Goal: Task Accomplishment & Management: Manage account settings

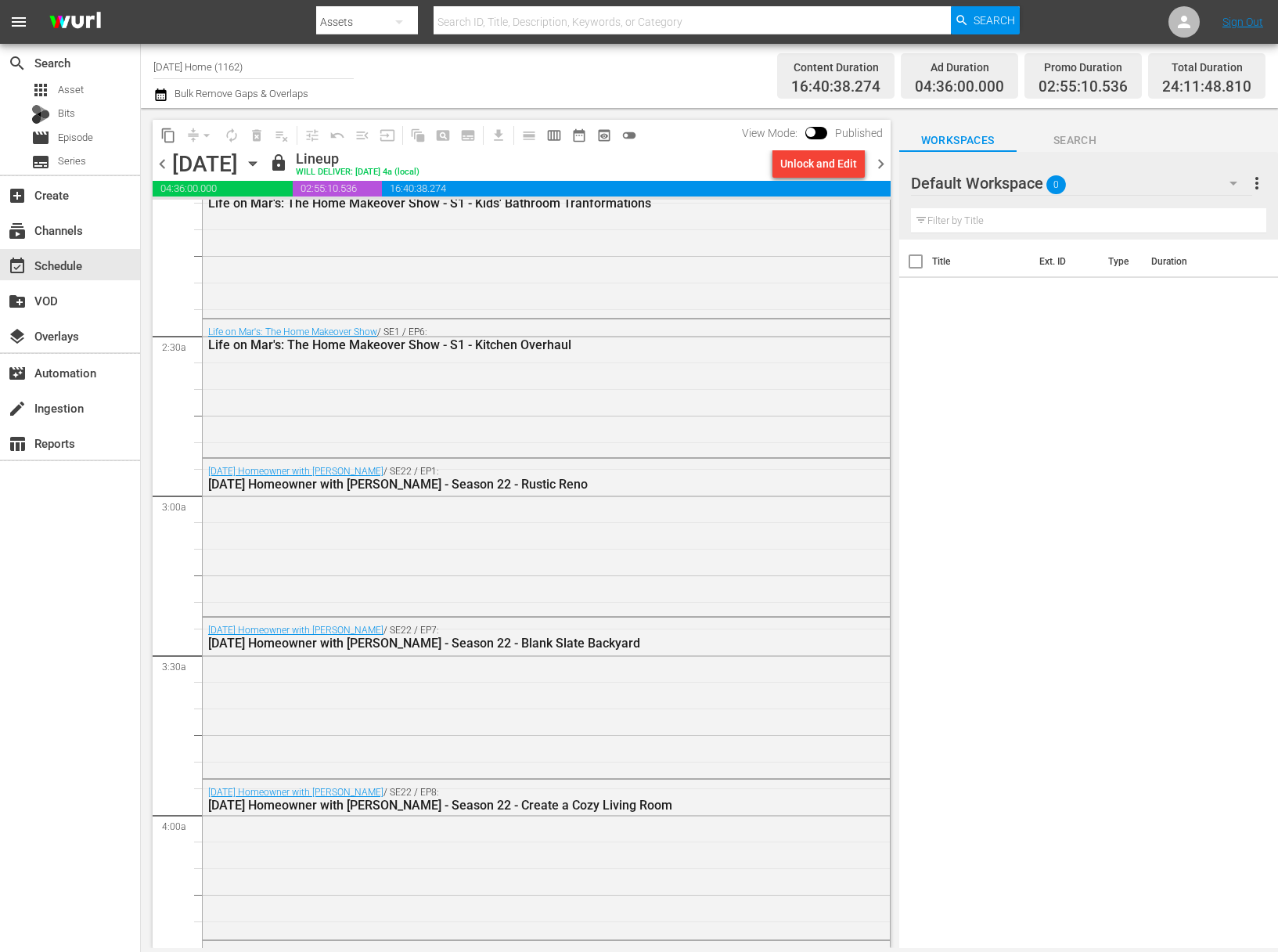
scroll to position [664, 0]
click at [261, 161] on icon "button" at bounding box center [252, 163] width 17 height 17
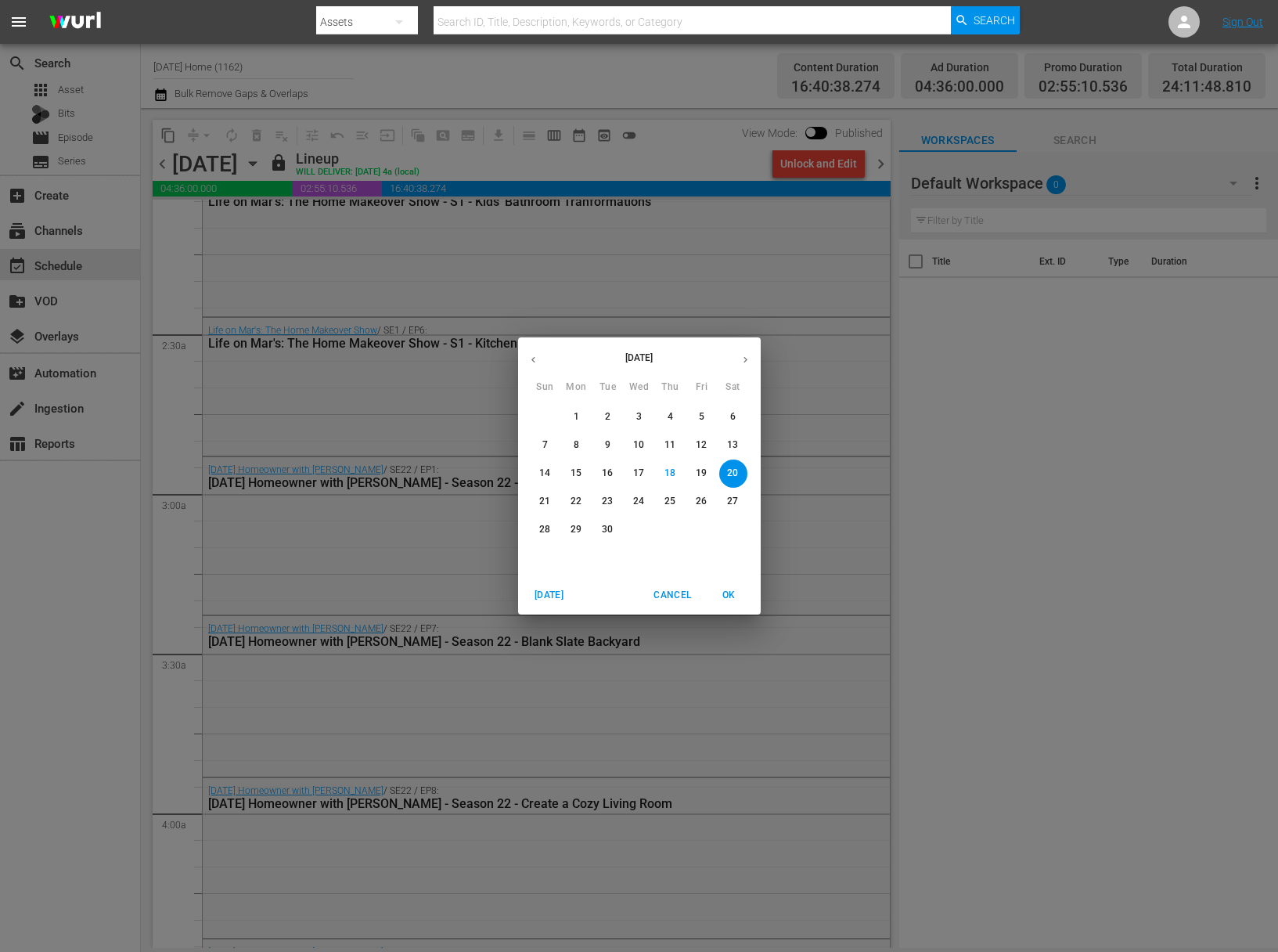
click at [541, 498] on p "21" at bounding box center [545, 501] width 11 height 14
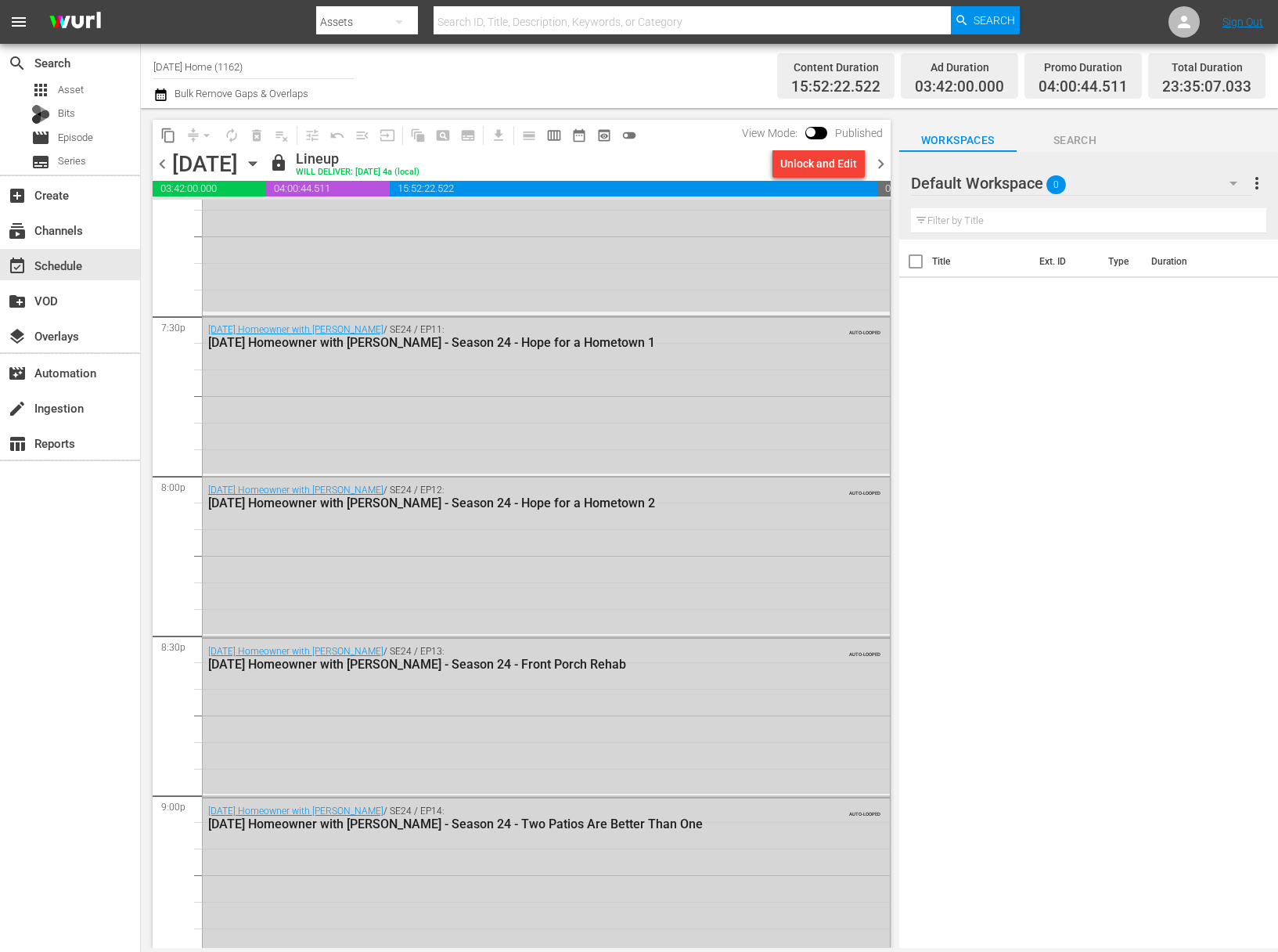
scroll to position [5759, 0]
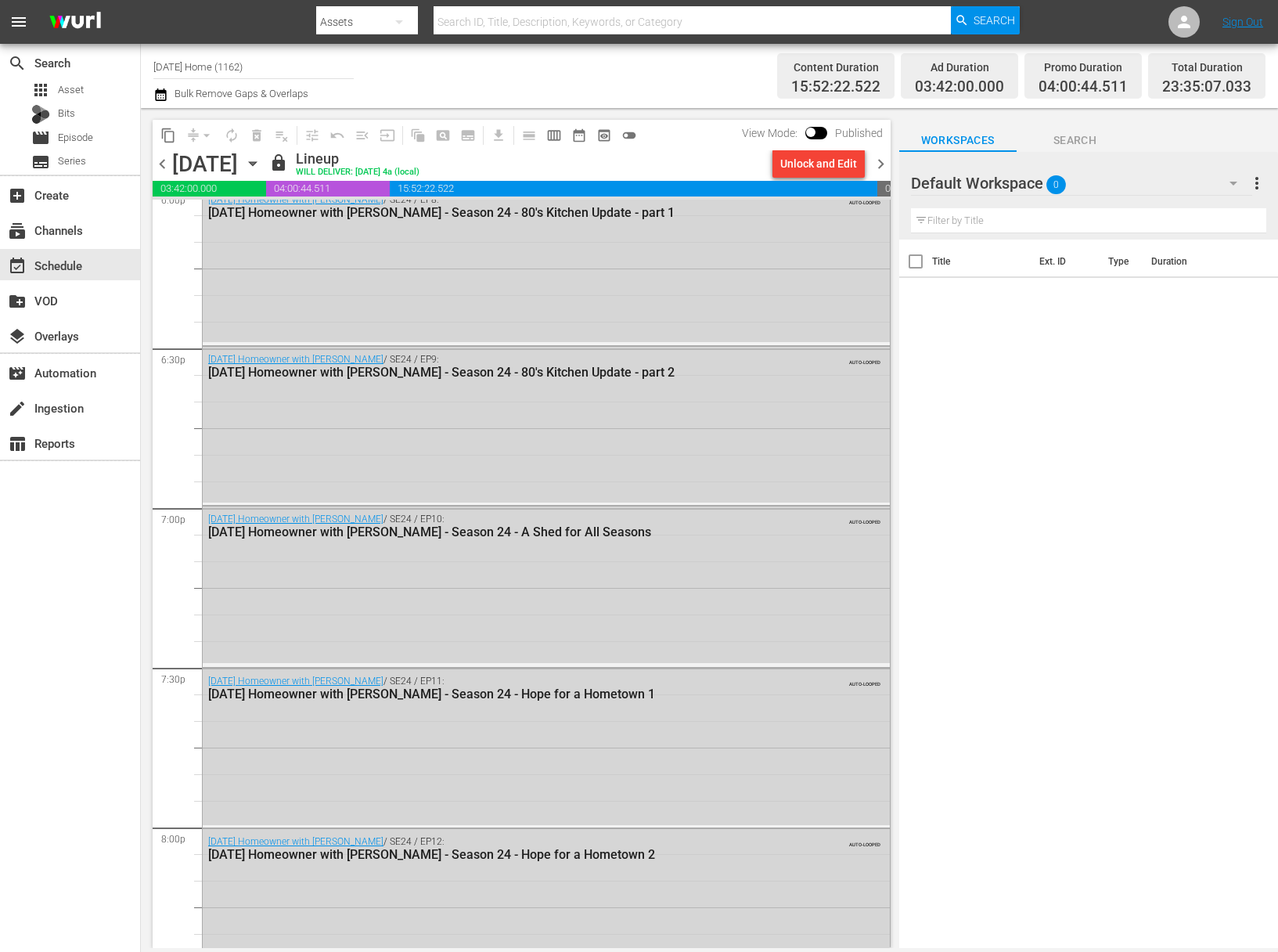
click at [827, 155] on div "Unlock and Edit" at bounding box center [818, 163] width 76 height 28
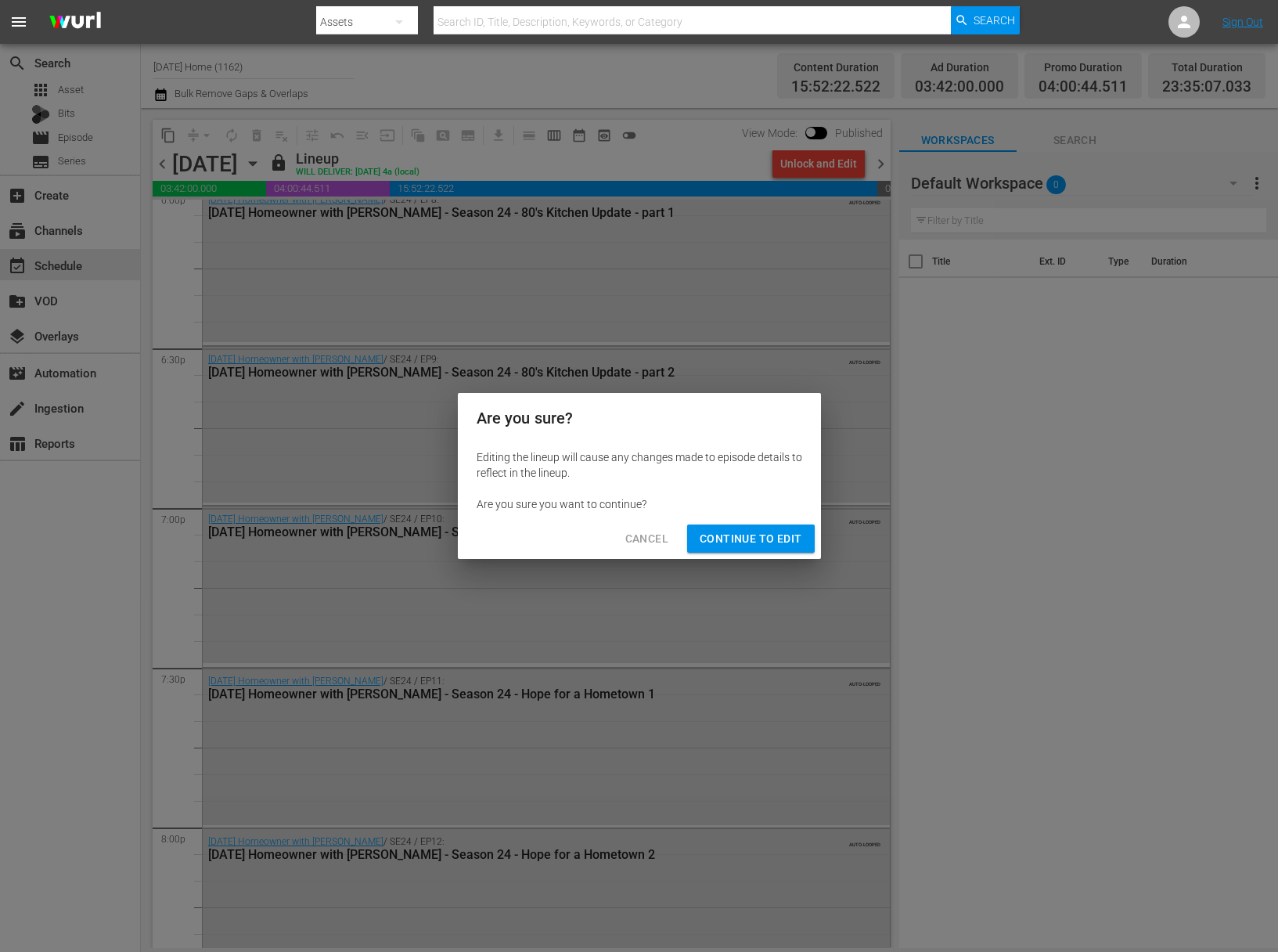
click at [761, 535] on span "Continue to Edit" at bounding box center [750, 539] width 102 height 19
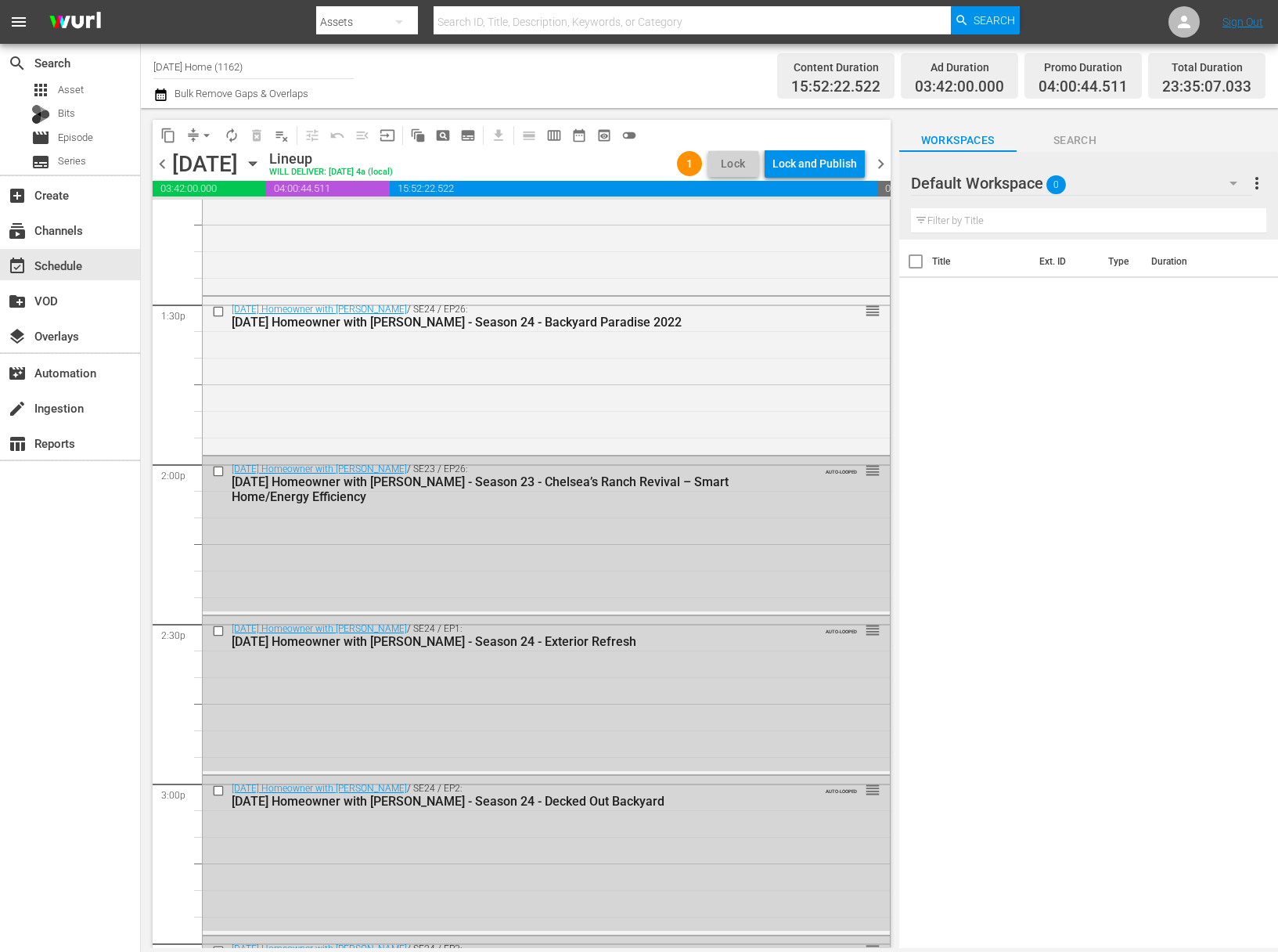
scroll to position [4205, 0]
click at [219, 470] on input "checkbox" at bounding box center [220, 472] width 16 height 14
click at [221, 629] on input "checkbox" at bounding box center [220, 631] width 16 height 14
click at [218, 785] on input "checkbox" at bounding box center [220, 791] width 16 height 14
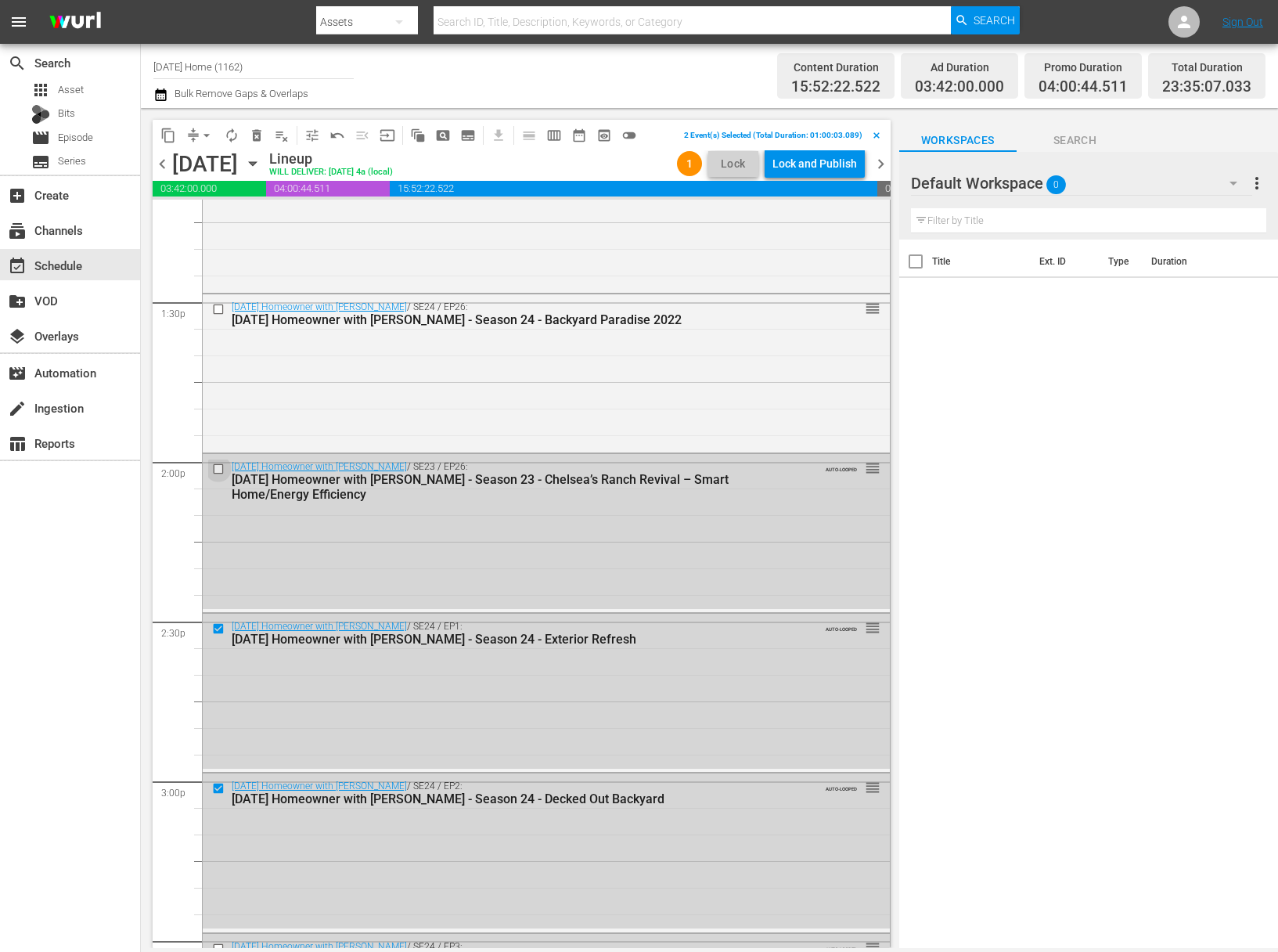
click at [224, 464] on input "checkbox" at bounding box center [220, 468] width 16 height 14
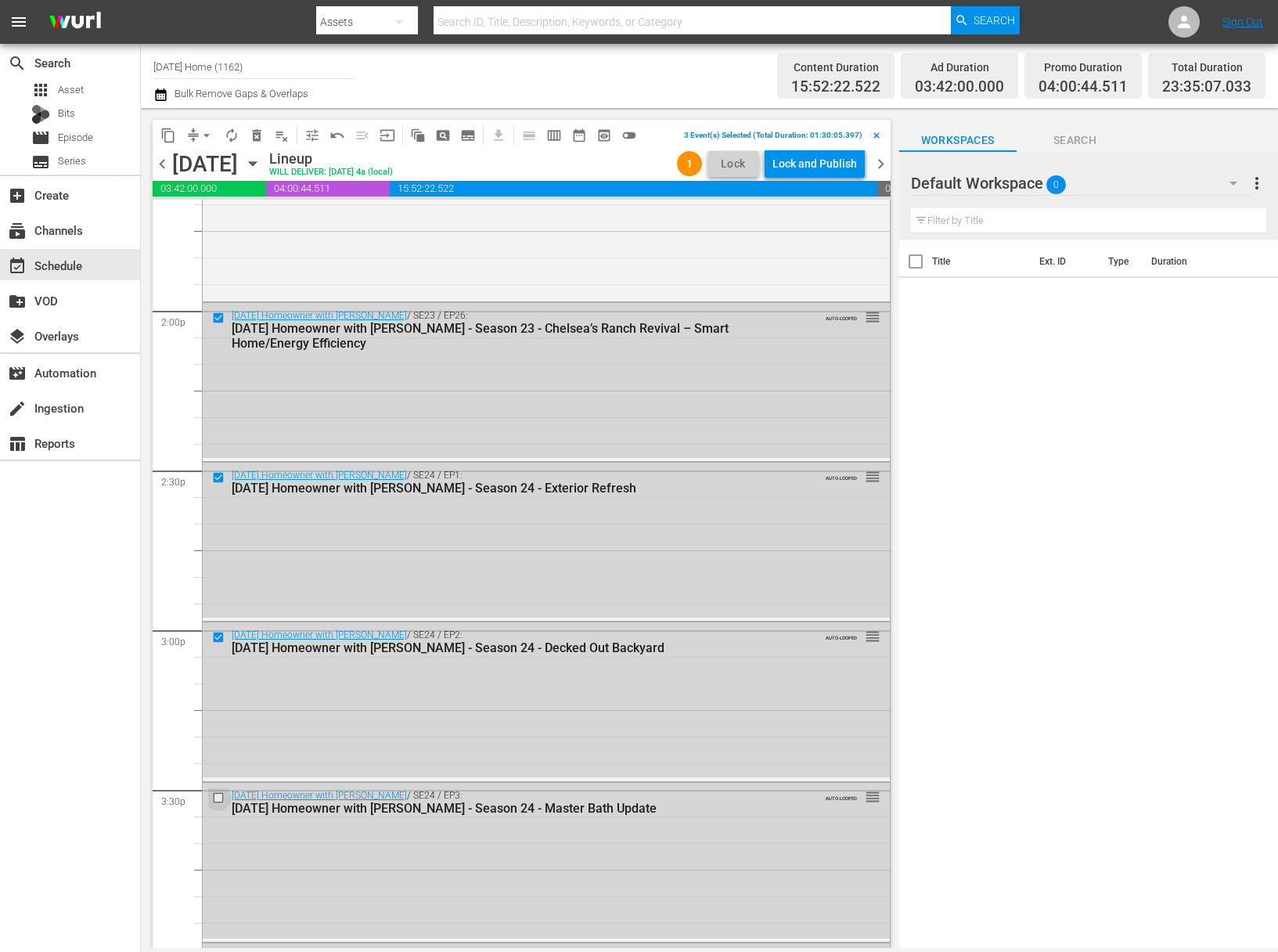
click at [220, 797] on input "checkbox" at bounding box center [220, 797] width 16 height 14
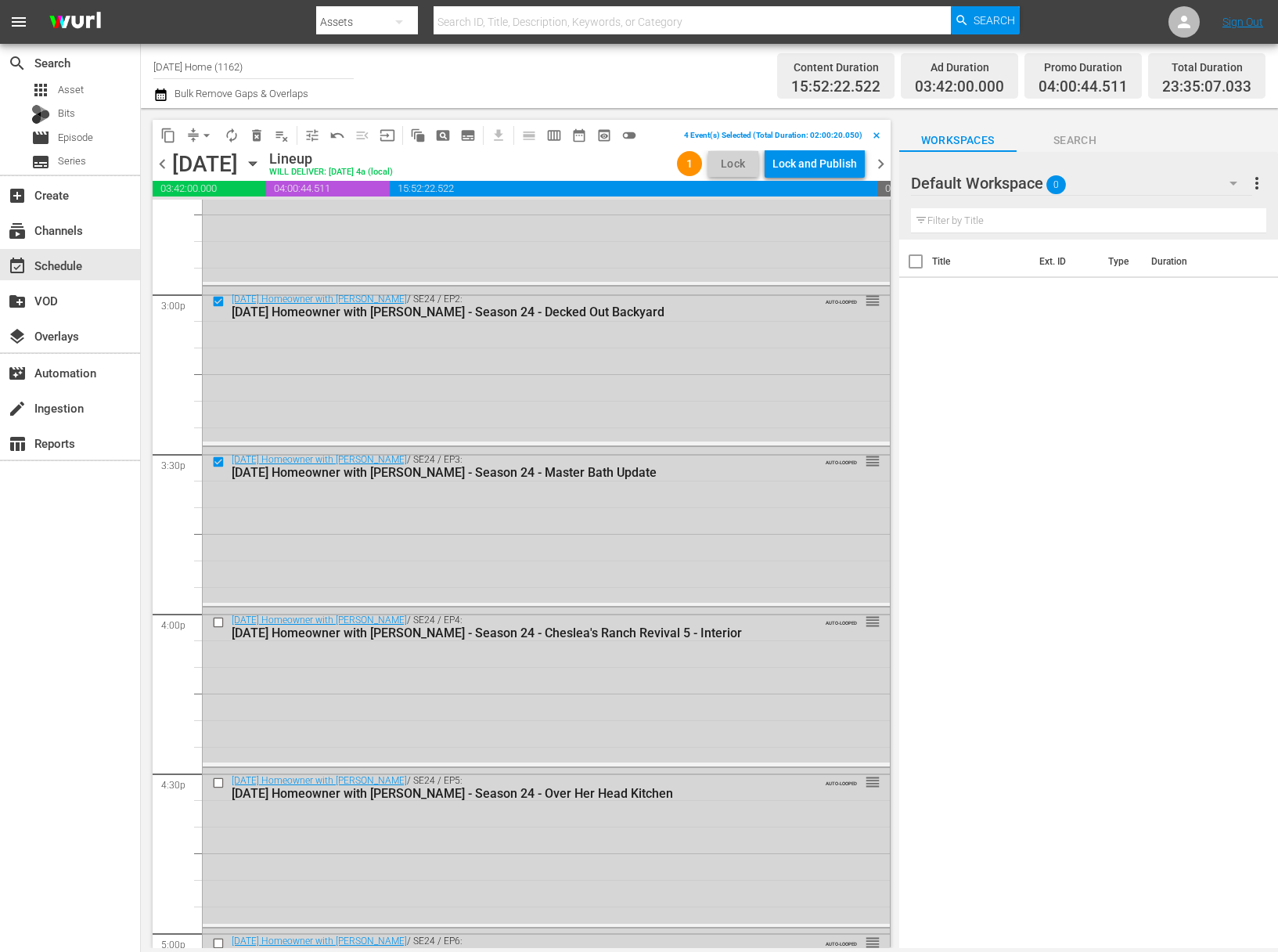
click at [218, 624] on input "checkbox" at bounding box center [220, 623] width 16 height 14
click at [227, 787] on input "checkbox" at bounding box center [220, 782] width 16 height 14
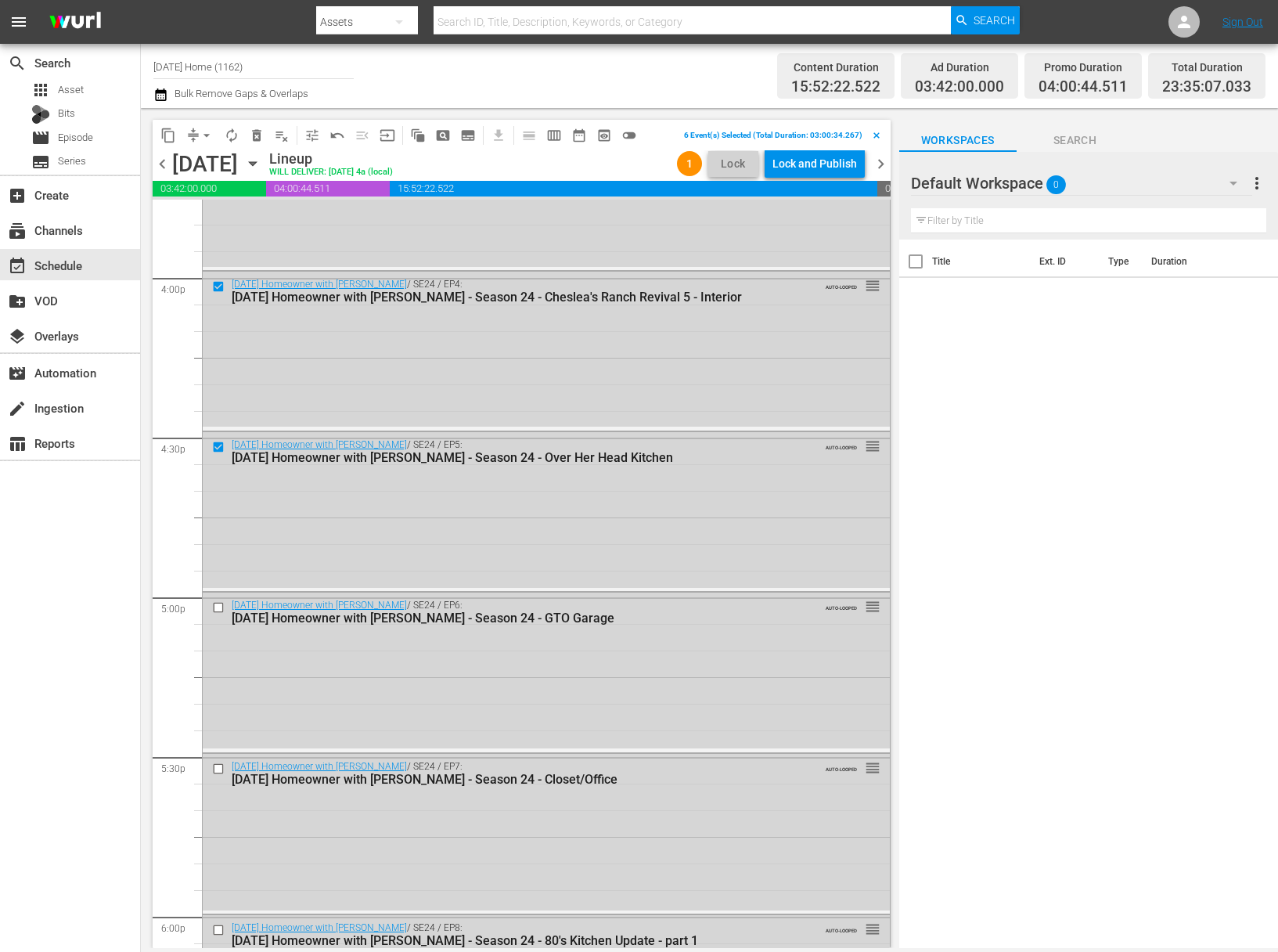
click at [217, 605] on input "checkbox" at bounding box center [220, 607] width 16 height 14
click at [219, 764] on input "checkbox" at bounding box center [220, 769] width 16 height 14
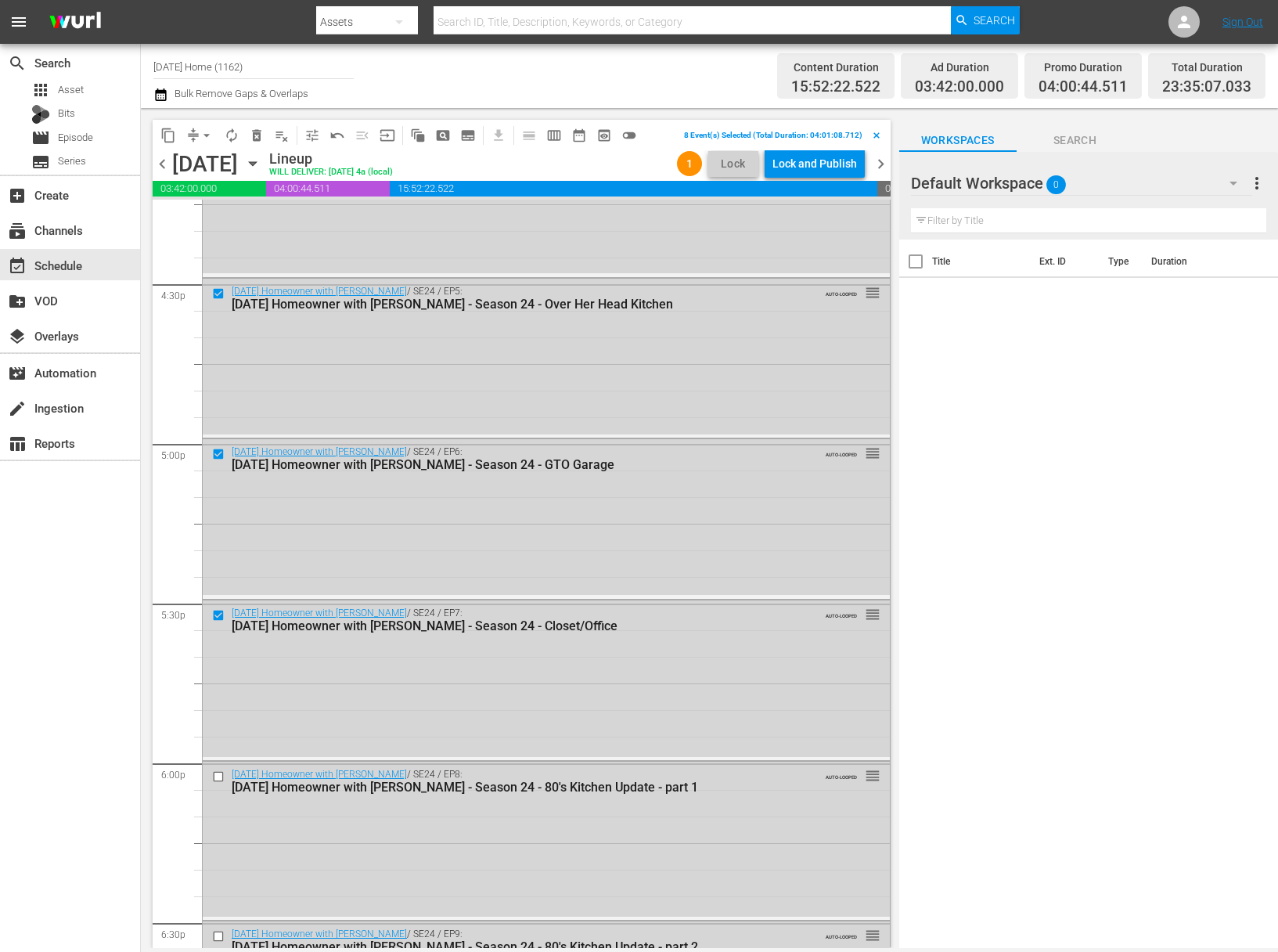
click at [220, 775] on input "checkbox" at bounding box center [220, 776] width 16 height 14
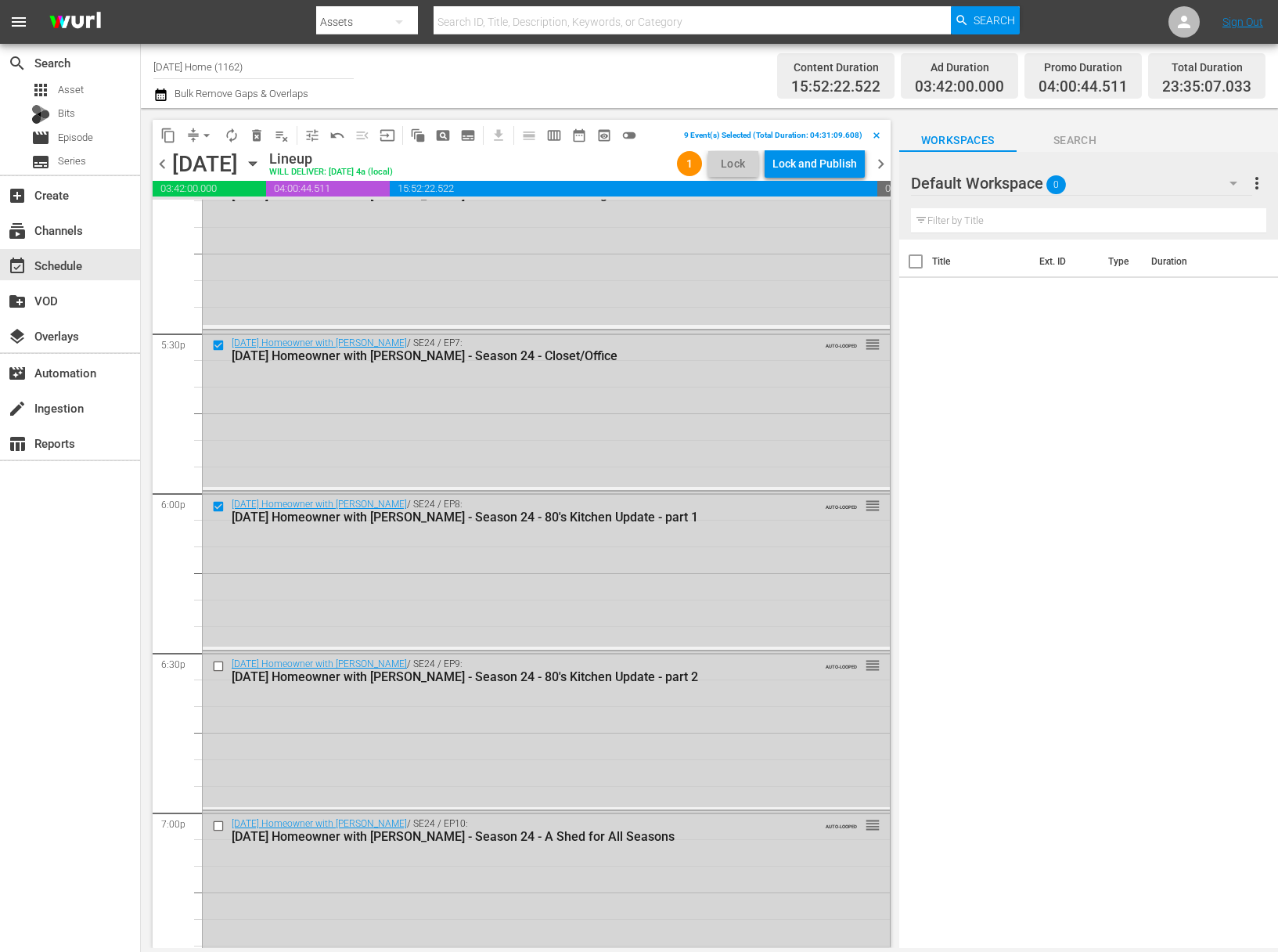
scroll to position [5517, 0]
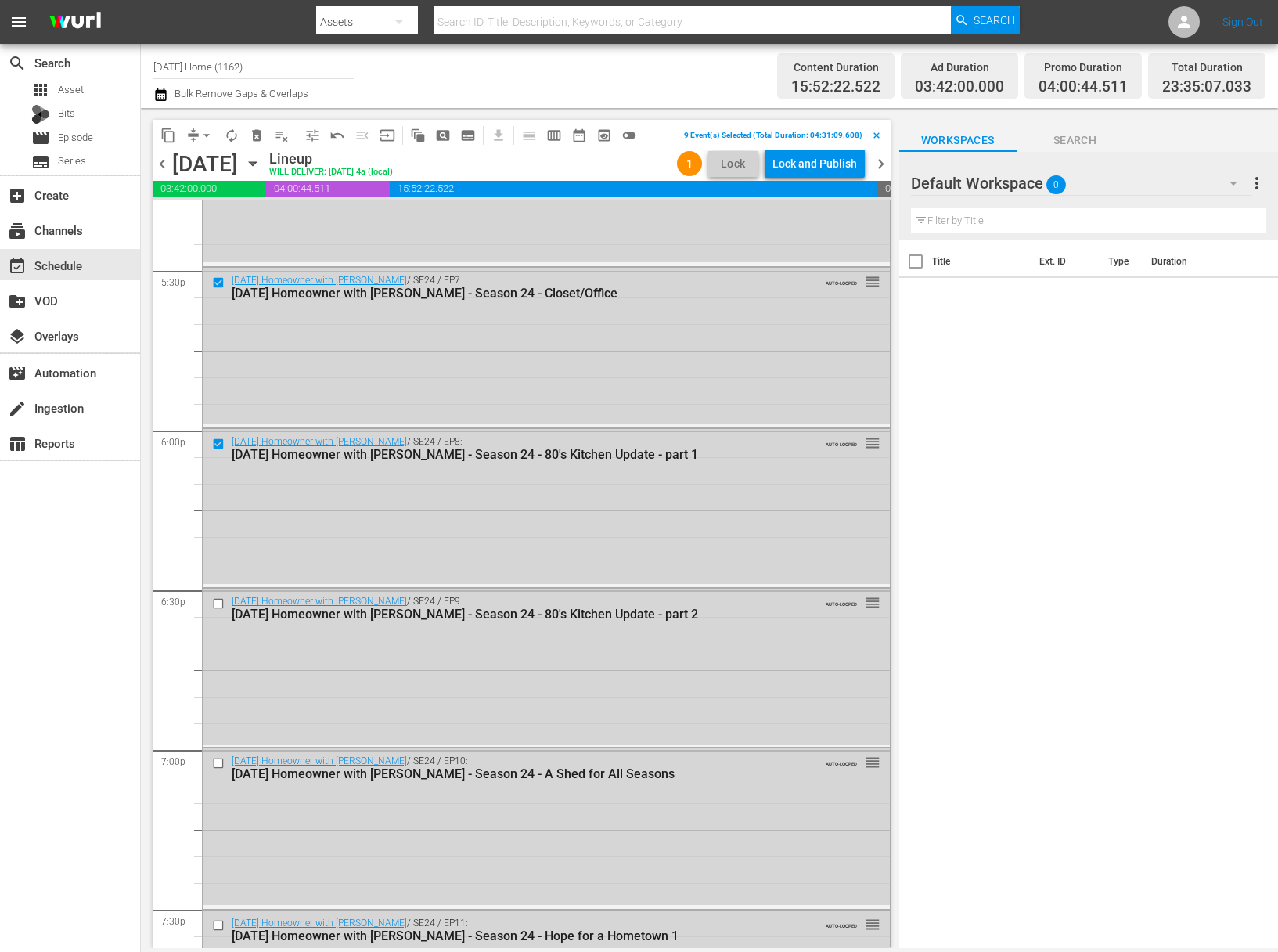
click at [220, 761] on input "checkbox" at bounding box center [220, 763] width 16 height 14
click at [217, 597] on input "checkbox" at bounding box center [220, 603] width 16 height 14
click at [218, 766] on input "checkbox" at bounding box center [220, 765] width 16 height 14
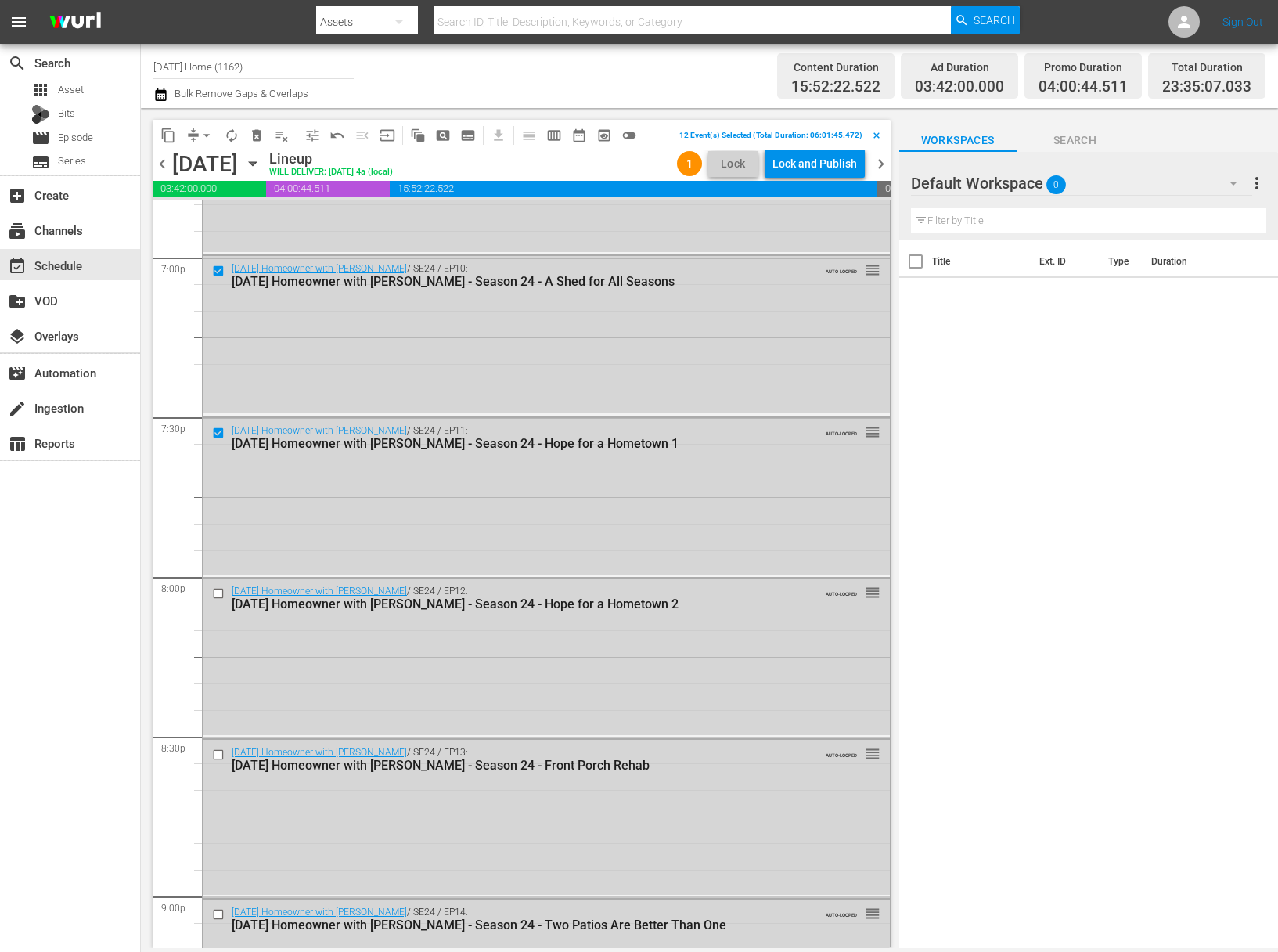
click at [218, 753] on input "checkbox" at bounding box center [220, 754] width 16 height 14
click at [218, 590] on input "checkbox" at bounding box center [220, 594] width 16 height 14
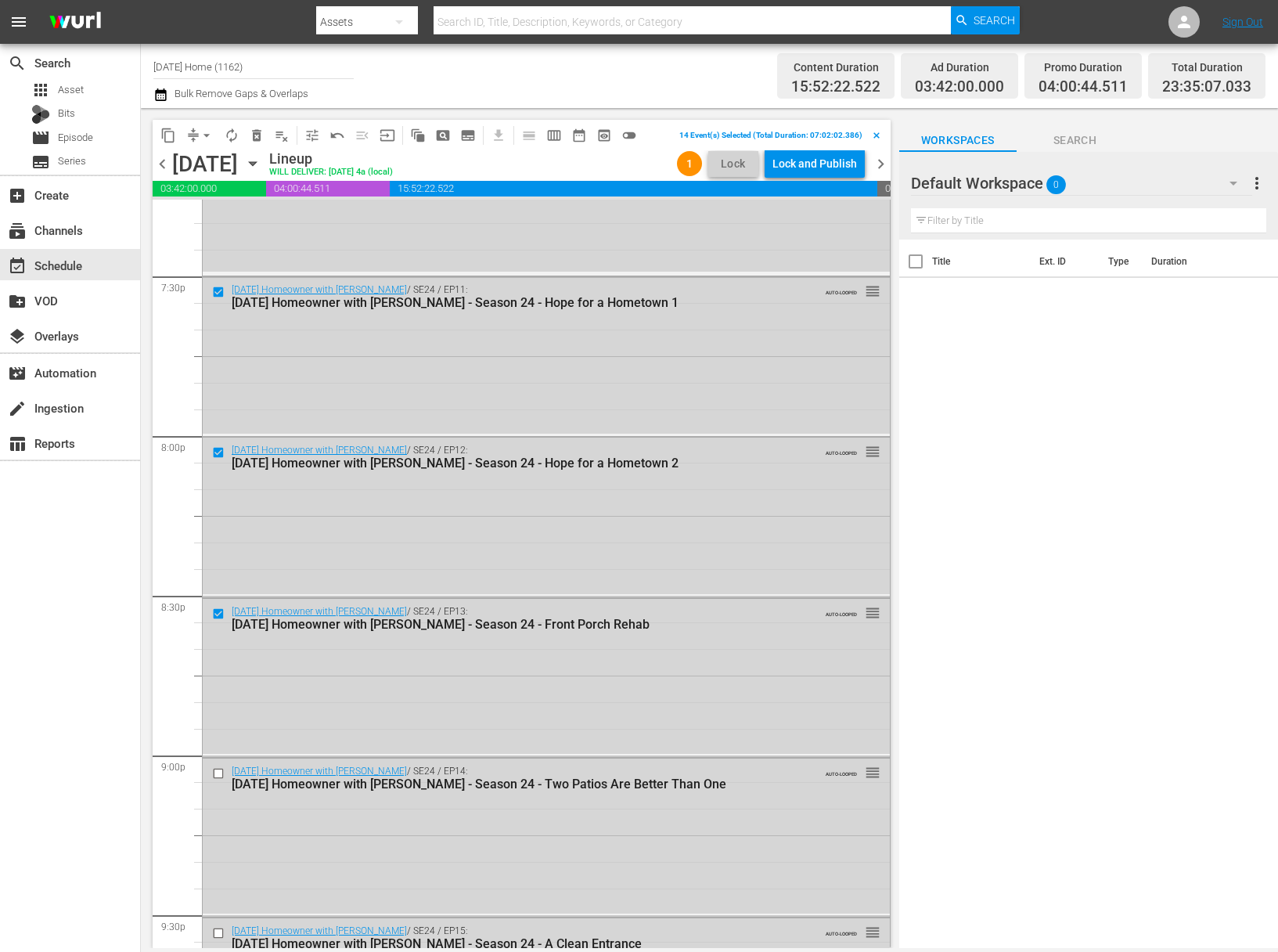
click at [218, 774] on input "checkbox" at bounding box center [220, 773] width 16 height 14
click at [220, 772] on input "checkbox" at bounding box center [220, 774] width 16 height 14
click at [222, 770] on input "checkbox" at bounding box center [220, 771] width 16 height 14
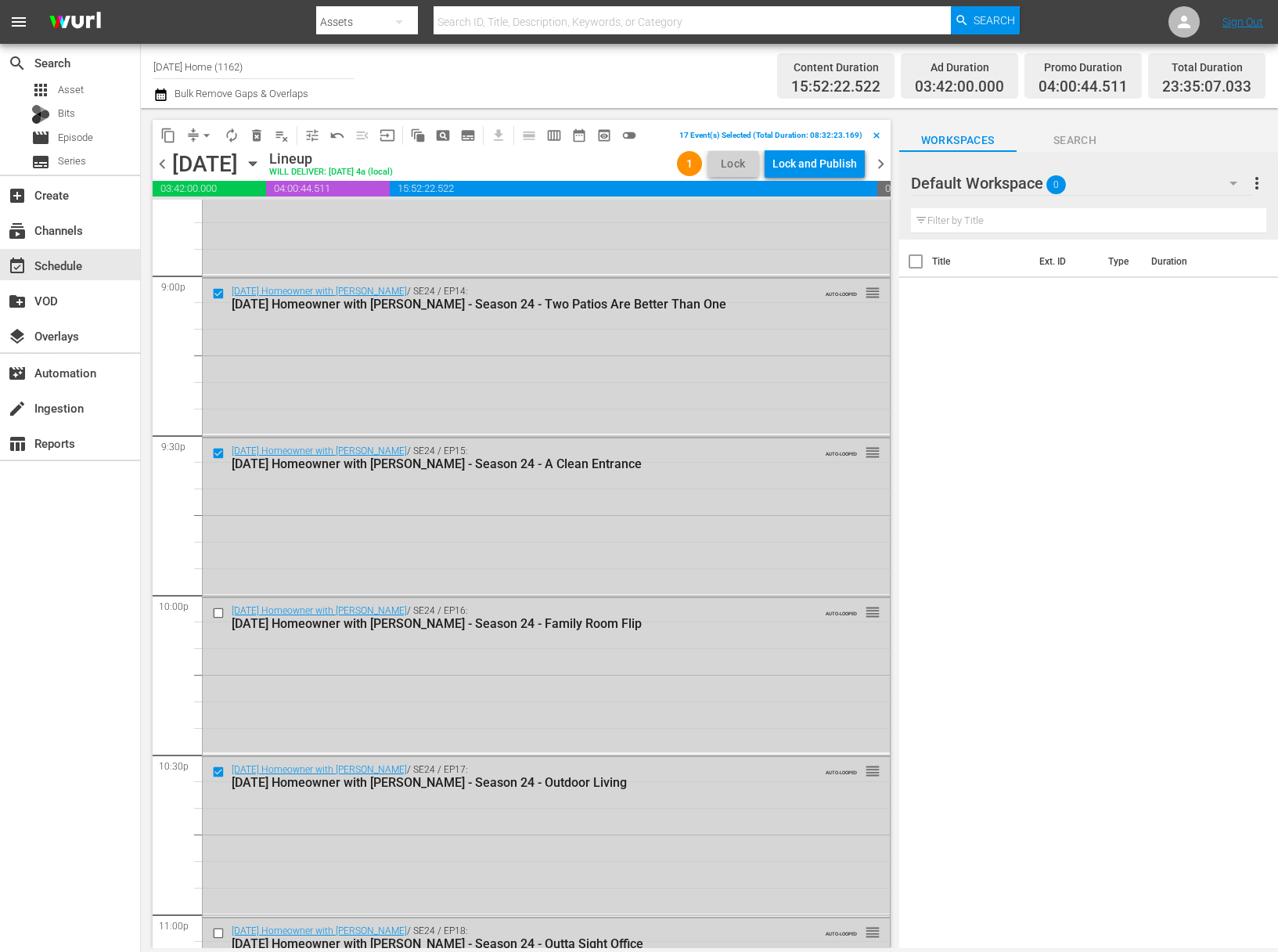
click at [215, 611] on input "checkbox" at bounding box center [220, 613] width 16 height 14
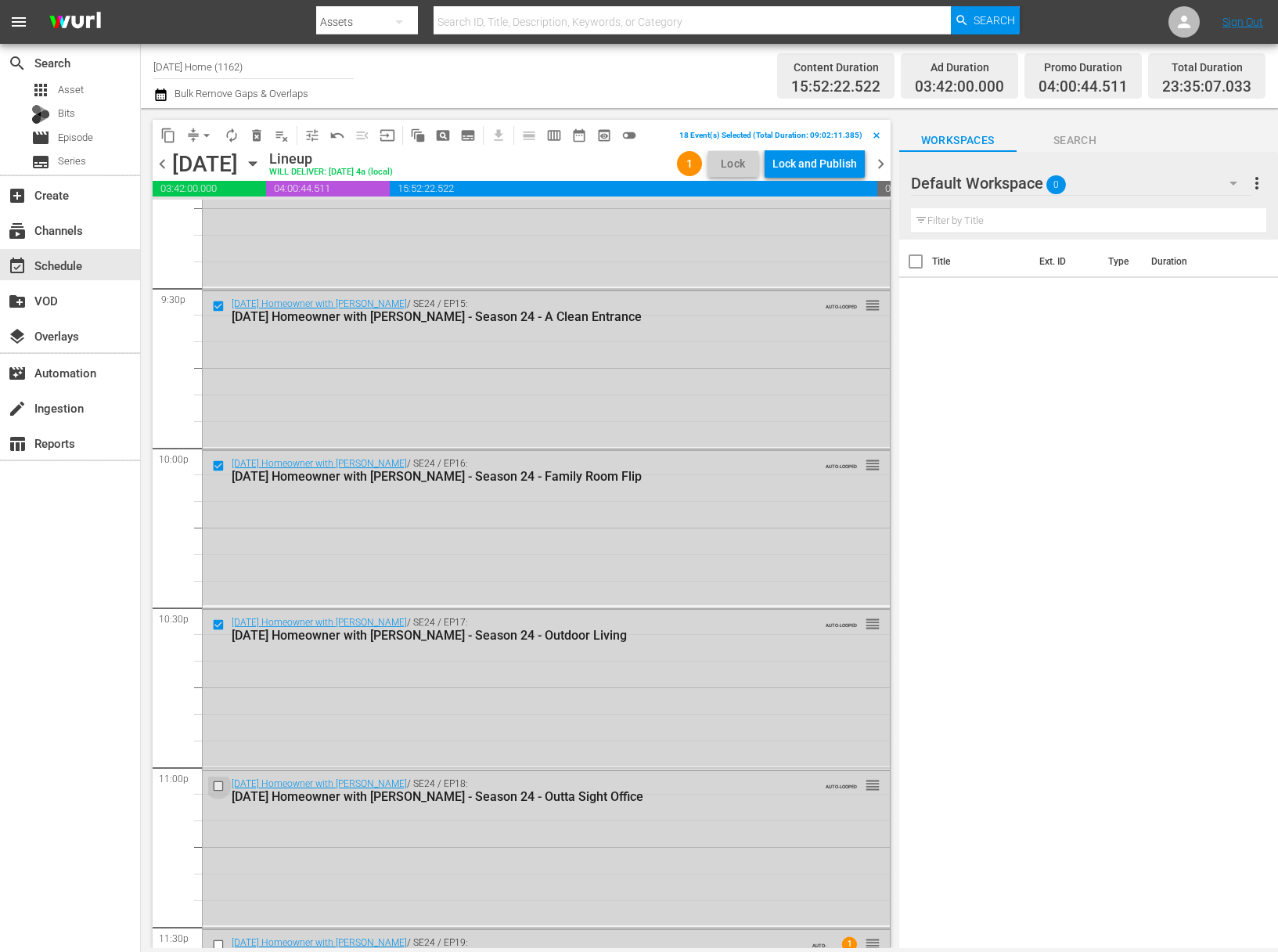
click at [221, 782] on input "checkbox" at bounding box center [220, 786] width 16 height 14
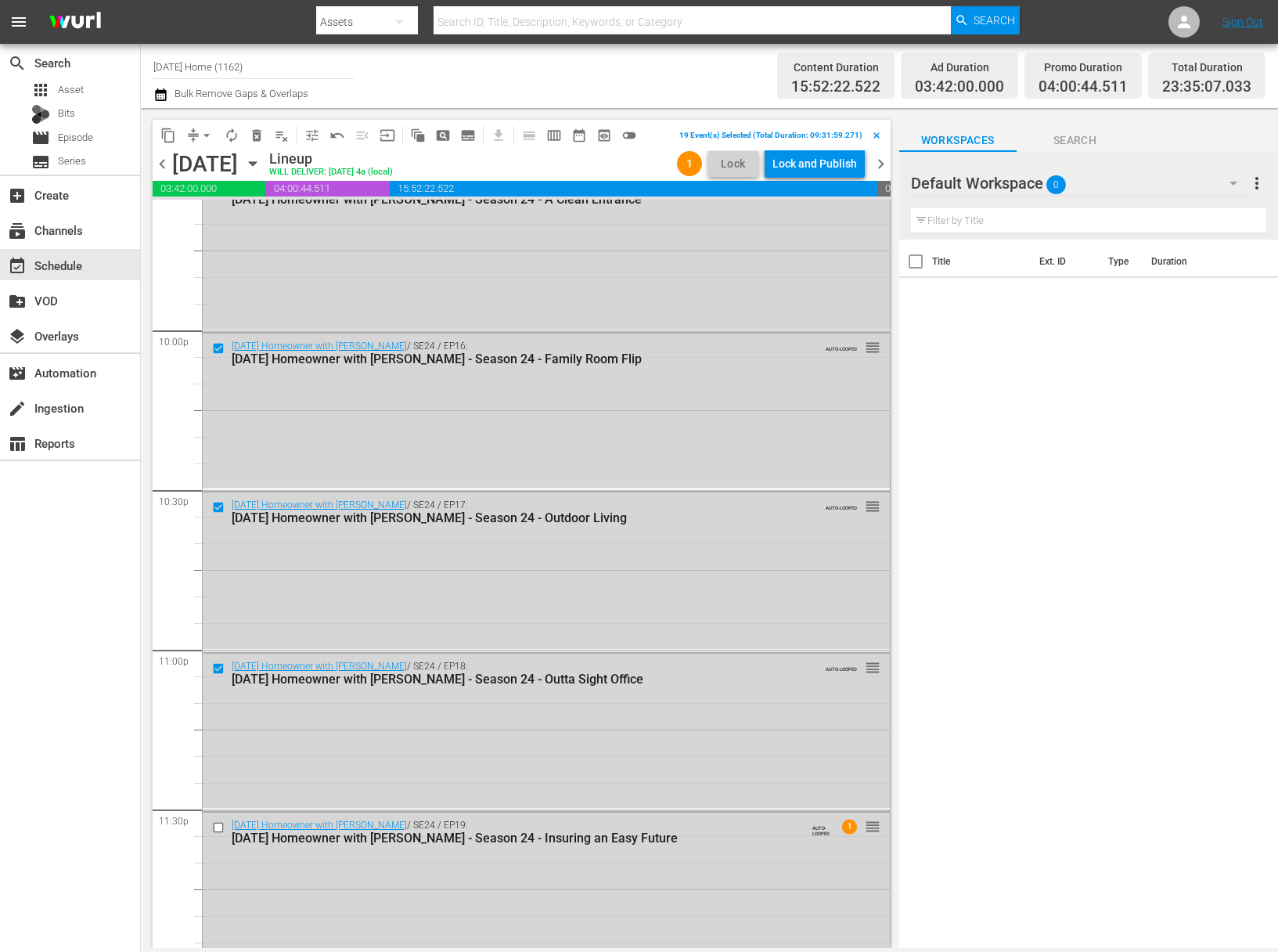
scroll to position [6916, 0]
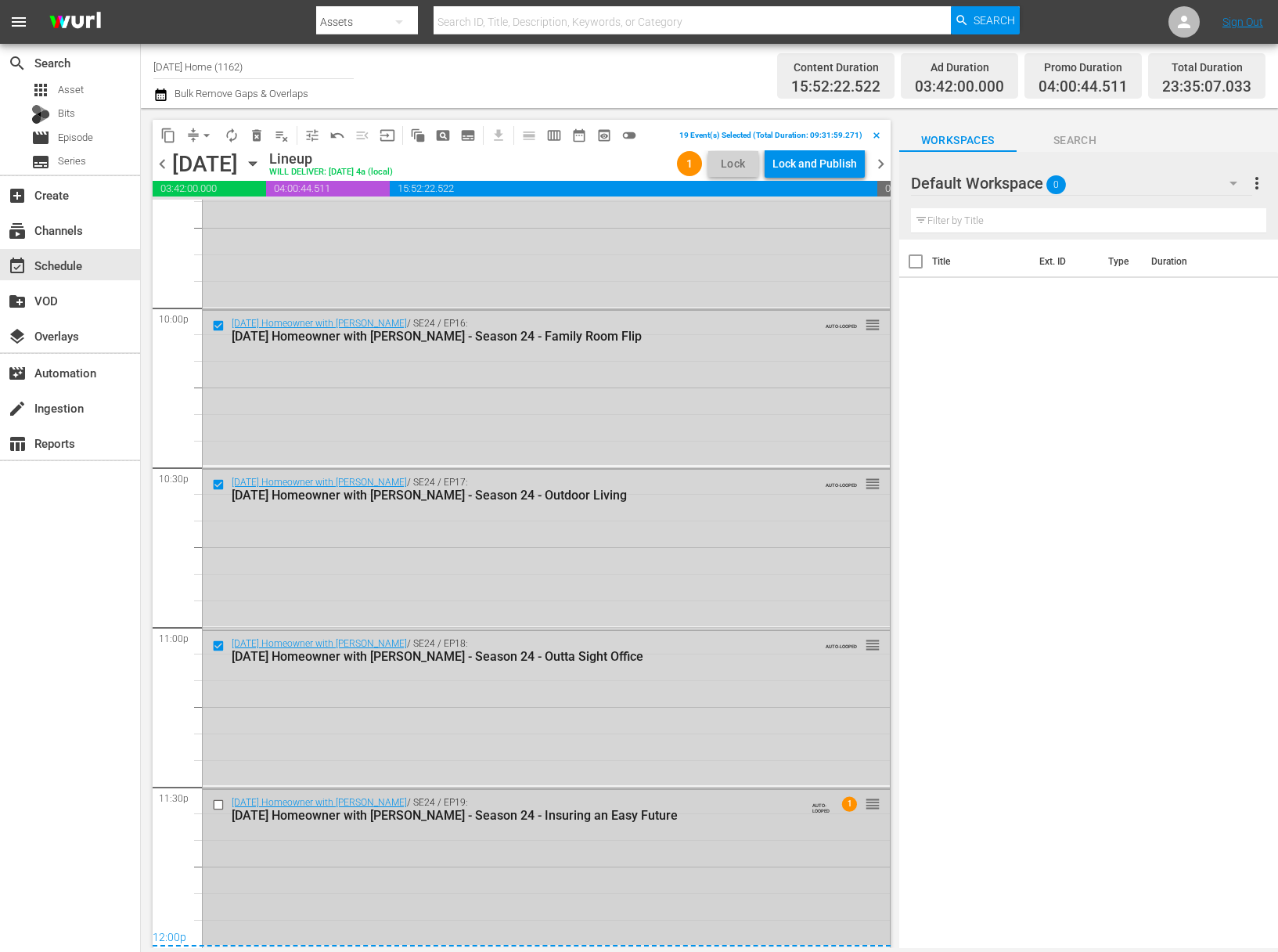
drag, startPoint x: 0, startPoint y: 0, endPoint x: 219, endPoint y: 802, distance: 831.4
click at [219, 802] on input "checkbox" at bounding box center [220, 805] width 16 height 14
click at [259, 134] on span "delete_forever_outlined" at bounding box center [256, 135] width 15 height 15
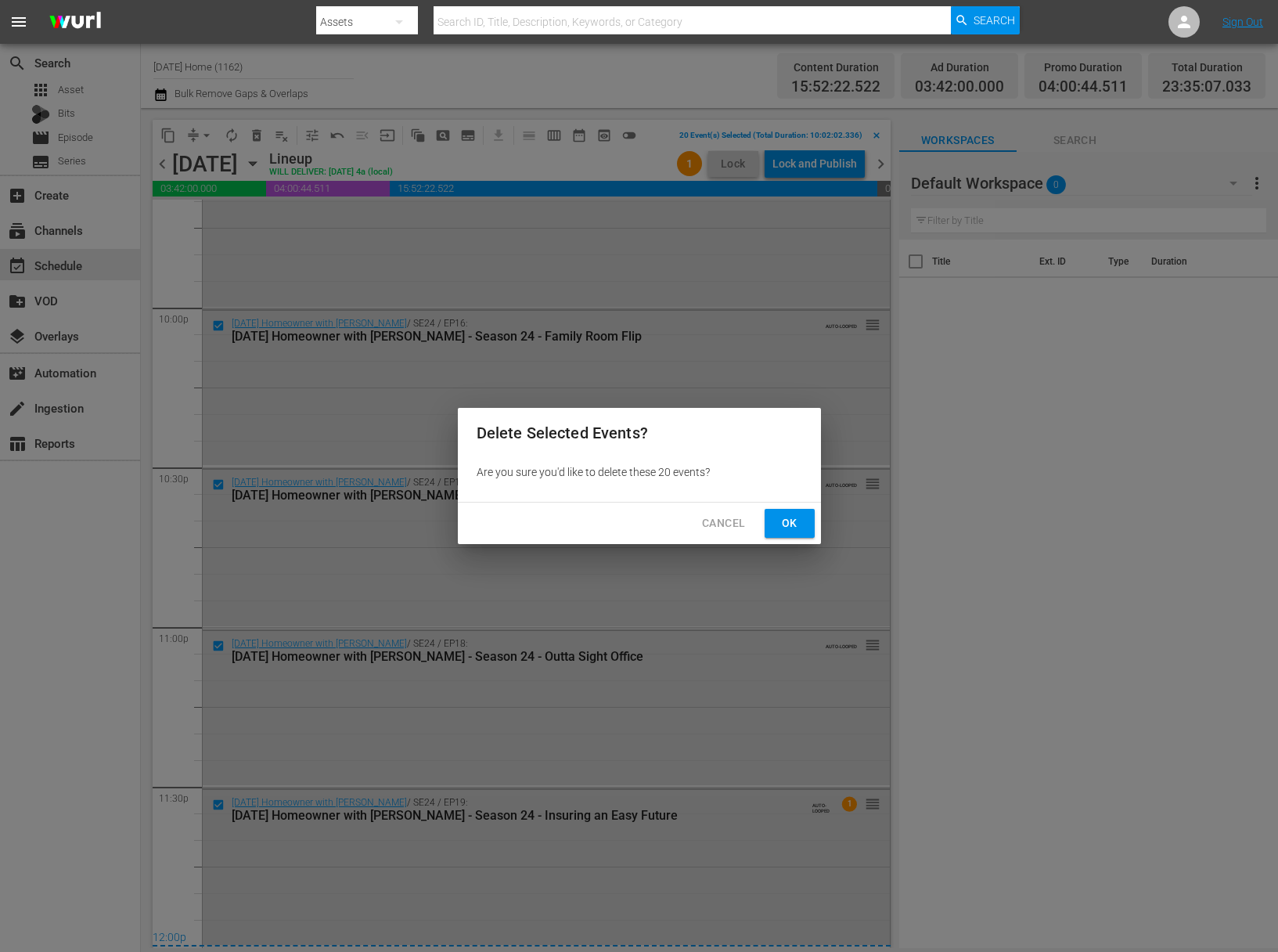
click at [789, 531] on span "Ok" at bounding box center [789, 523] width 25 height 19
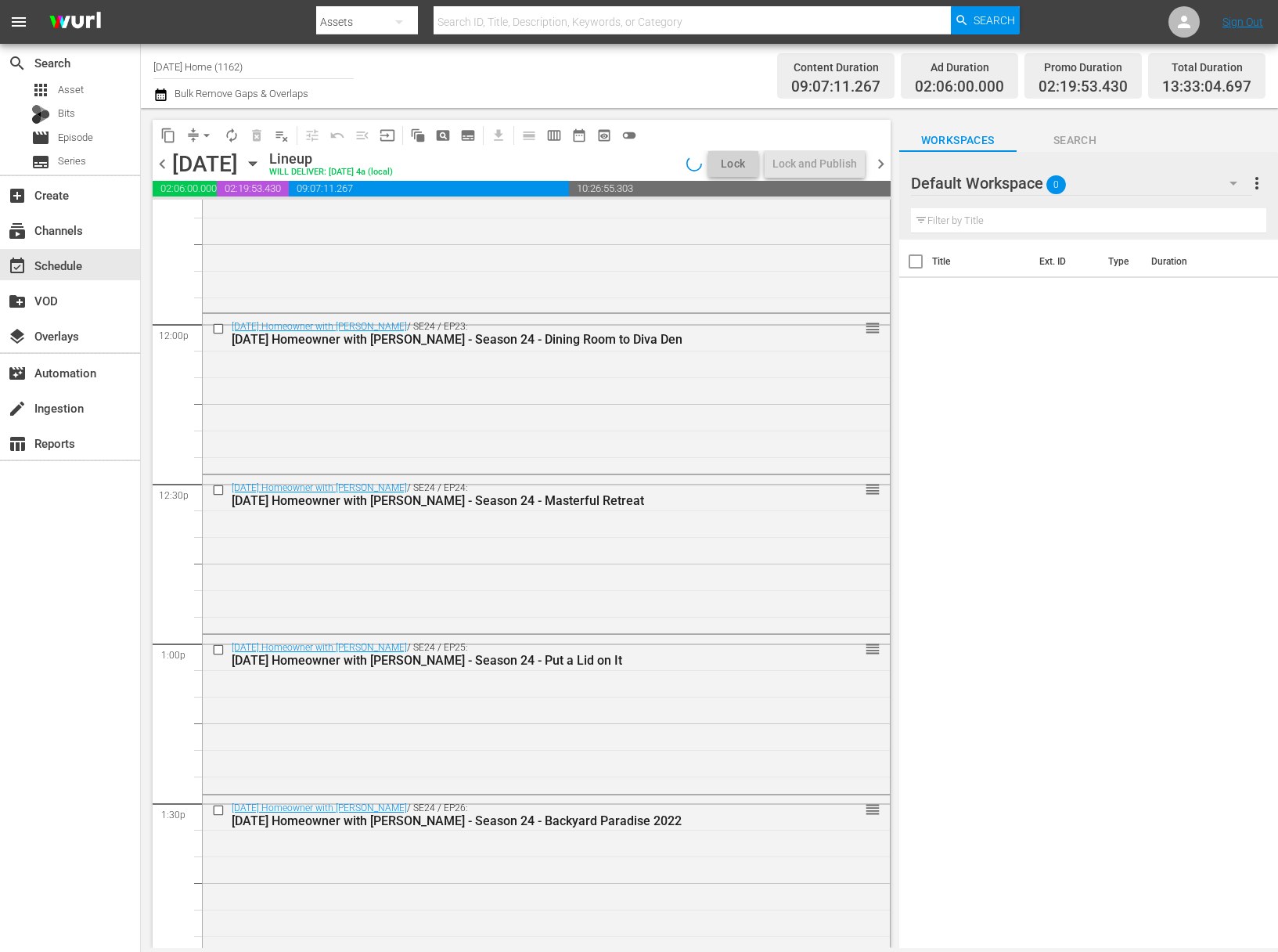
scroll to position [4265, 0]
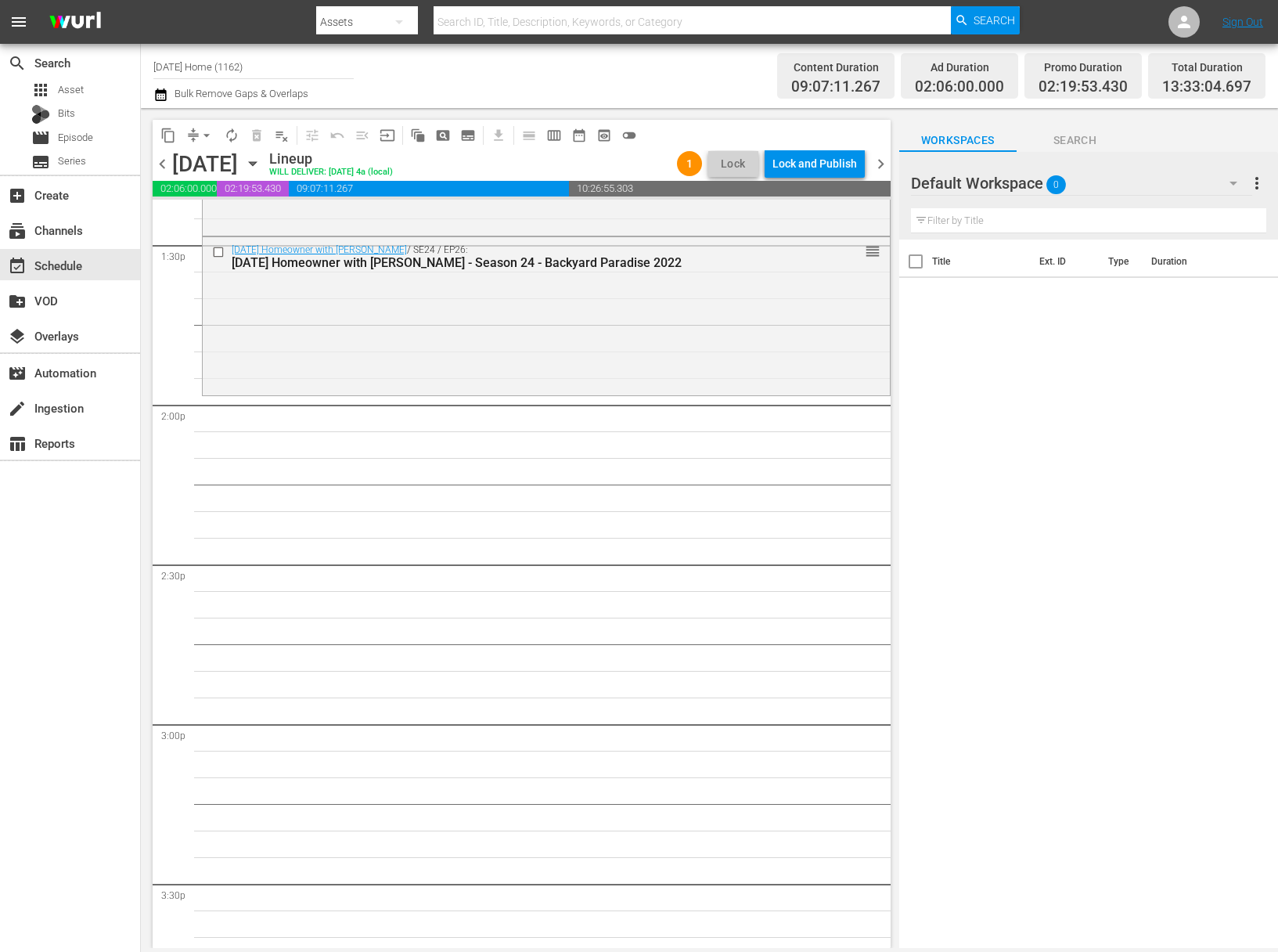
click at [261, 159] on icon "button" at bounding box center [252, 163] width 17 height 17
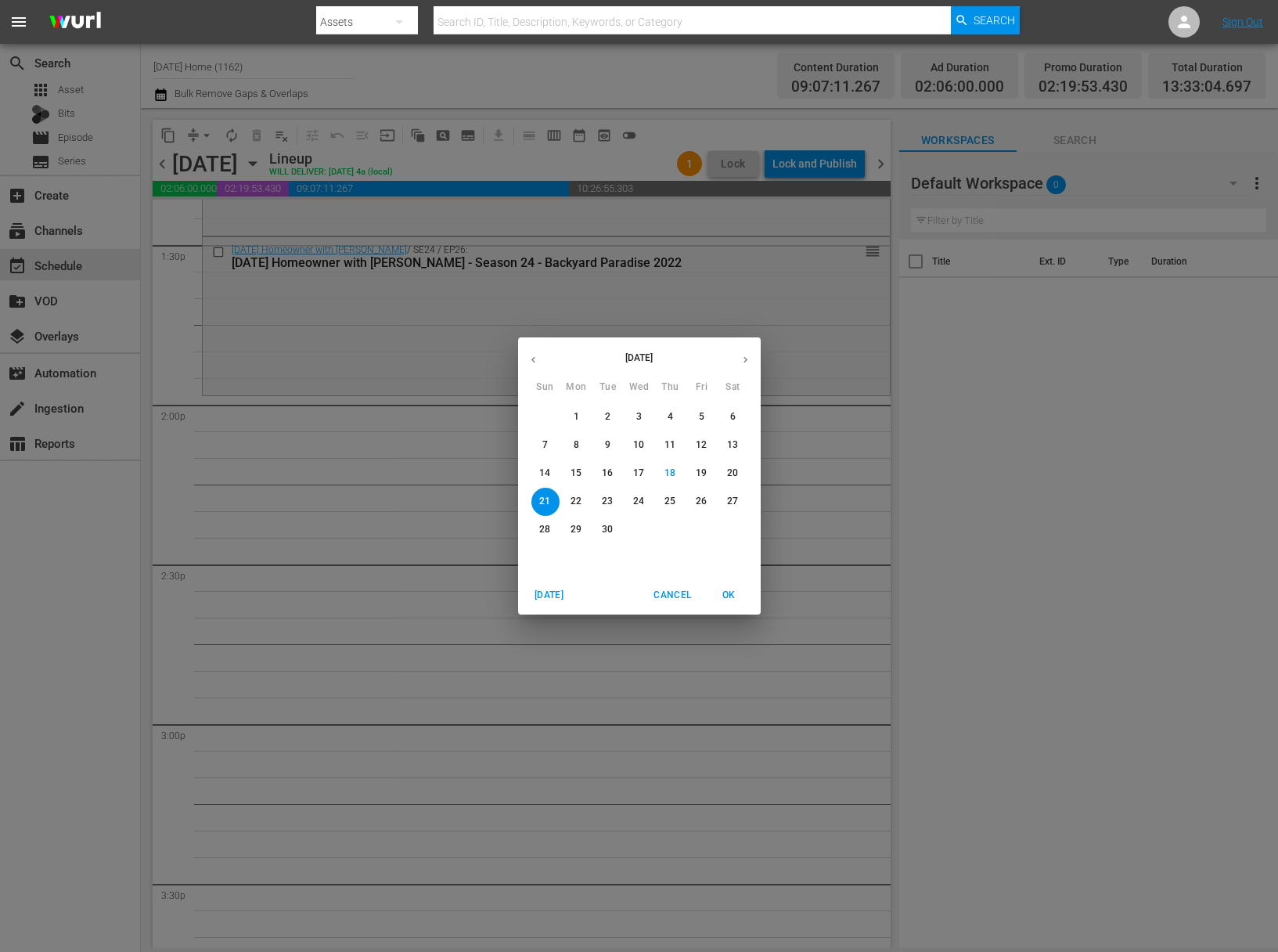
click at [529, 356] on icon "button" at bounding box center [533, 359] width 12 height 12
click at [530, 356] on icon "button" at bounding box center [533, 359] width 12 height 12
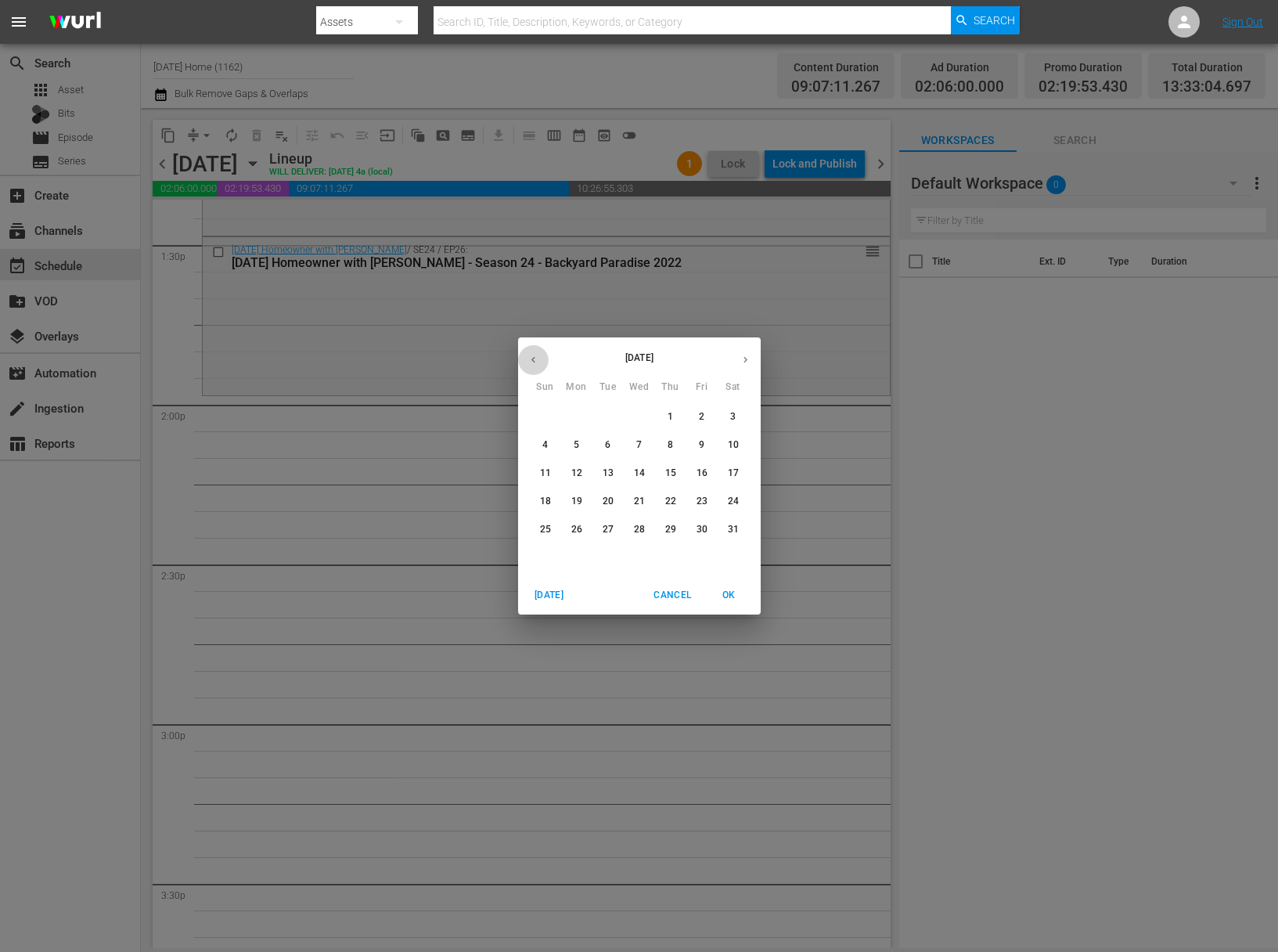
click at [530, 356] on icon "button" at bounding box center [533, 359] width 12 height 12
click at [747, 362] on icon "button" at bounding box center [745, 359] width 12 height 12
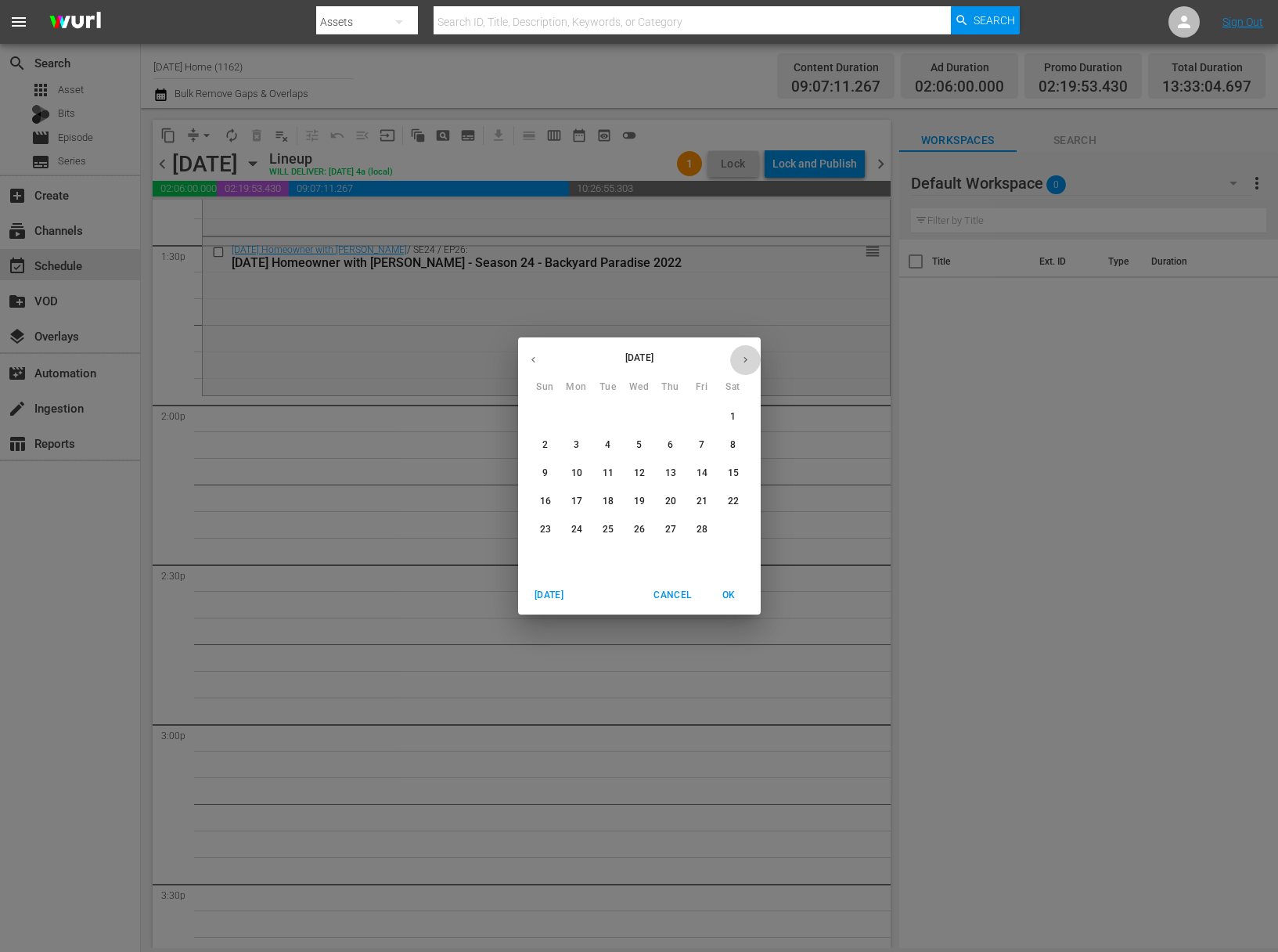
click at [747, 362] on icon "button" at bounding box center [745, 359] width 12 height 12
click at [690, 473] on span "18" at bounding box center [701, 473] width 28 height 14
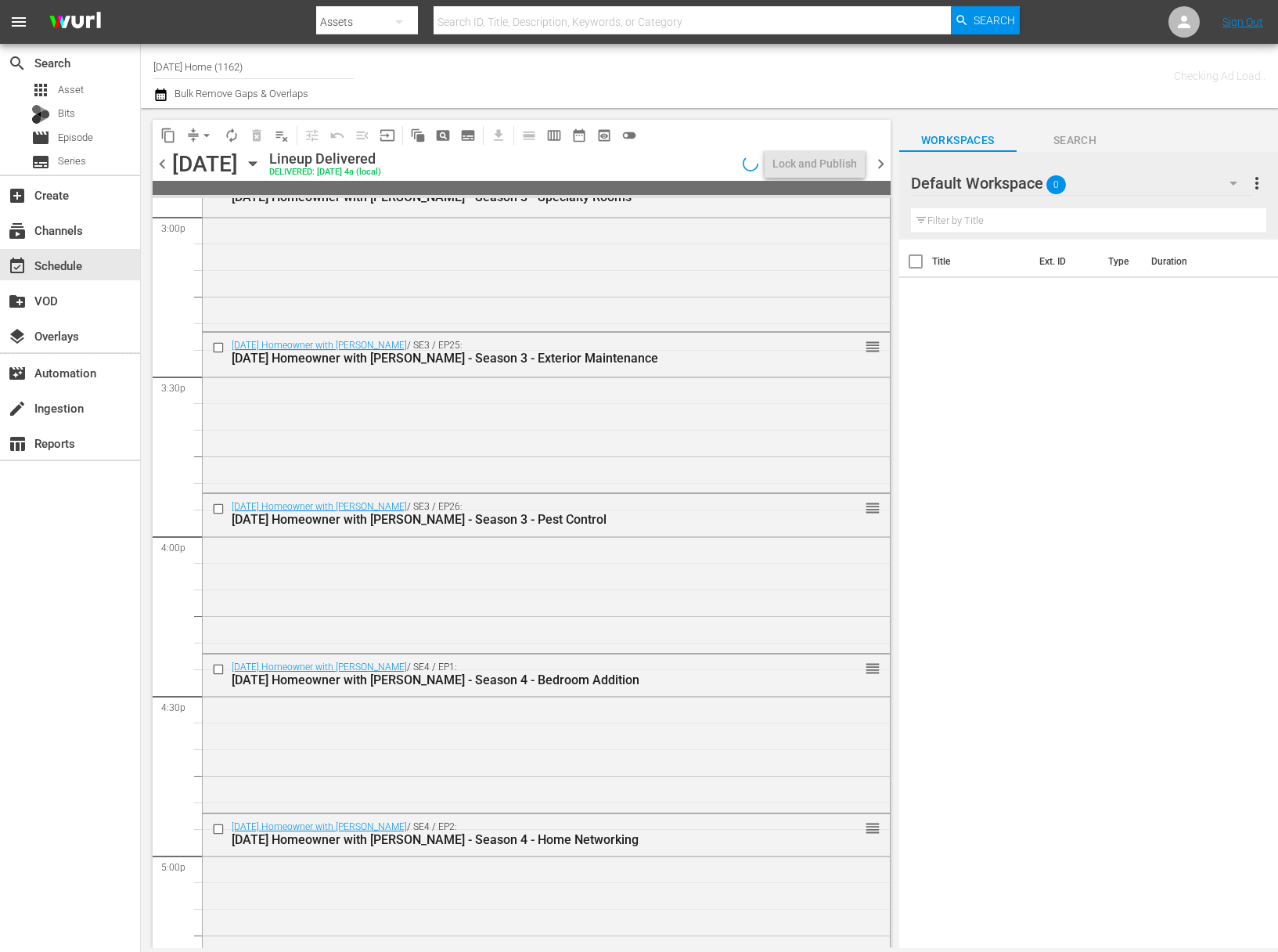
scroll to position [4345, 0]
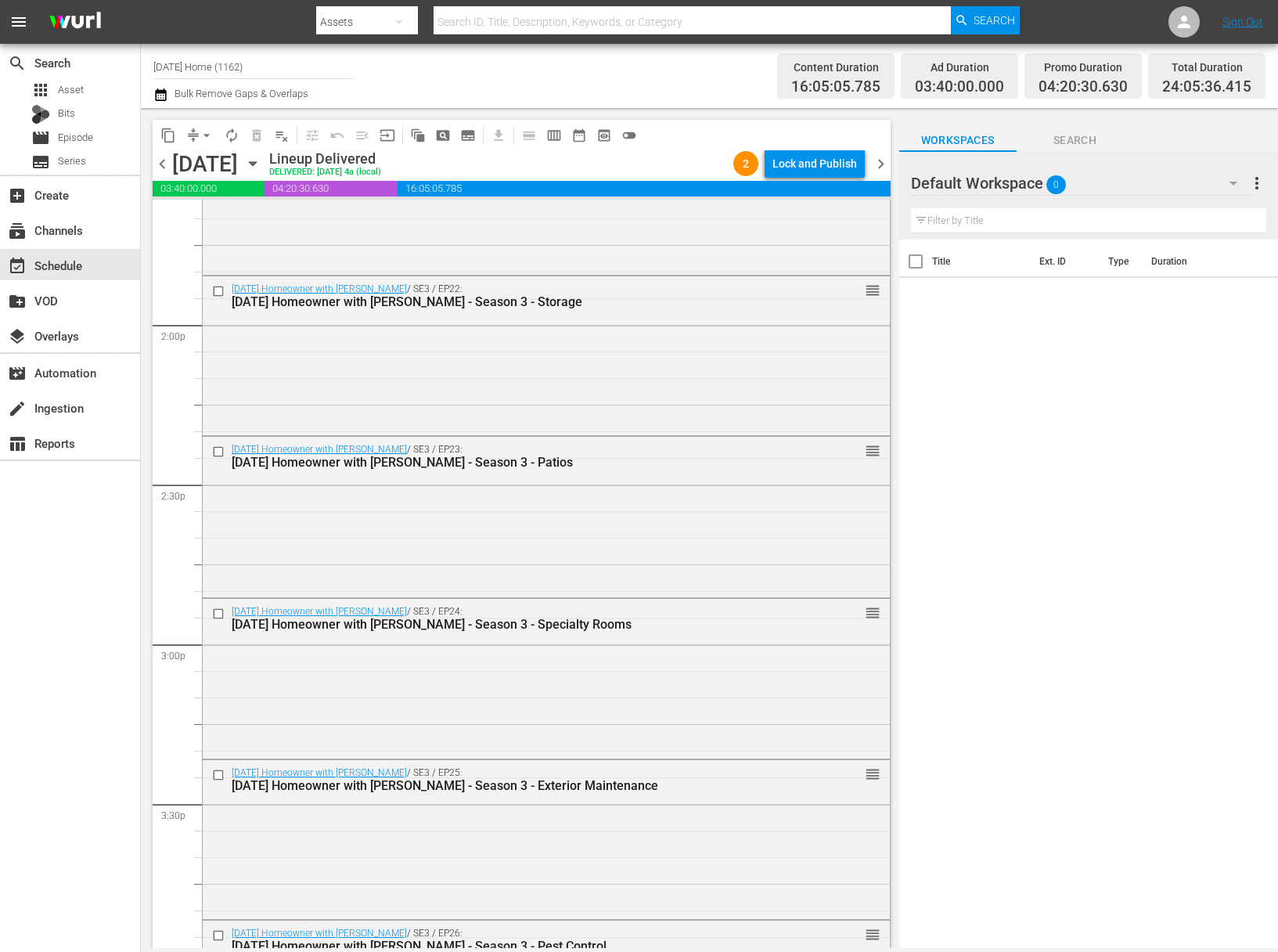
click at [256, 163] on icon "button" at bounding box center [252, 164] width 7 height 4
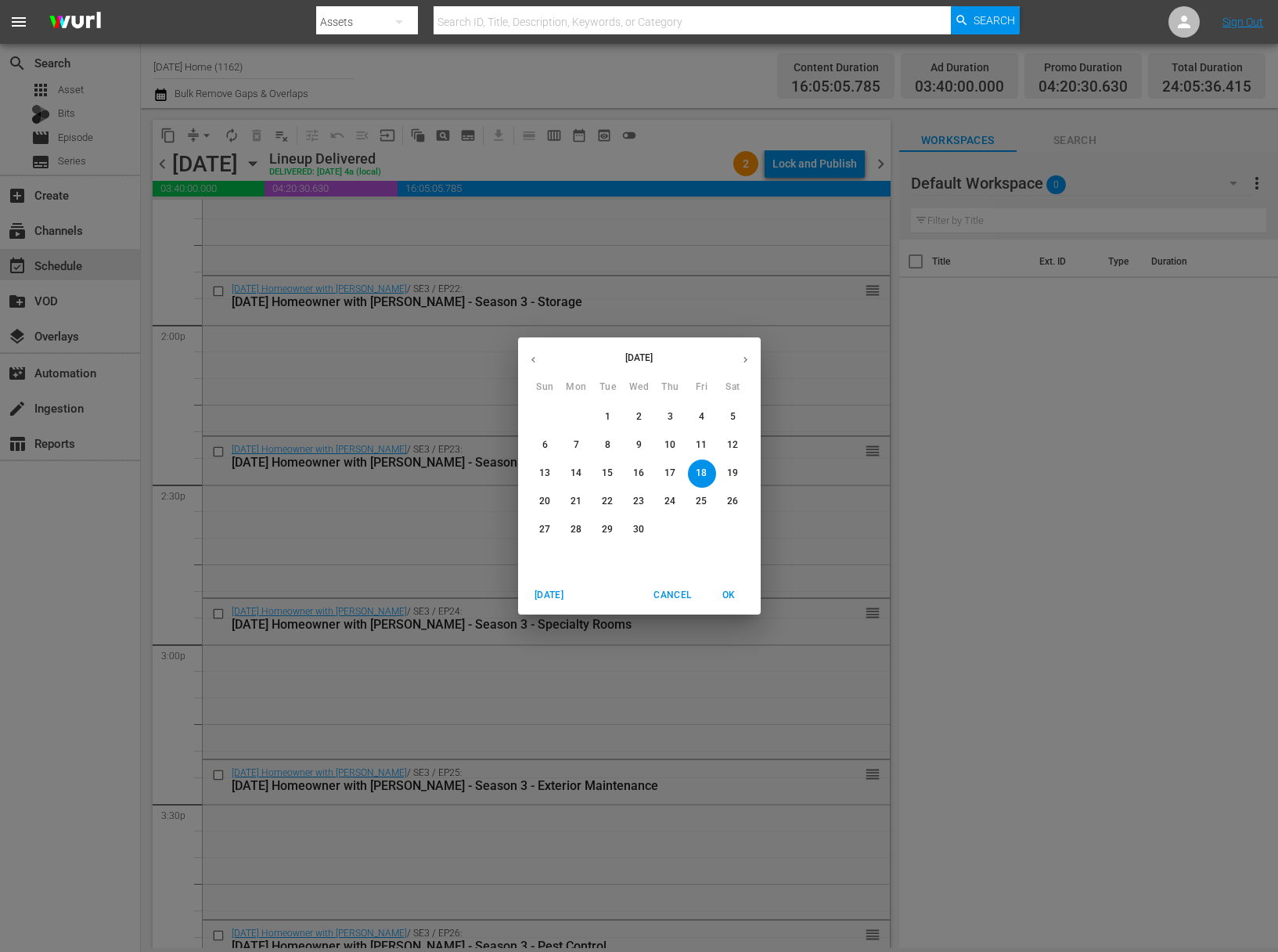
click at [639, 471] on p "16" at bounding box center [639, 473] width 11 height 14
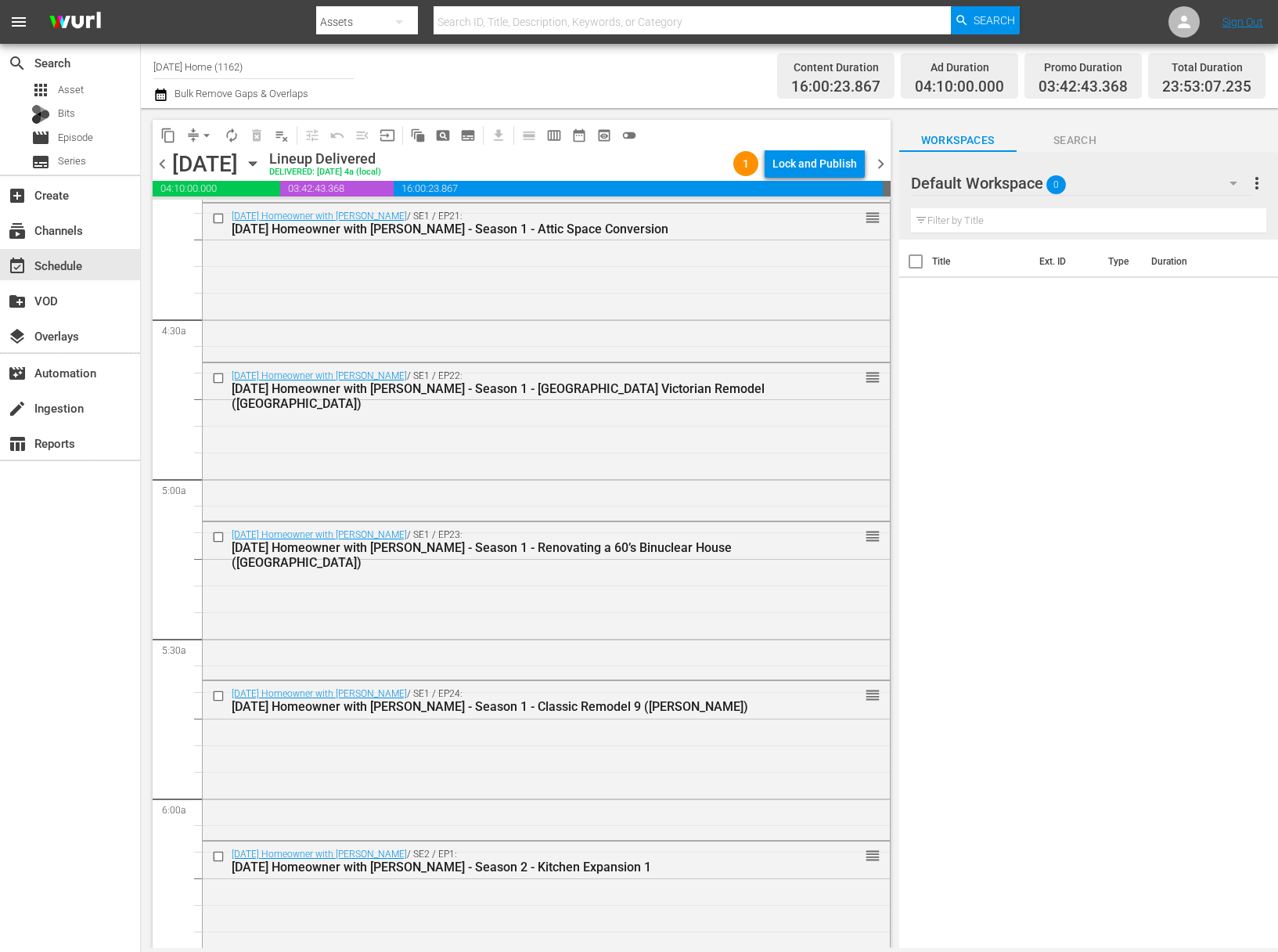
scroll to position [619, 0]
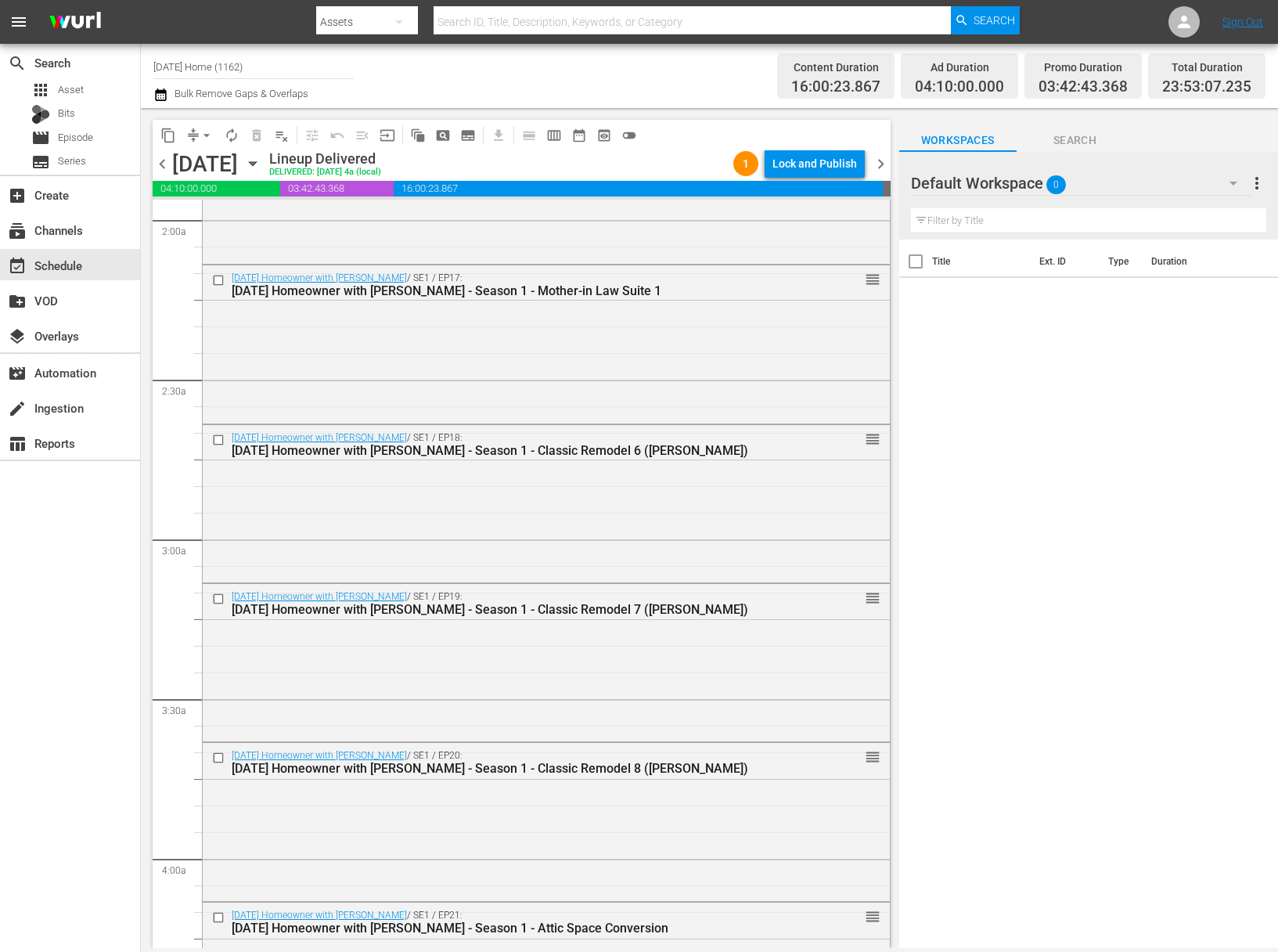
click at [261, 159] on icon "button" at bounding box center [252, 163] width 17 height 17
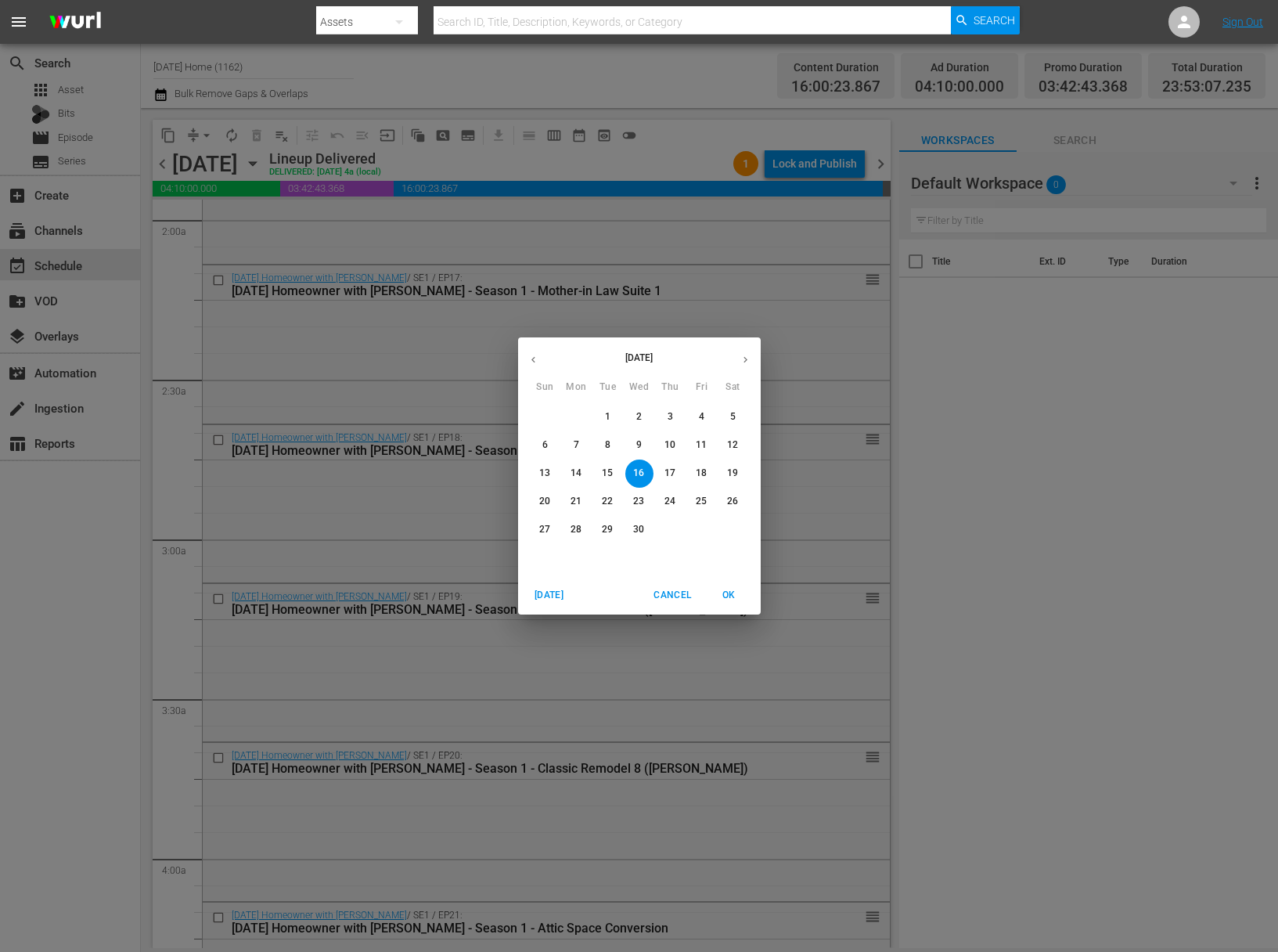
click at [606, 476] on p "15" at bounding box center [607, 473] width 11 height 14
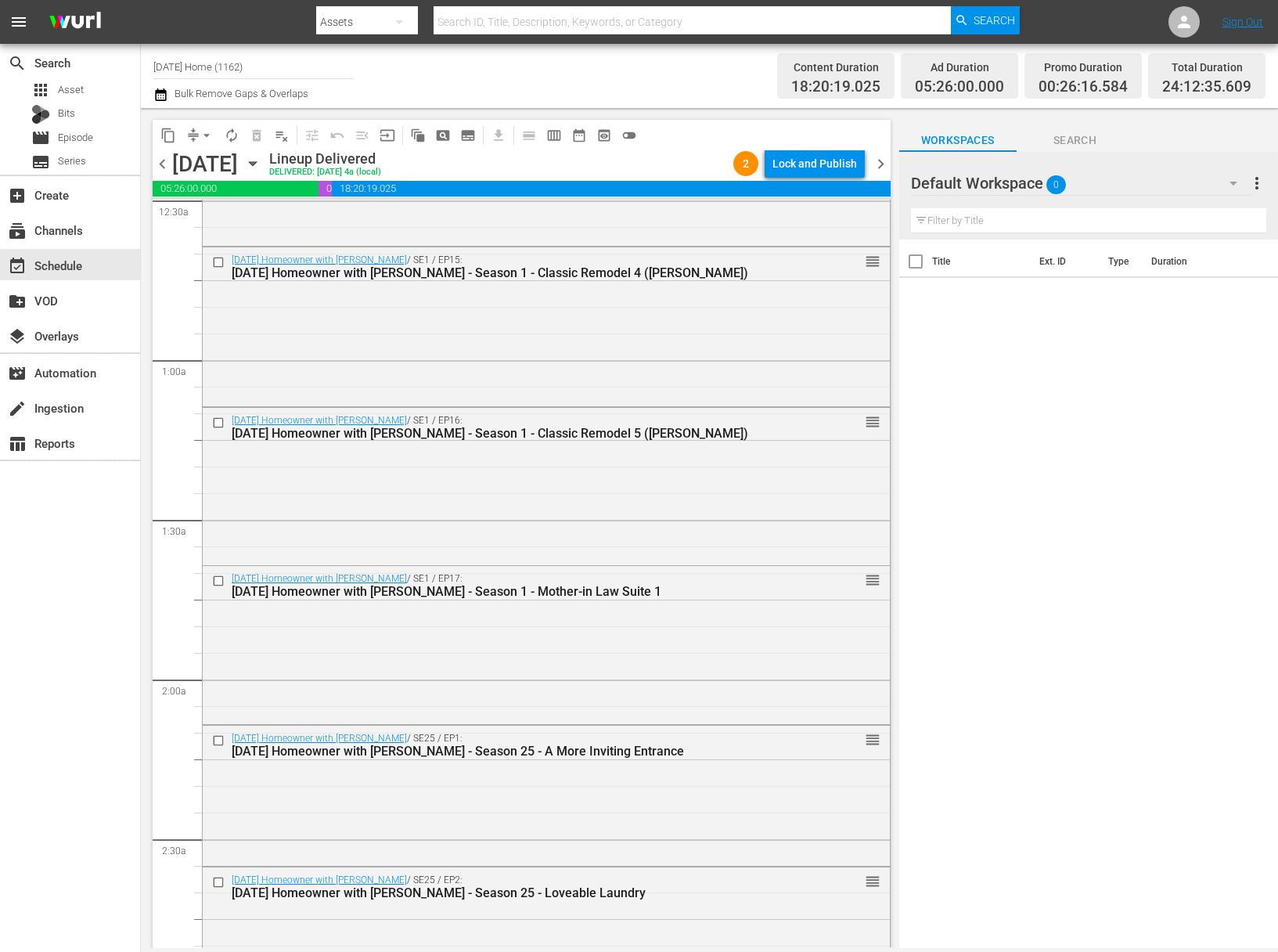
scroll to position [318, 0]
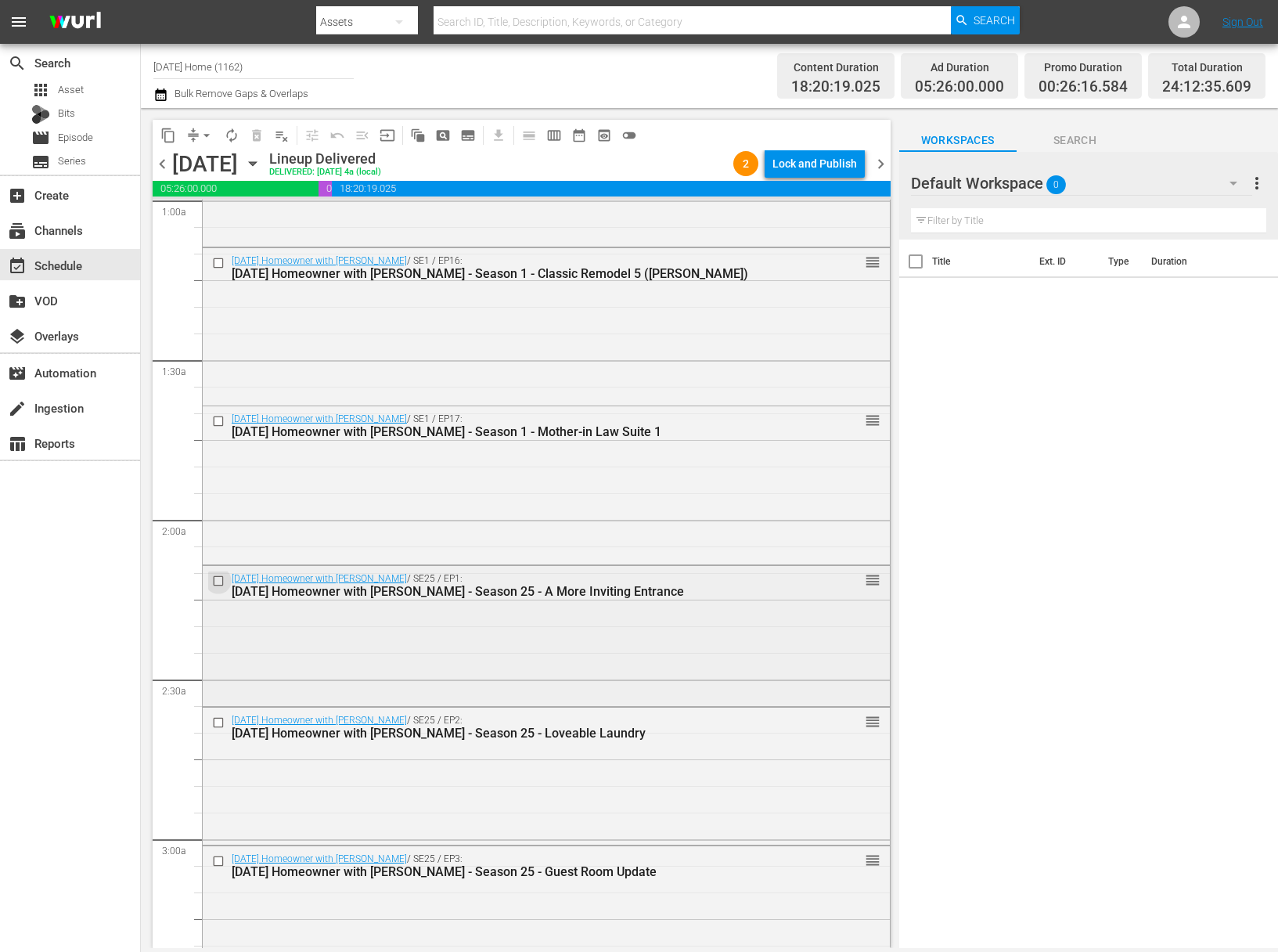
click at [213, 576] on input "checkbox" at bounding box center [220, 581] width 16 height 14
click at [222, 723] on input "checkbox" at bounding box center [220, 722] width 16 height 14
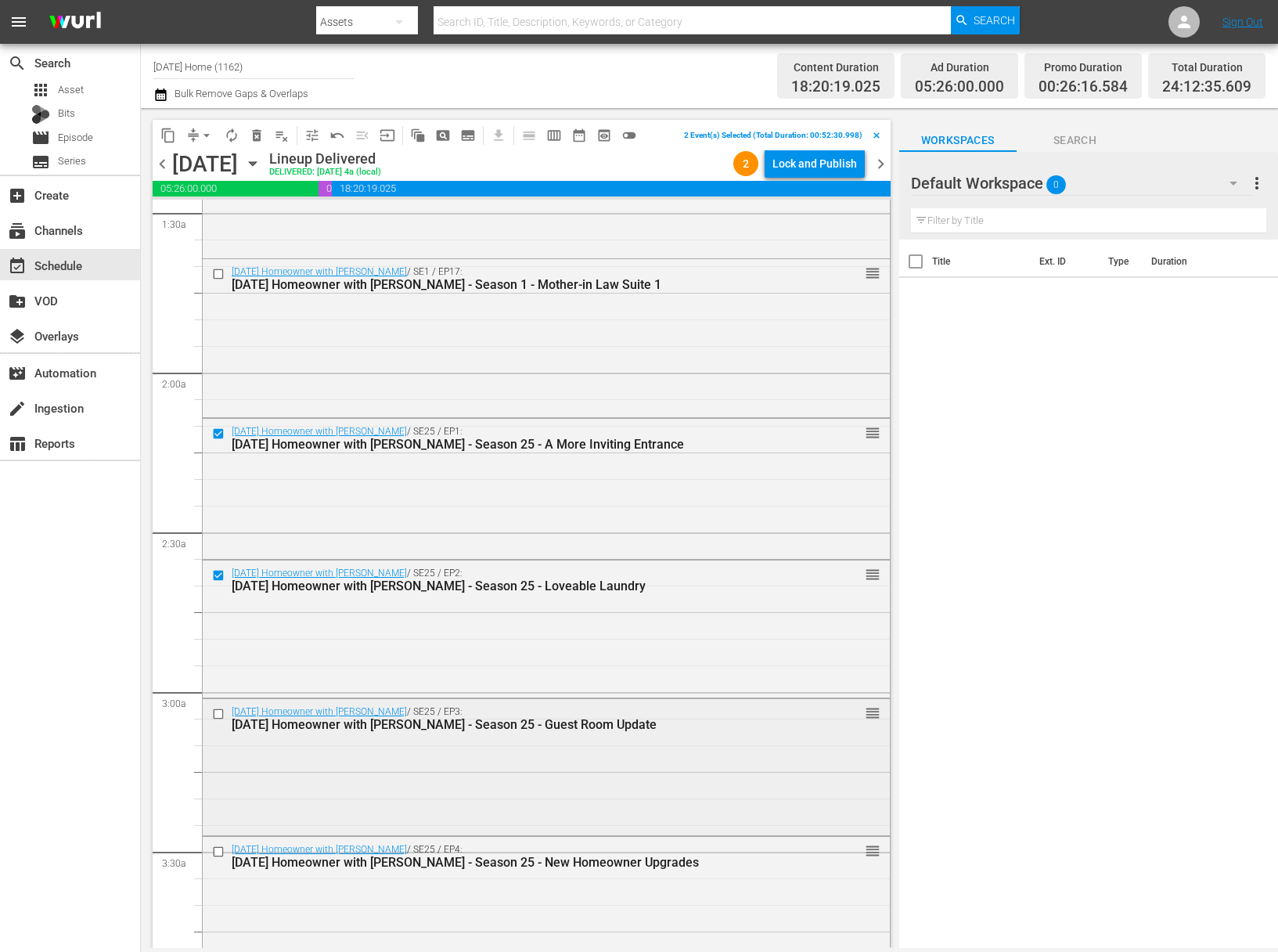
click at [218, 713] on input "checkbox" at bounding box center [220, 713] width 16 height 14
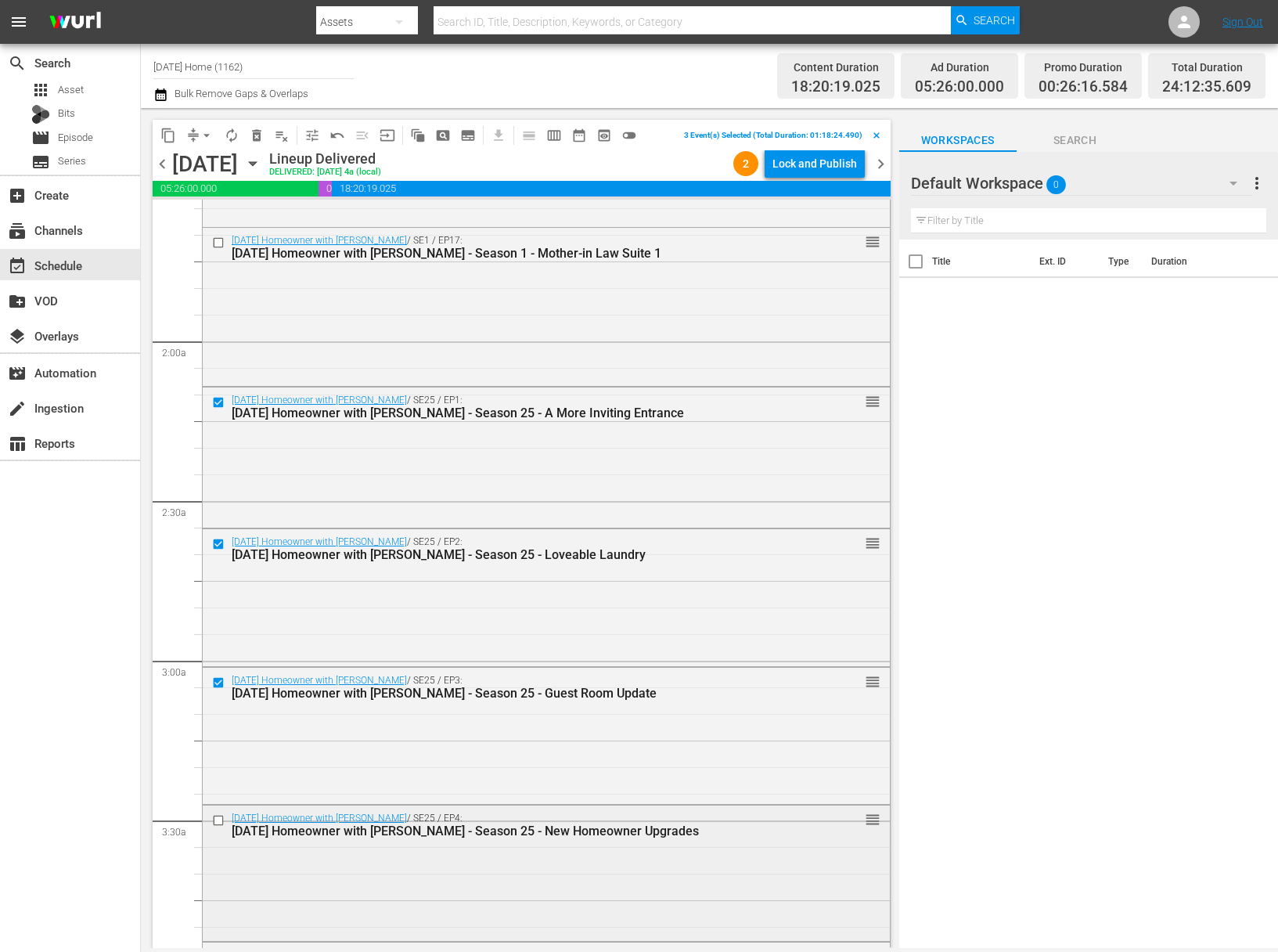
click at [219, 815] on input "checkbox" at bounding box center [220, 819] width 16 height 14
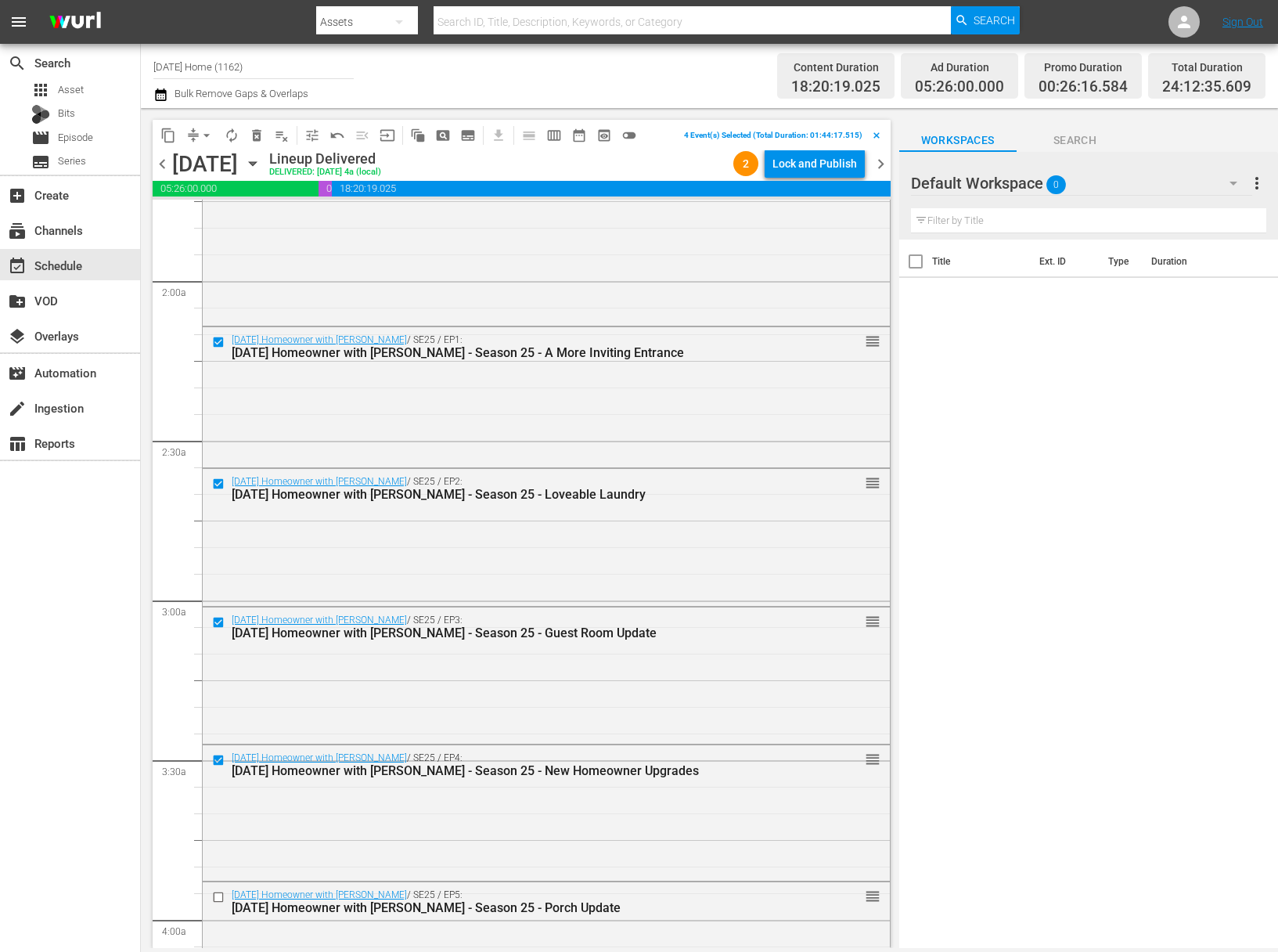
scroll to position [842, 0]
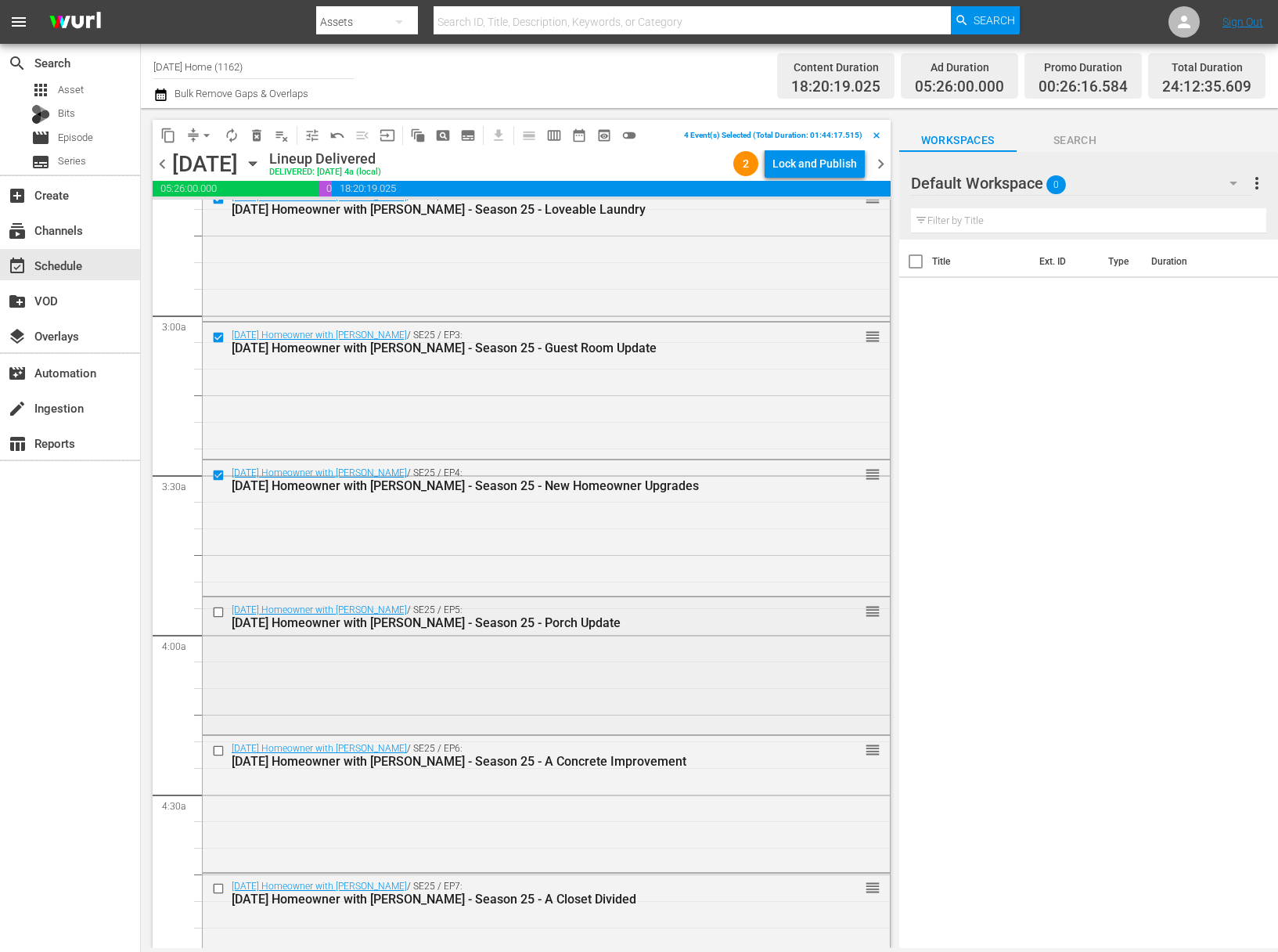
click at [218, 610] on input "checkbox" at bounding box center [220, 612] width 16 height 14
click at [216, 750] on input "checkbox" at bounding box center [220, 750] width 16 height 14
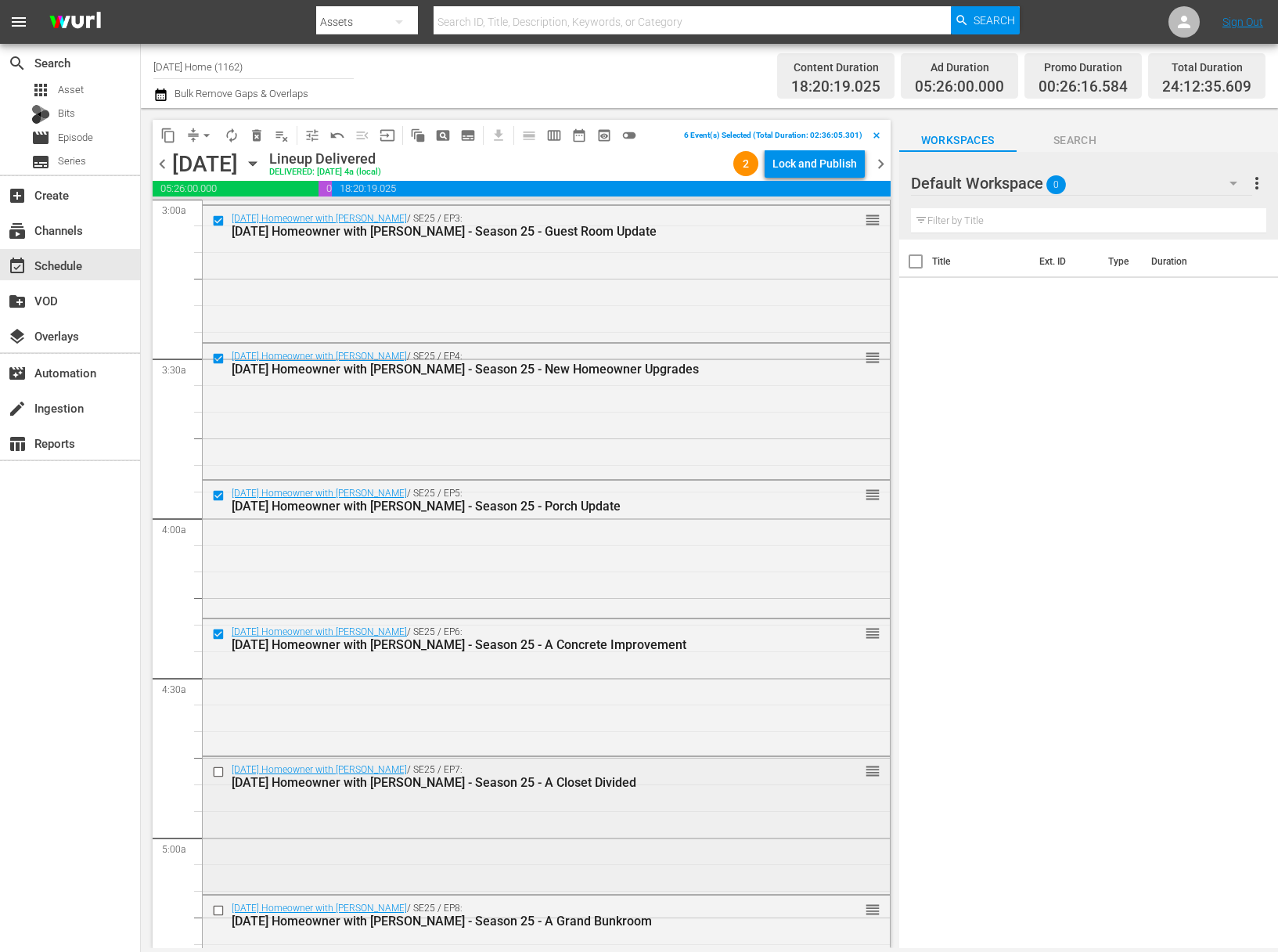
scroll to position [989, 0]
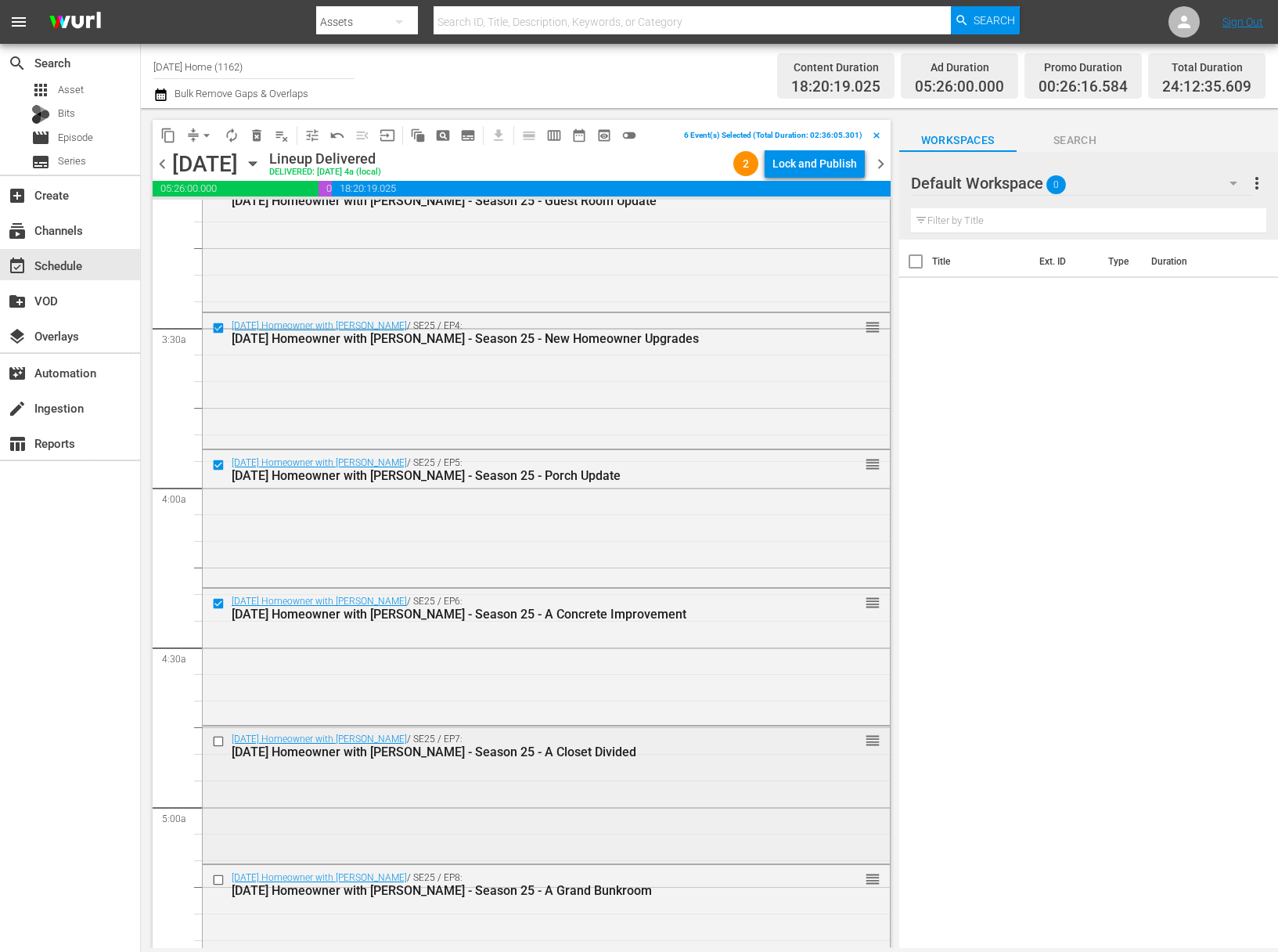
click at [216, 740] on input "checkbox" at bounding box center [220, 741] width 16 height 14
click at [218, 876] on input "checkbox" at bounding box center [220, 879] width 16 height 14
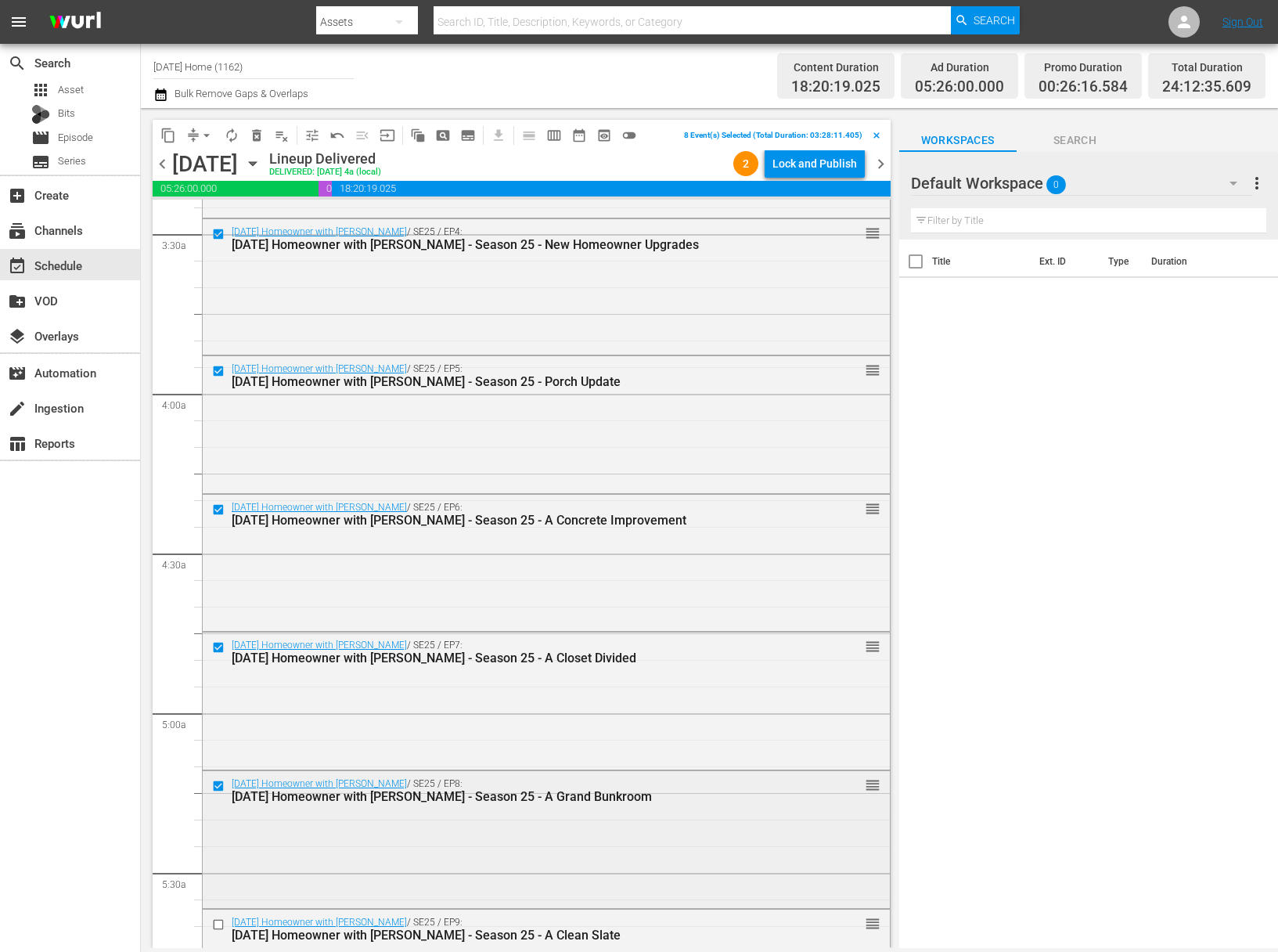
scroll to position [1326, 0]
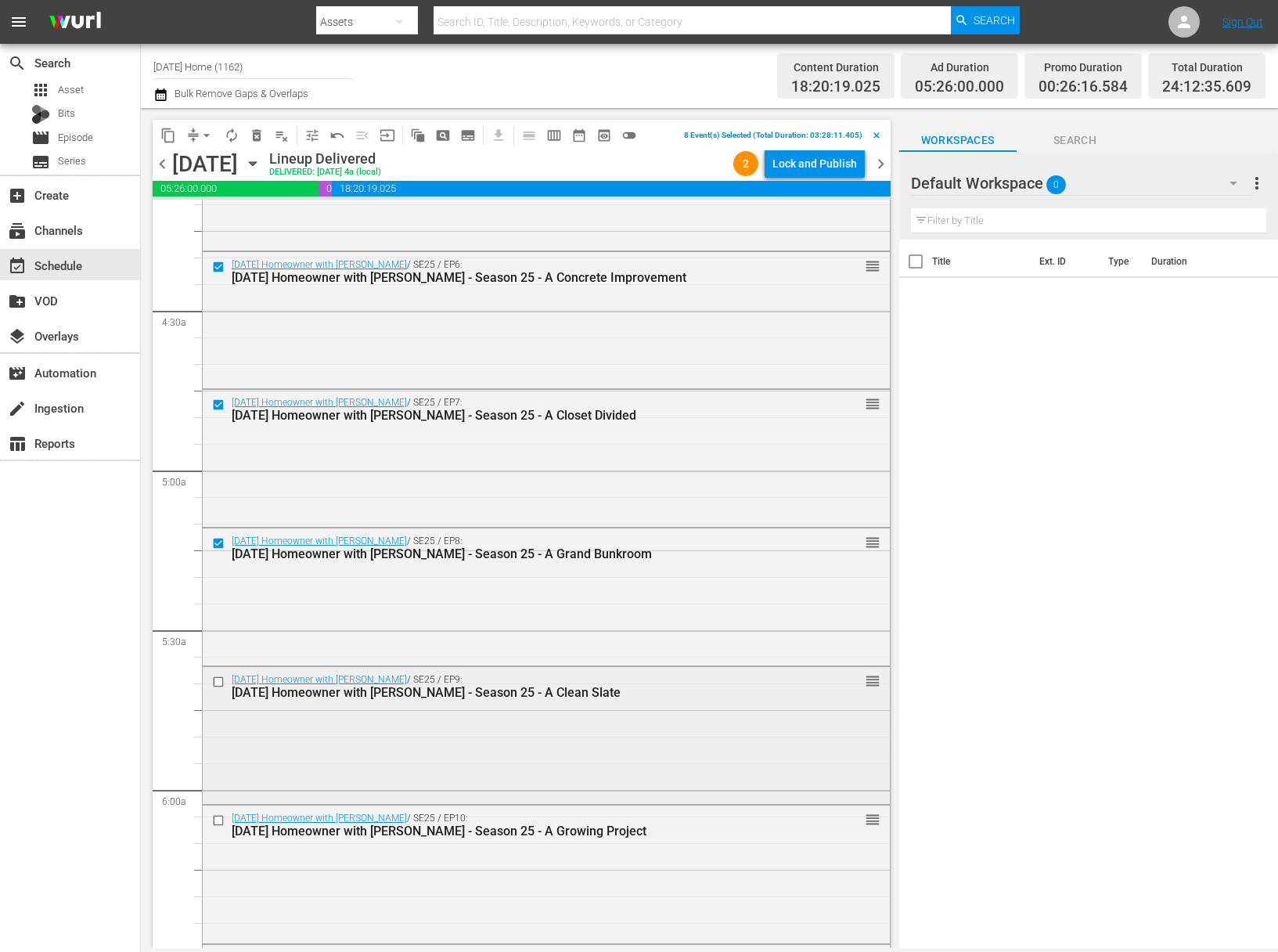
click at [220, 675] on div at bounding box center [219, 681] width 23 height 18
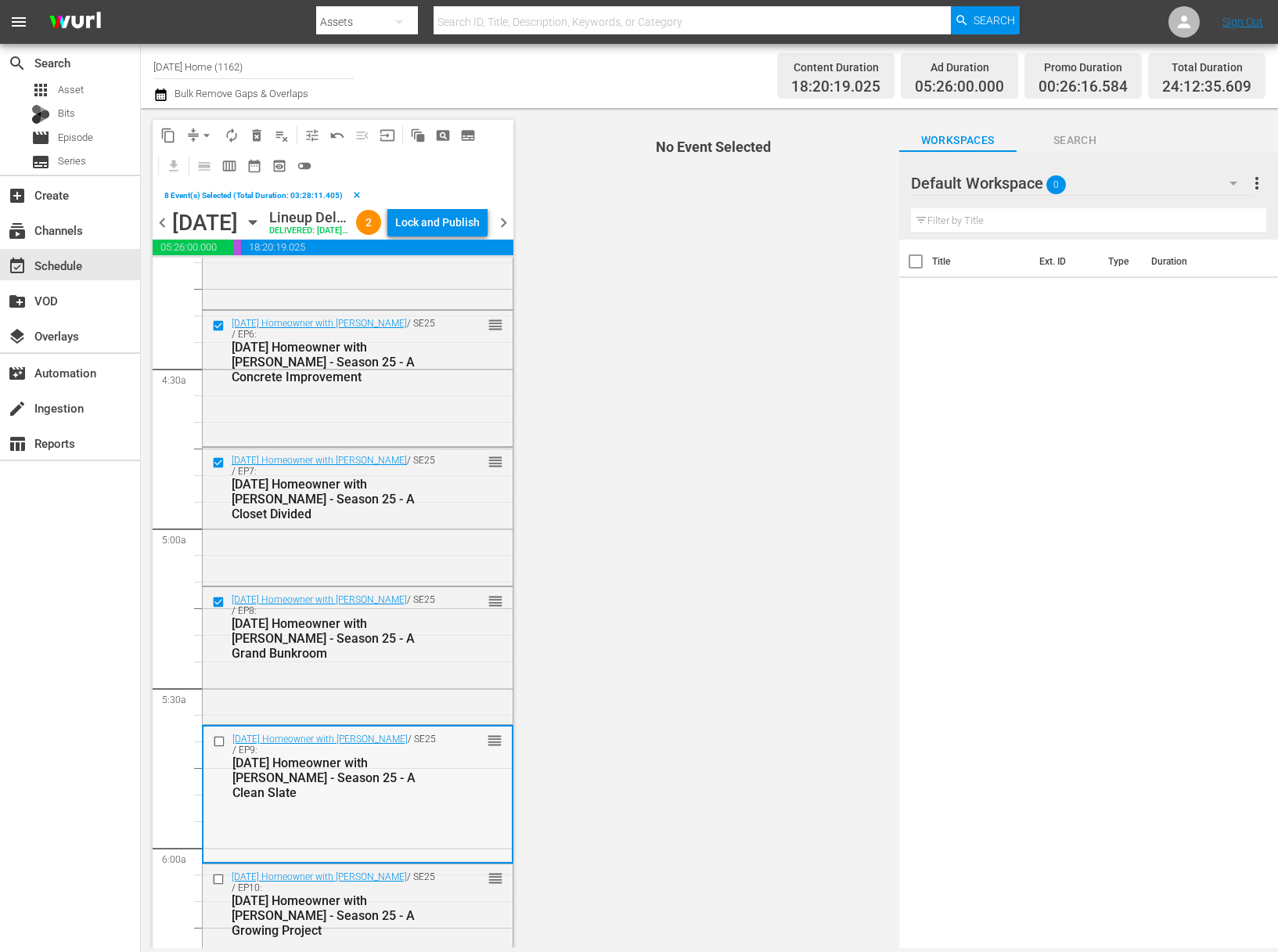
click at [217, 747] on input "checkbox" at bounding box center [221, 741] width 16 height 14
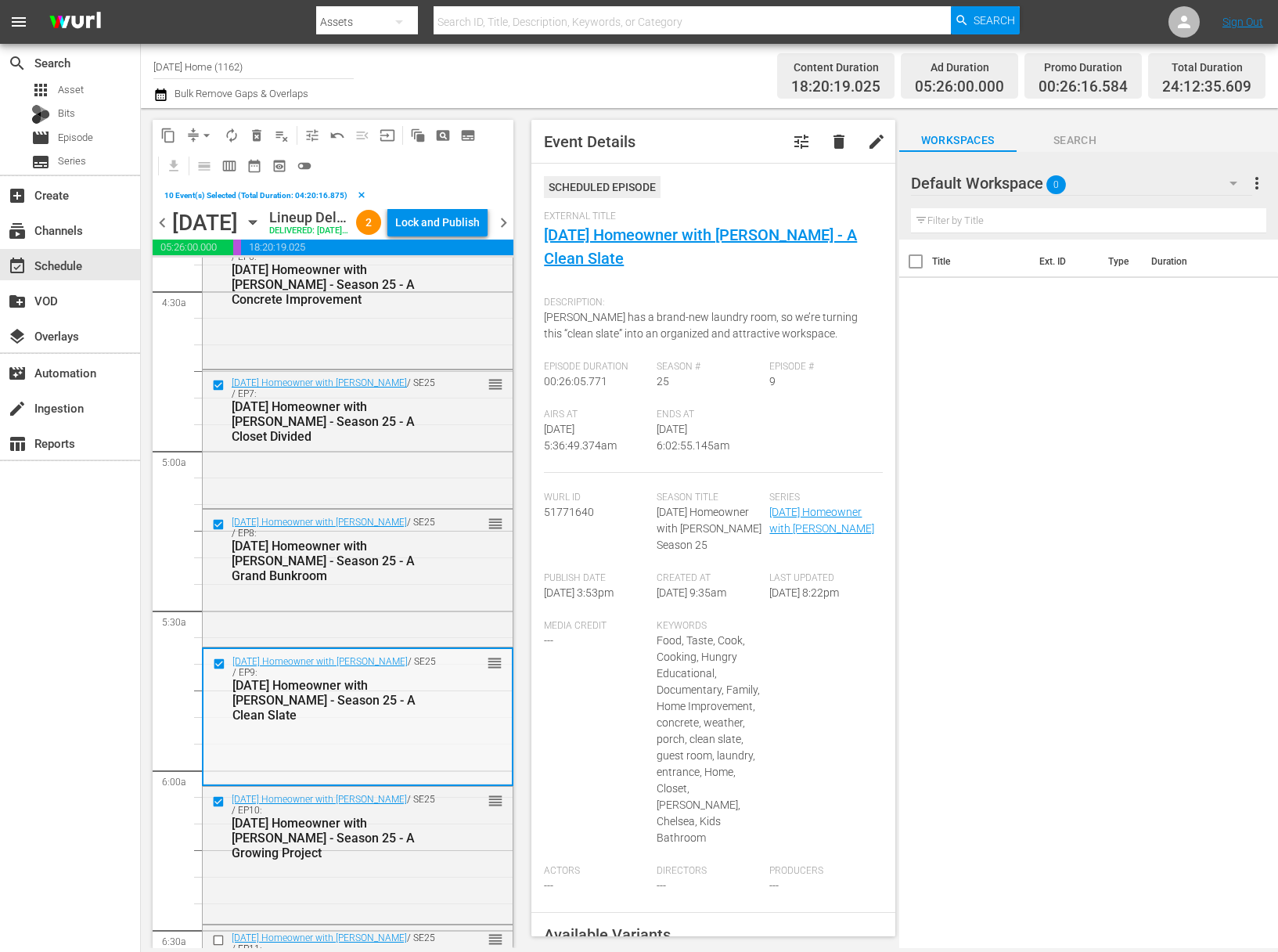
scroll to position [1658, 0]
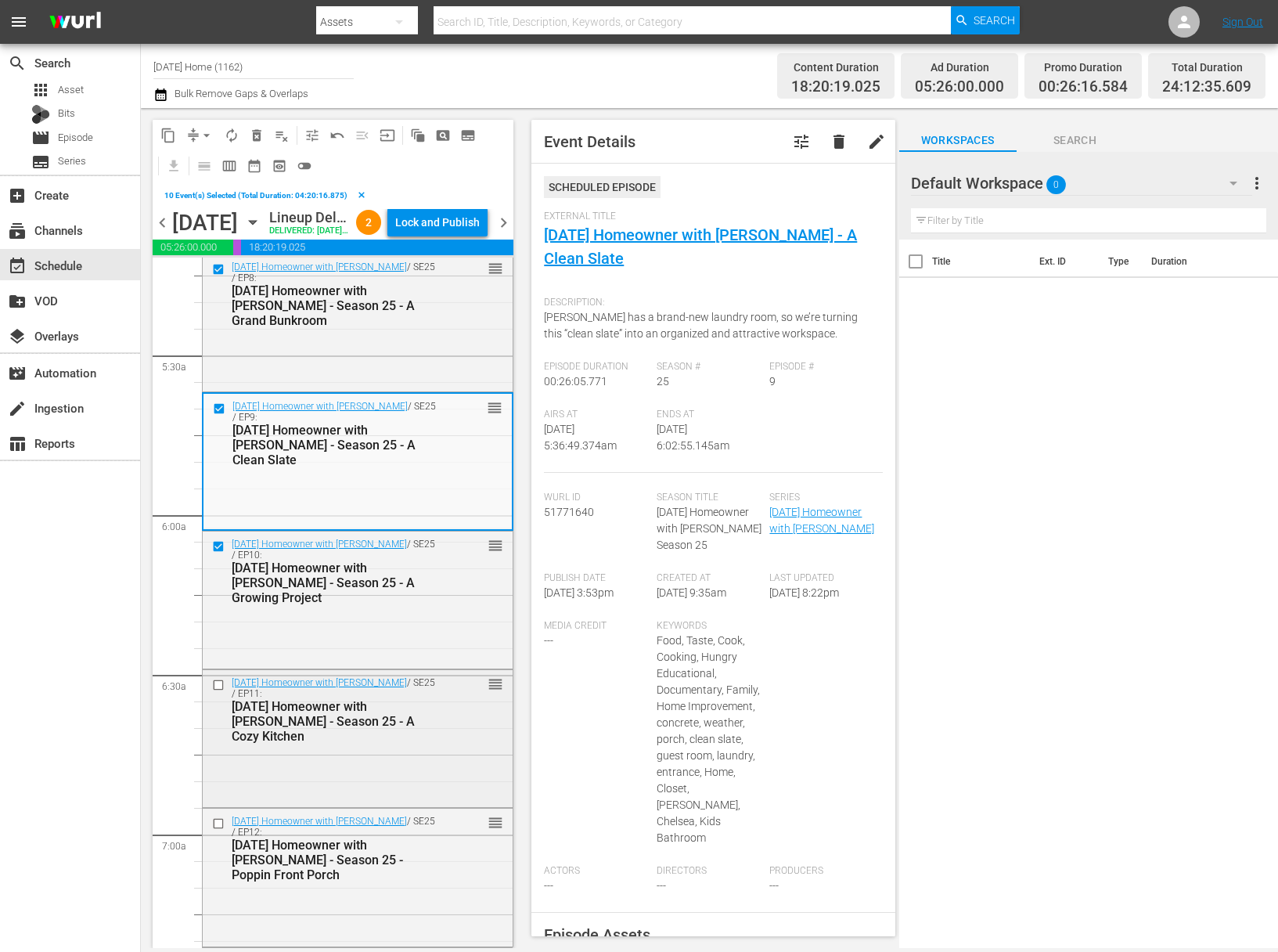
click at [213, 692] on input "checkbox" at bounding box center [220, 685] width 16 height 14
click at [218, 830] on input "checkbox" at bounding box center [220, 823] width 16 height 14
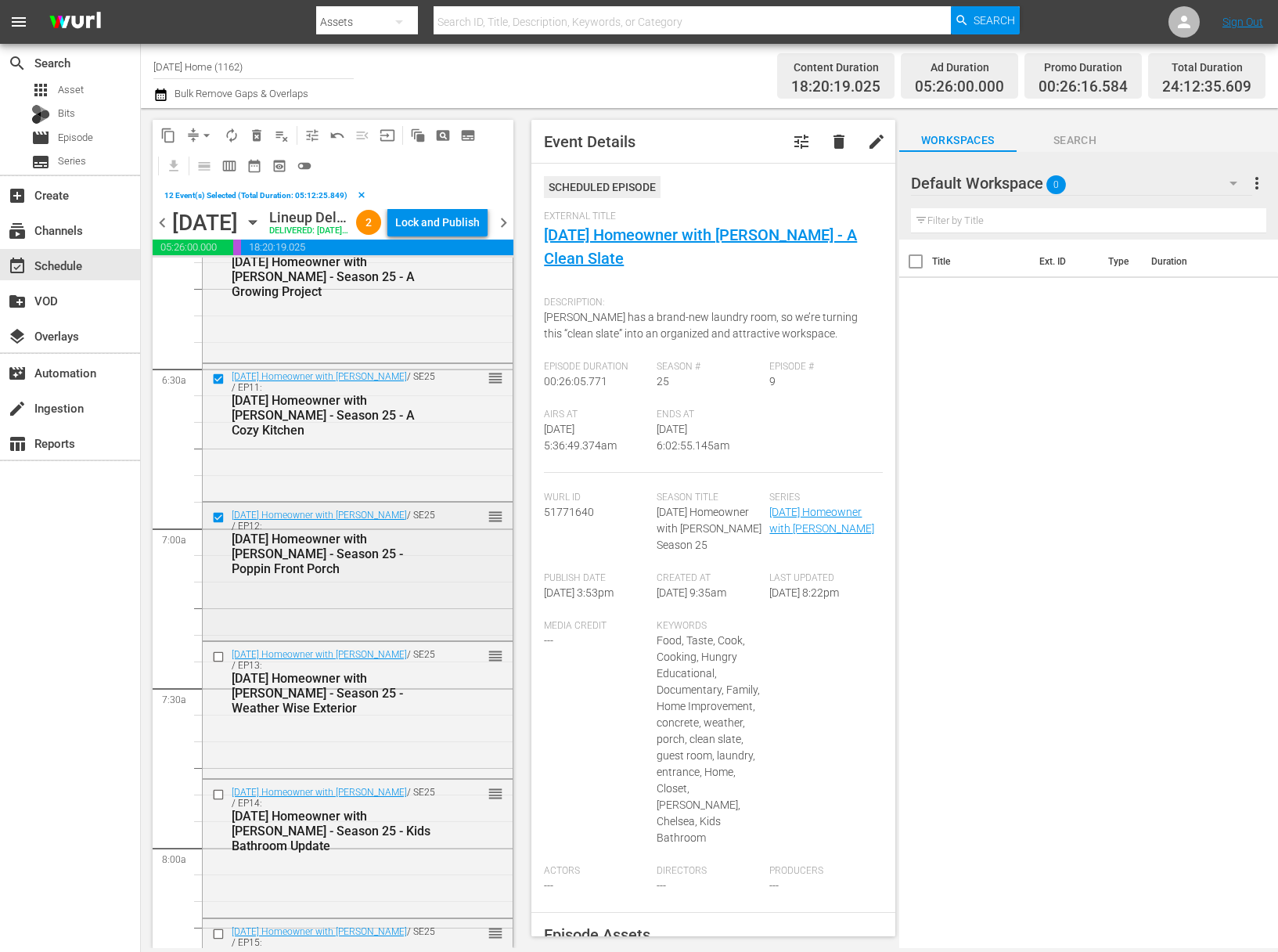
scroll to position [2001, 0]
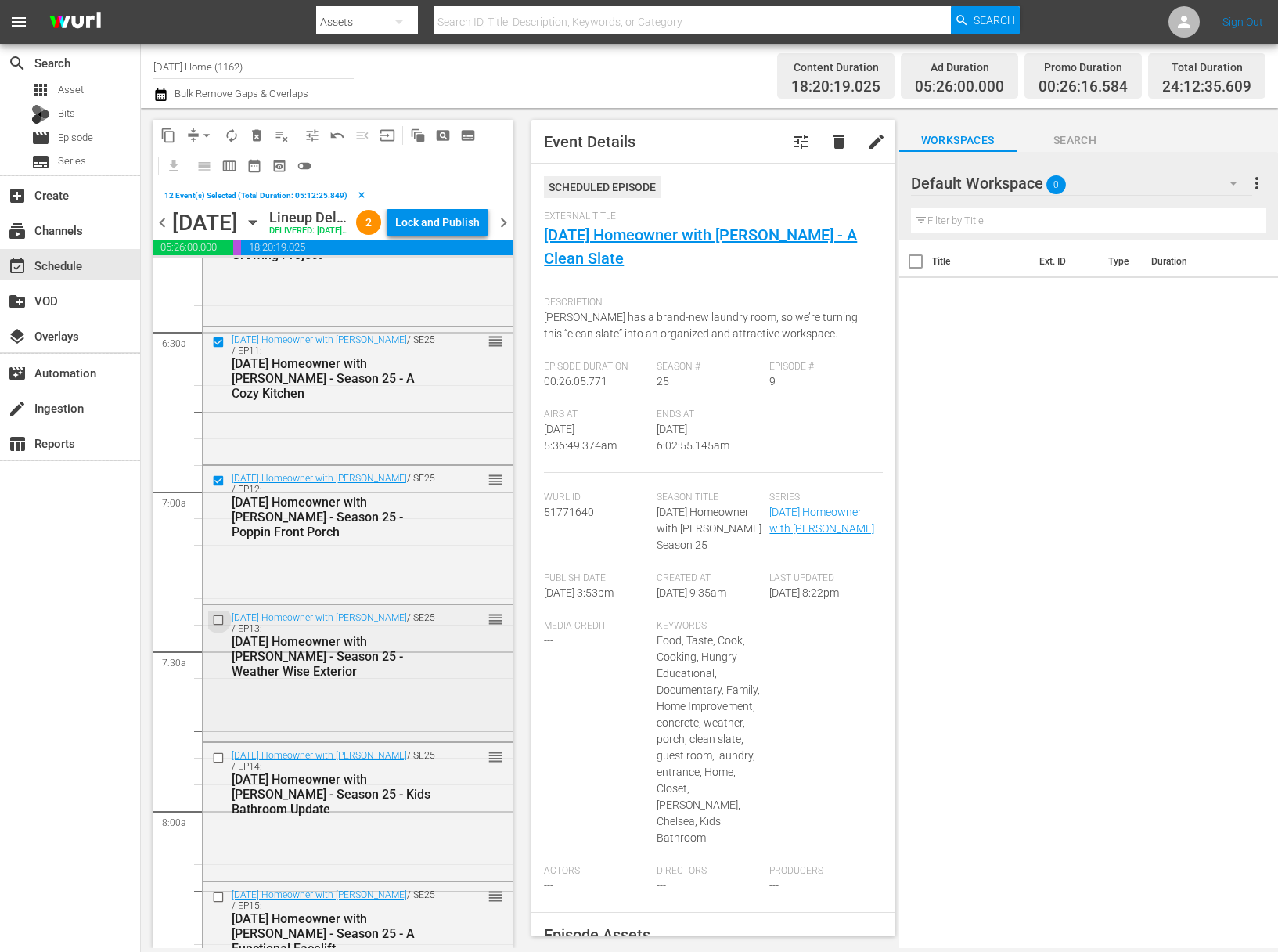
click at [222, 626] on input "checkbox" at bounding box center [220, 619] width 16 height 14
click at [218, 765] on input "checkbox" at bounding box center [220, 758] width 16 height 14
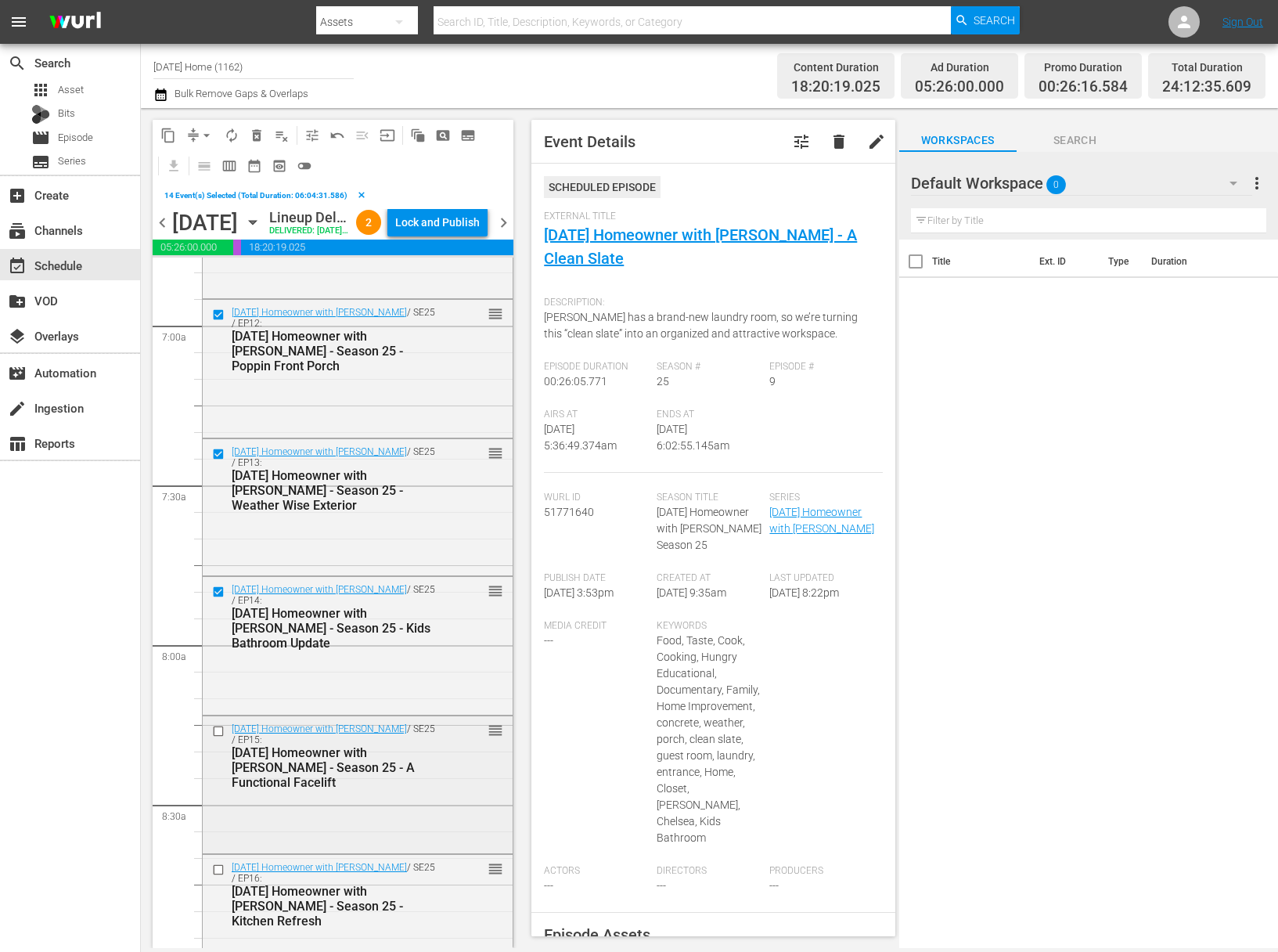
click at [218, 738] on input "checkbox" at bounding box center [220, 731] width 16 height 14
click at [218, 876] on input "checkbox" at bounding box center [220, 869] width 16 height 14
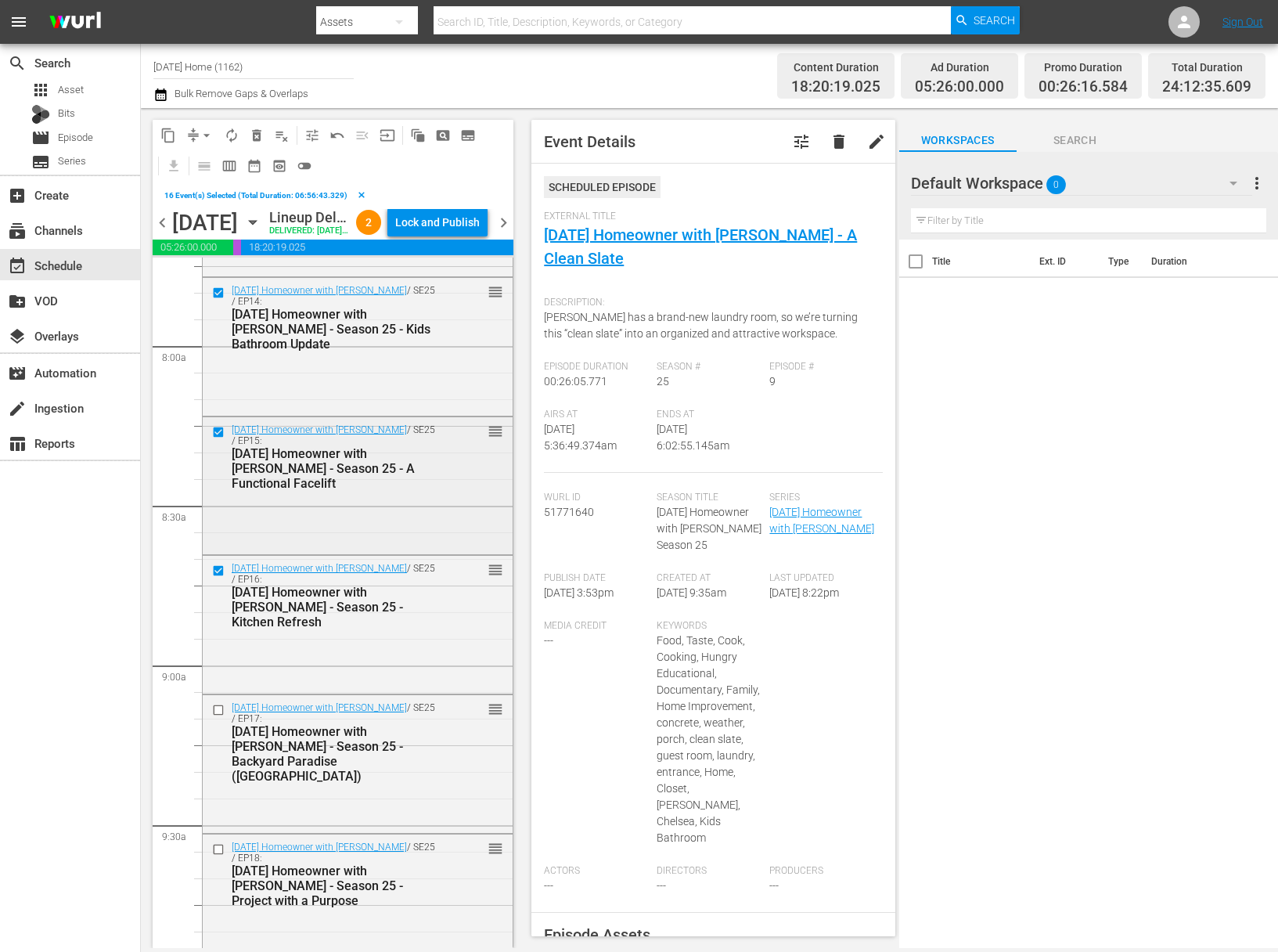
scroll to position [2518, 0]
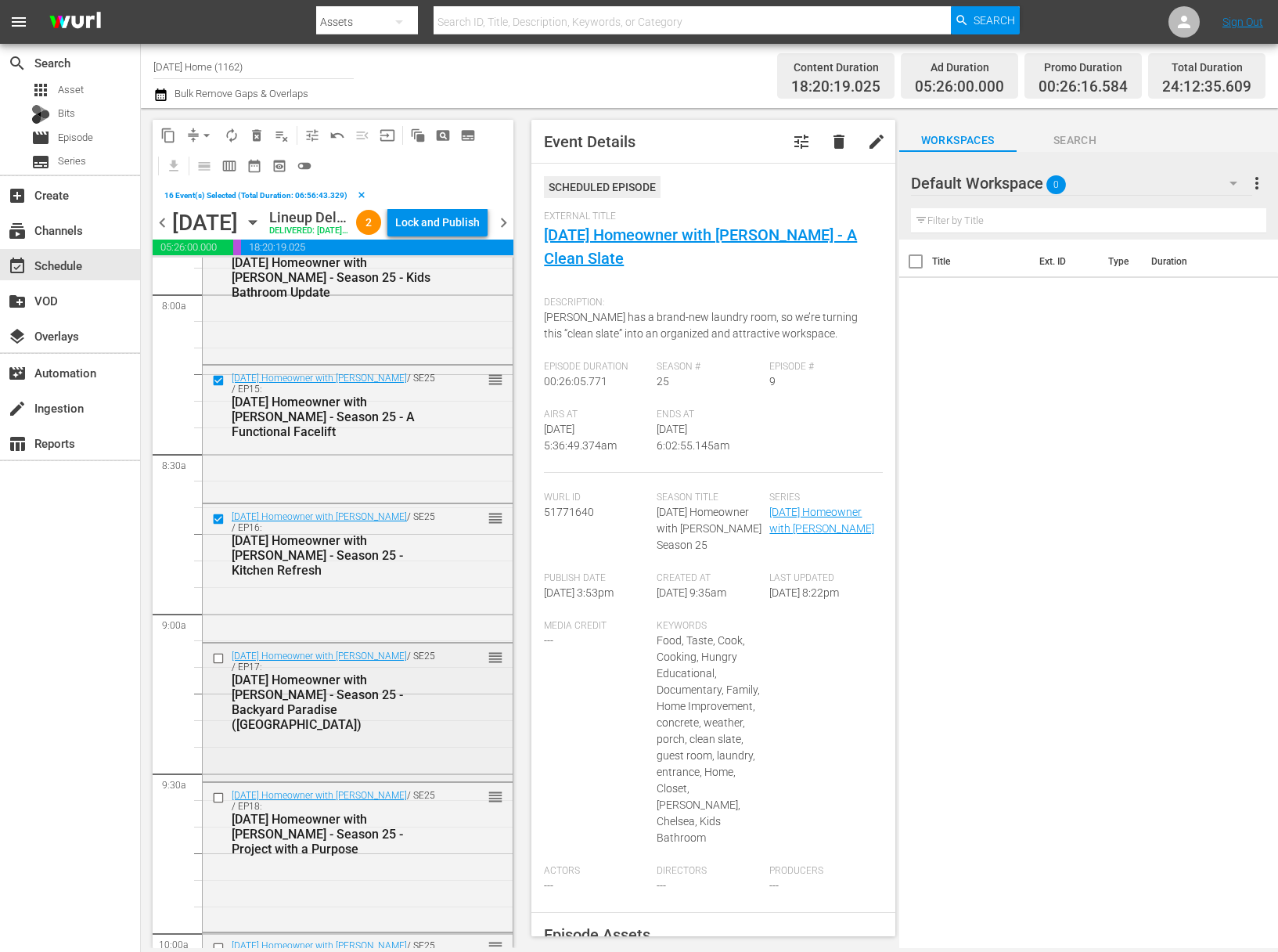
click at [222, 664] on input "checkbox" at bounding box center [220, 657] width 16 height 14
click at [221, 803] on input "checkbox" at bounding box center [220, 797] width 16 height 14
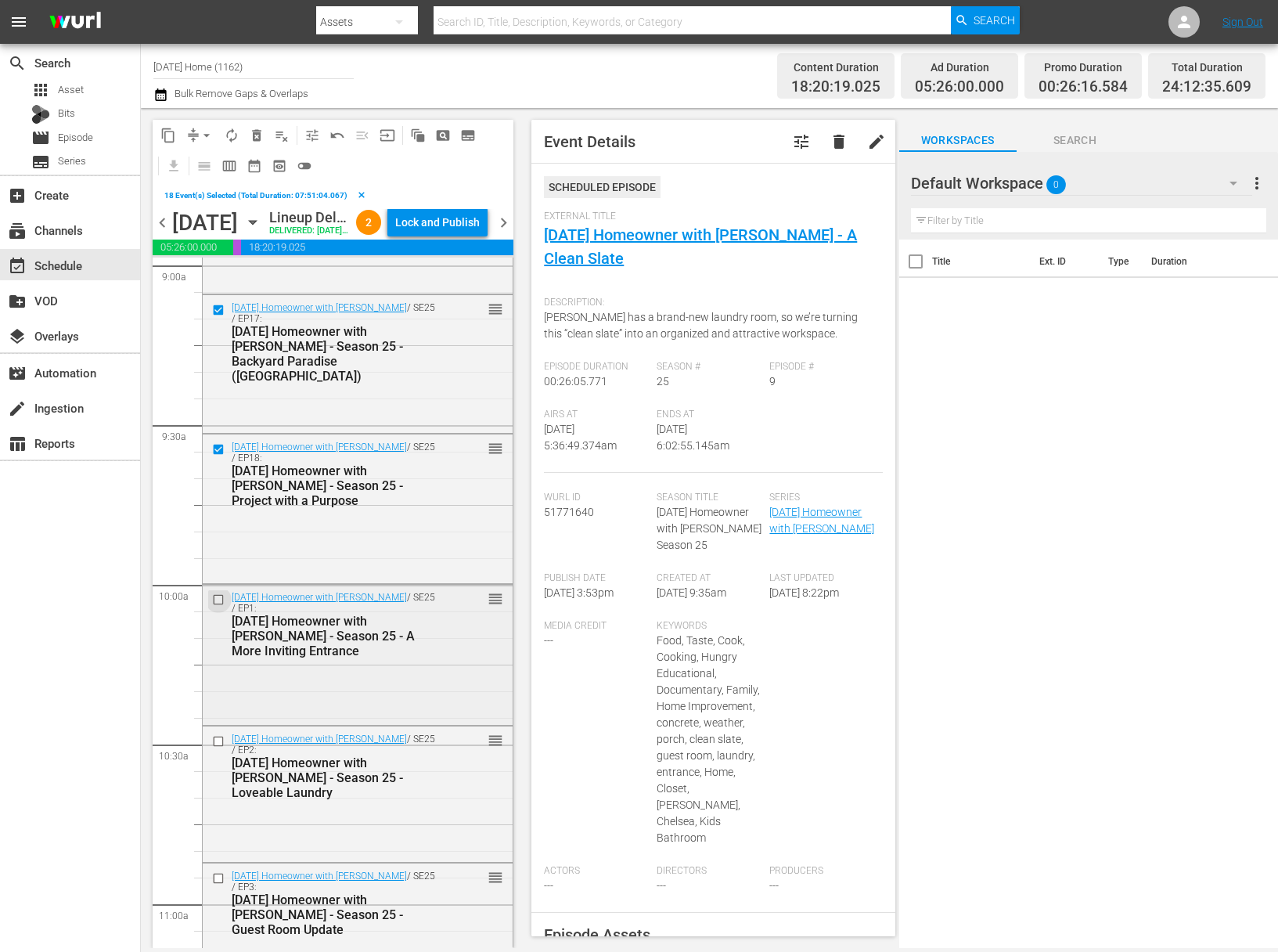
click at [218, 606] on input "checkbox" at bounding box center [220, 599] width 16 height 14
click at [220, 606] on input "checkbox" at bounding box center [220, 599] width 16 height 14
click at [166, 145] on button "content_copy" at bounding box center [168, 135] width 25 height 25
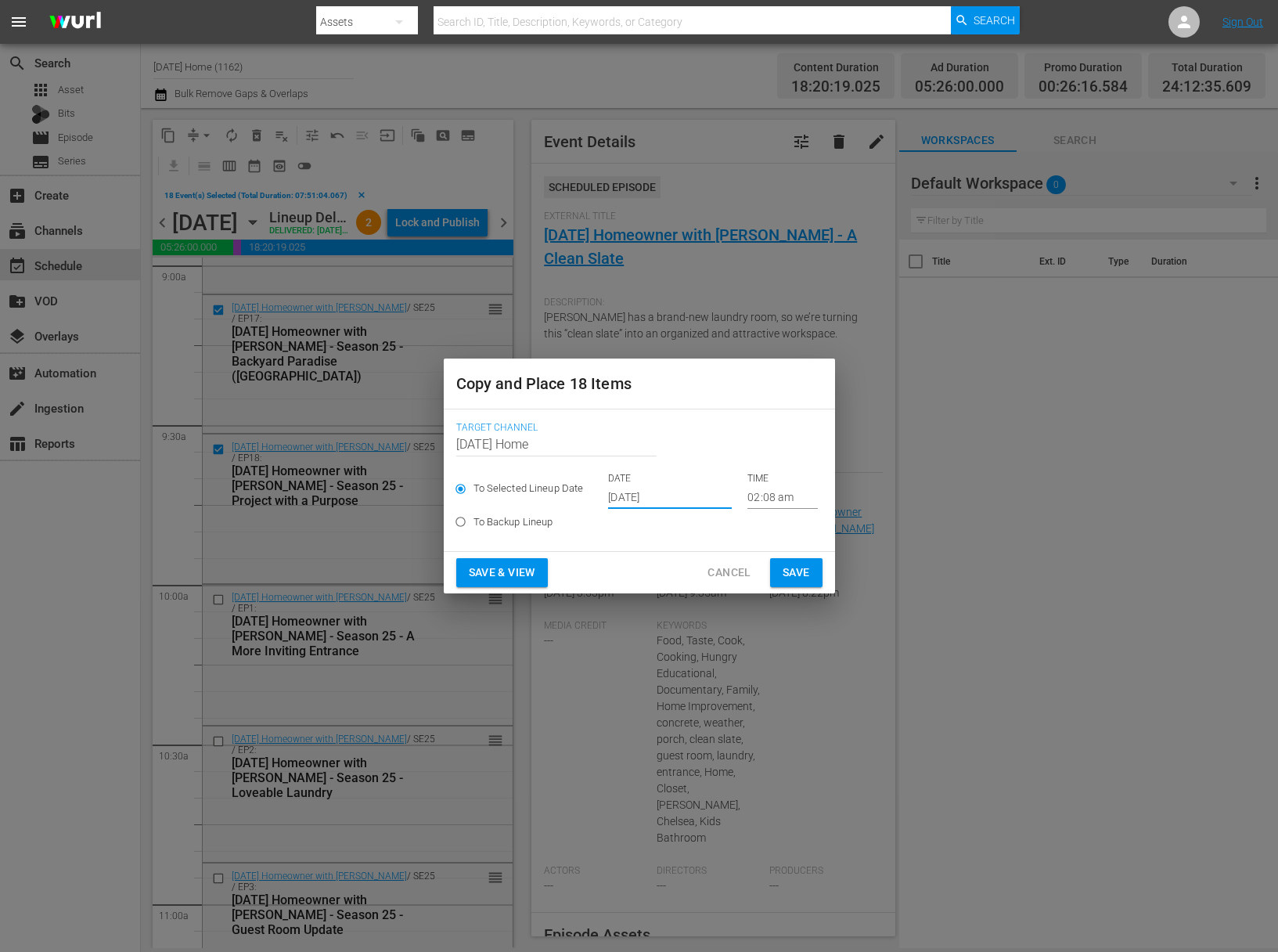
click at [638, 496] on input "[DATE]" at bounding box center [670, 496] width 124 height 23
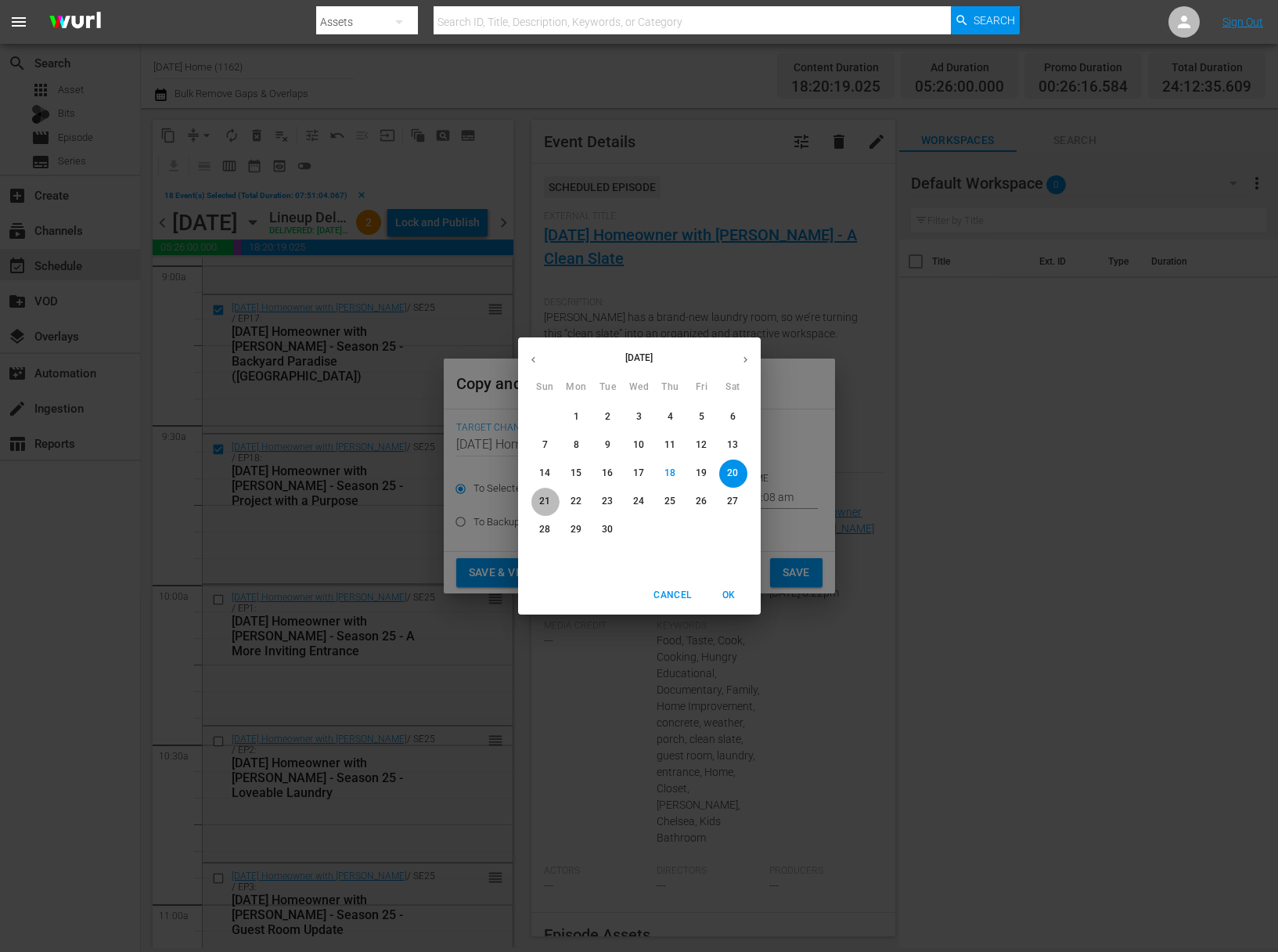
click at [545, 499] on p "21" at bounding box center [545, 501] width 11 height 14
type input "[DATE]"
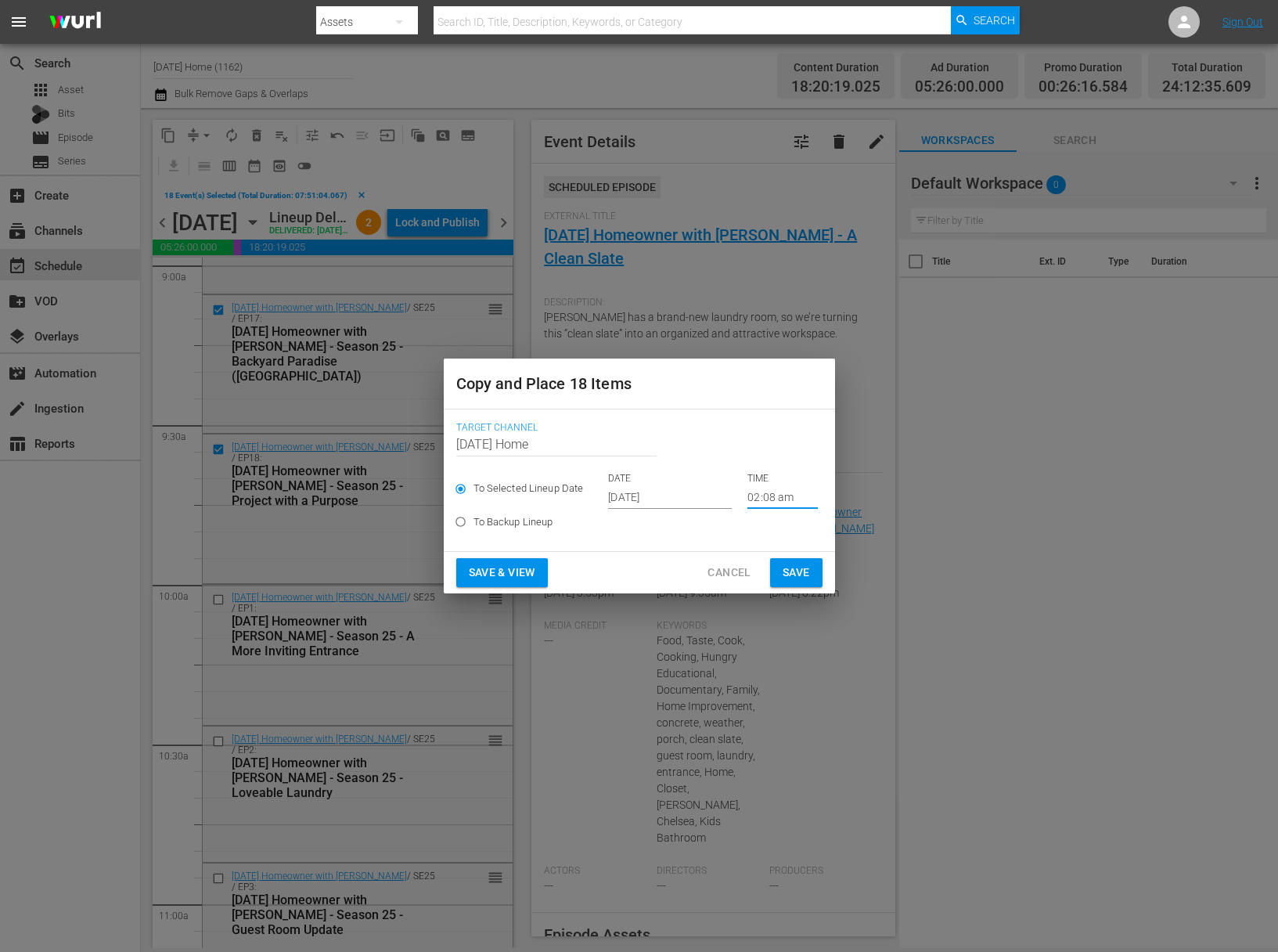
click at [767, 504] on input "02:08 am" at bounding box center [782, 496] width 71 height 23
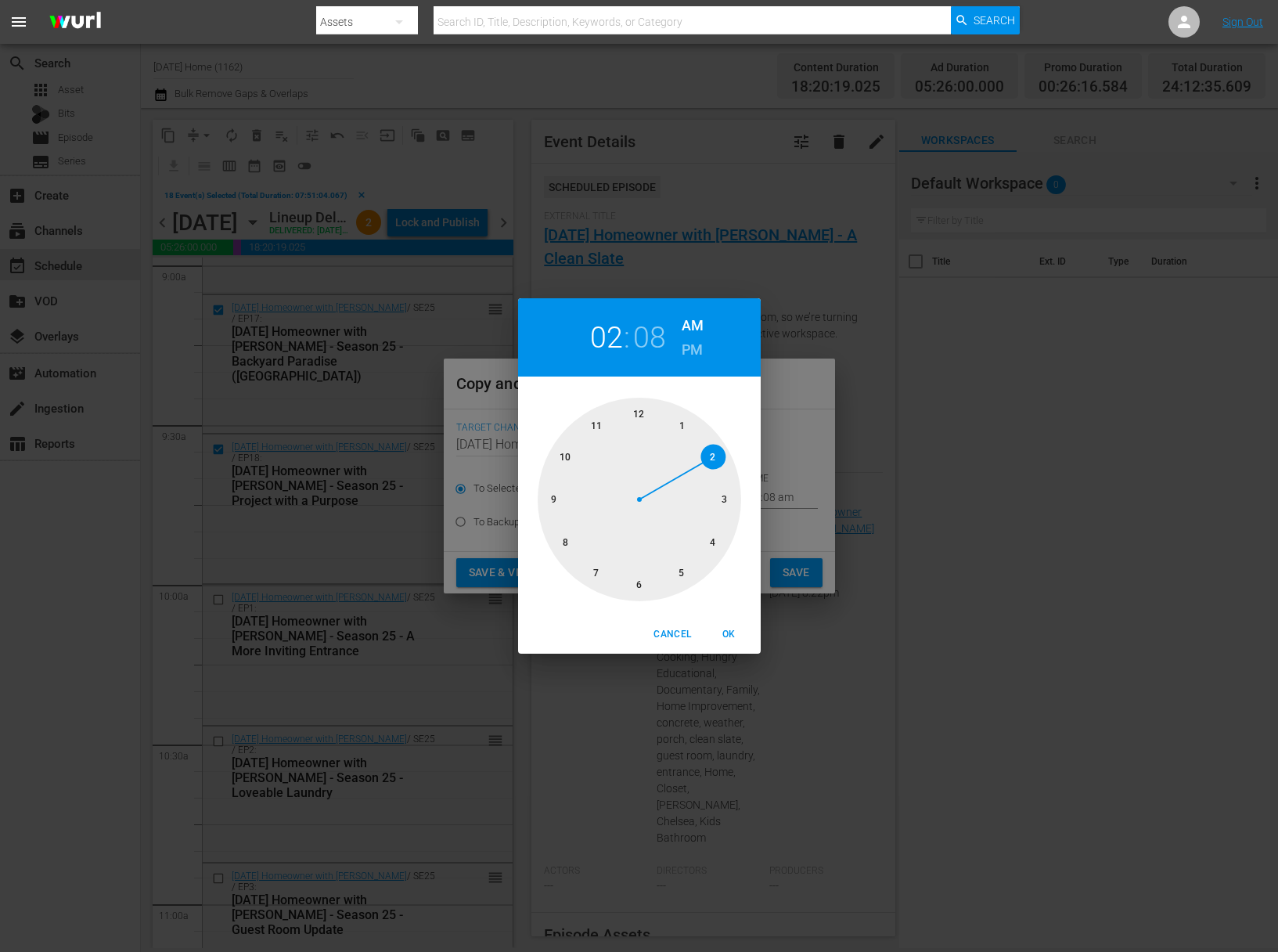
click at [714, 456] on div at bounding box center [639, 499] width 203 height 203
click at [691, 345] on h6 "PM" at bounding box center [692, 349] width 21 height 25
click at [637, 411] on div at bounding box center [639, 499] width 203 height 203
click at [731, 632] on span "OK" at bounding box center [729, 634] width 38 height 16
type input "02:00 pm"
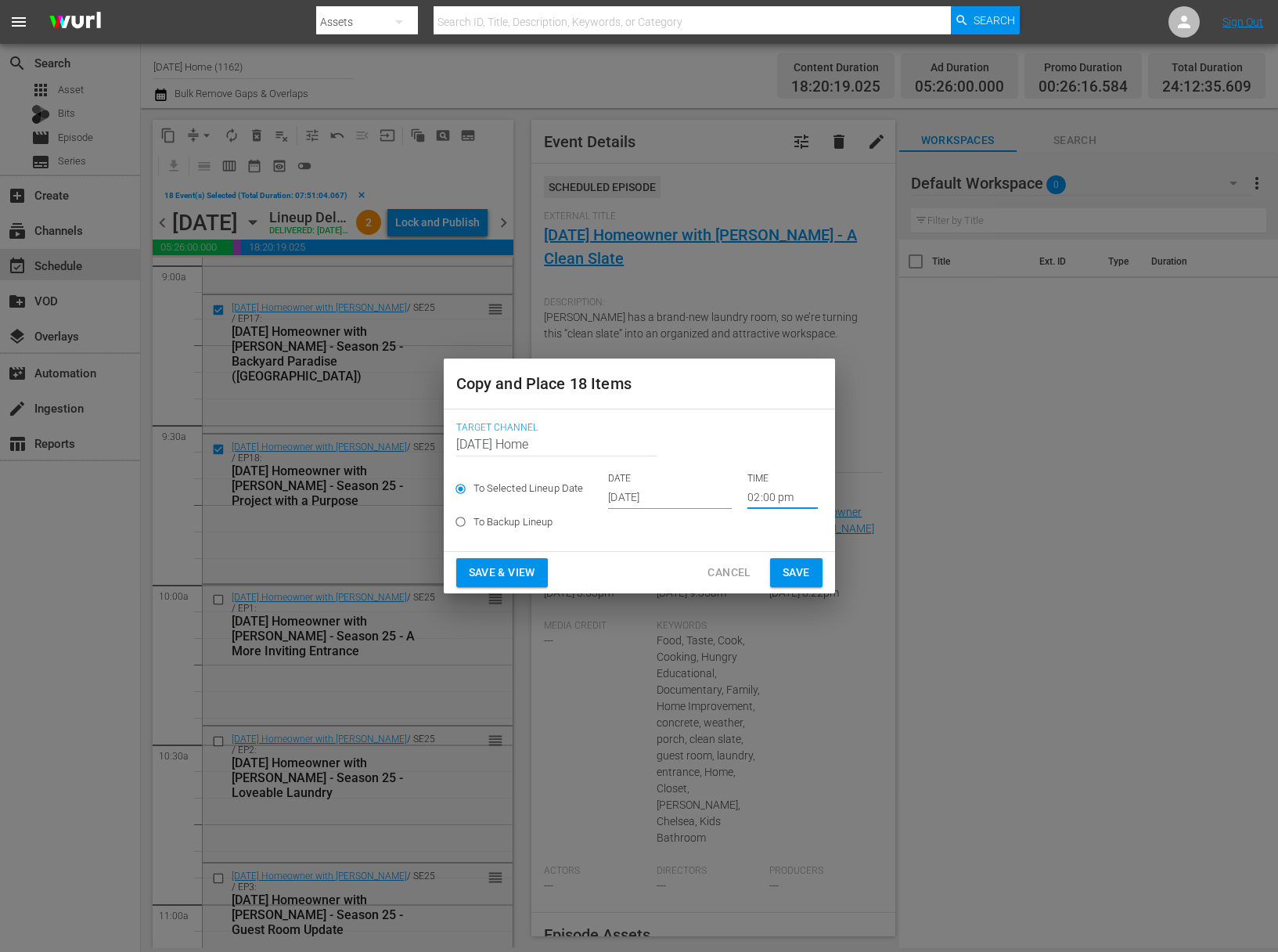
click at [798, 578] on span "Save" at bounding box center [796, 572] width 27 height 19
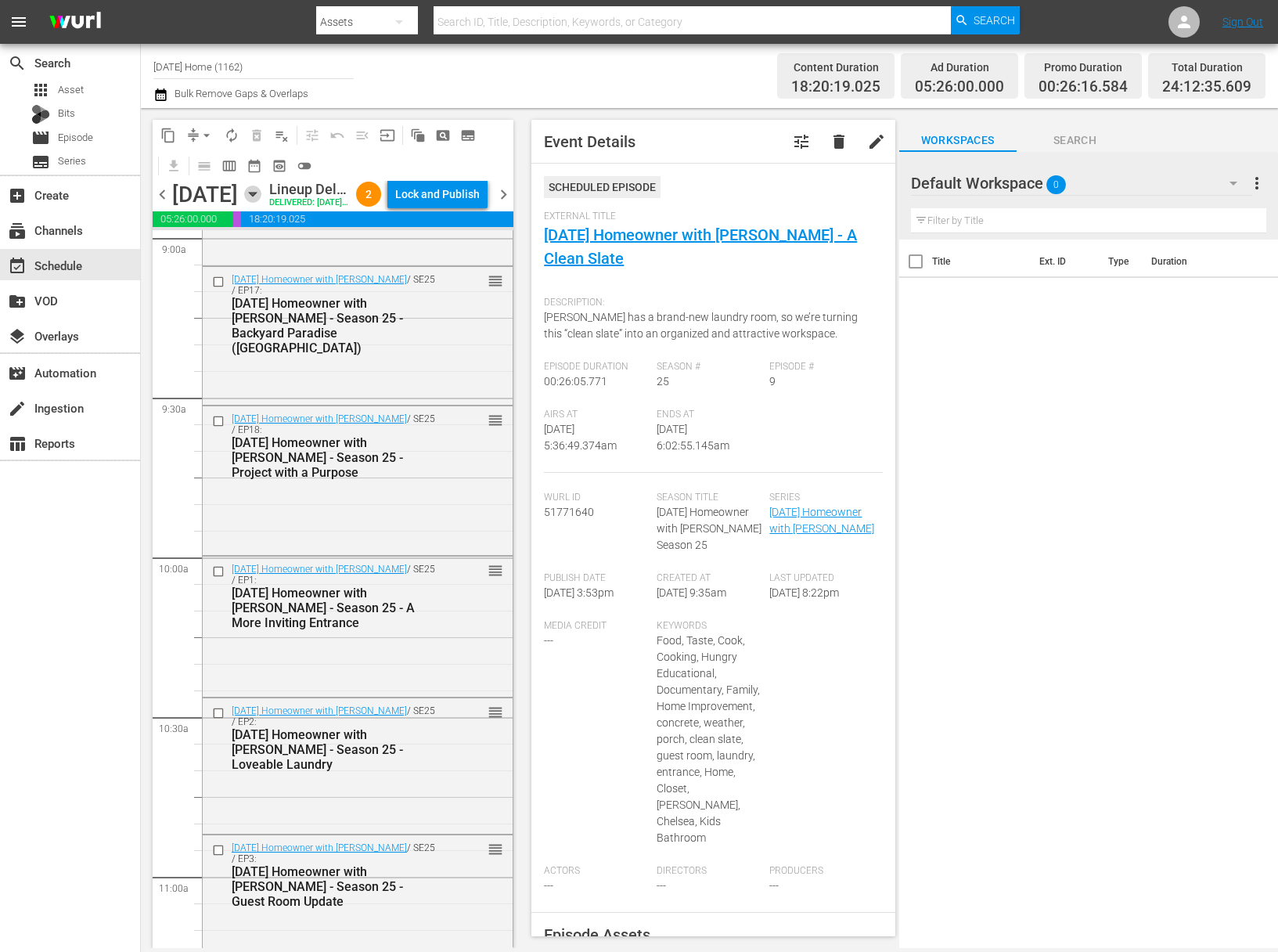
click at [261, 202] on icon "button" at bounding box center [252, 194] width 17 height 17
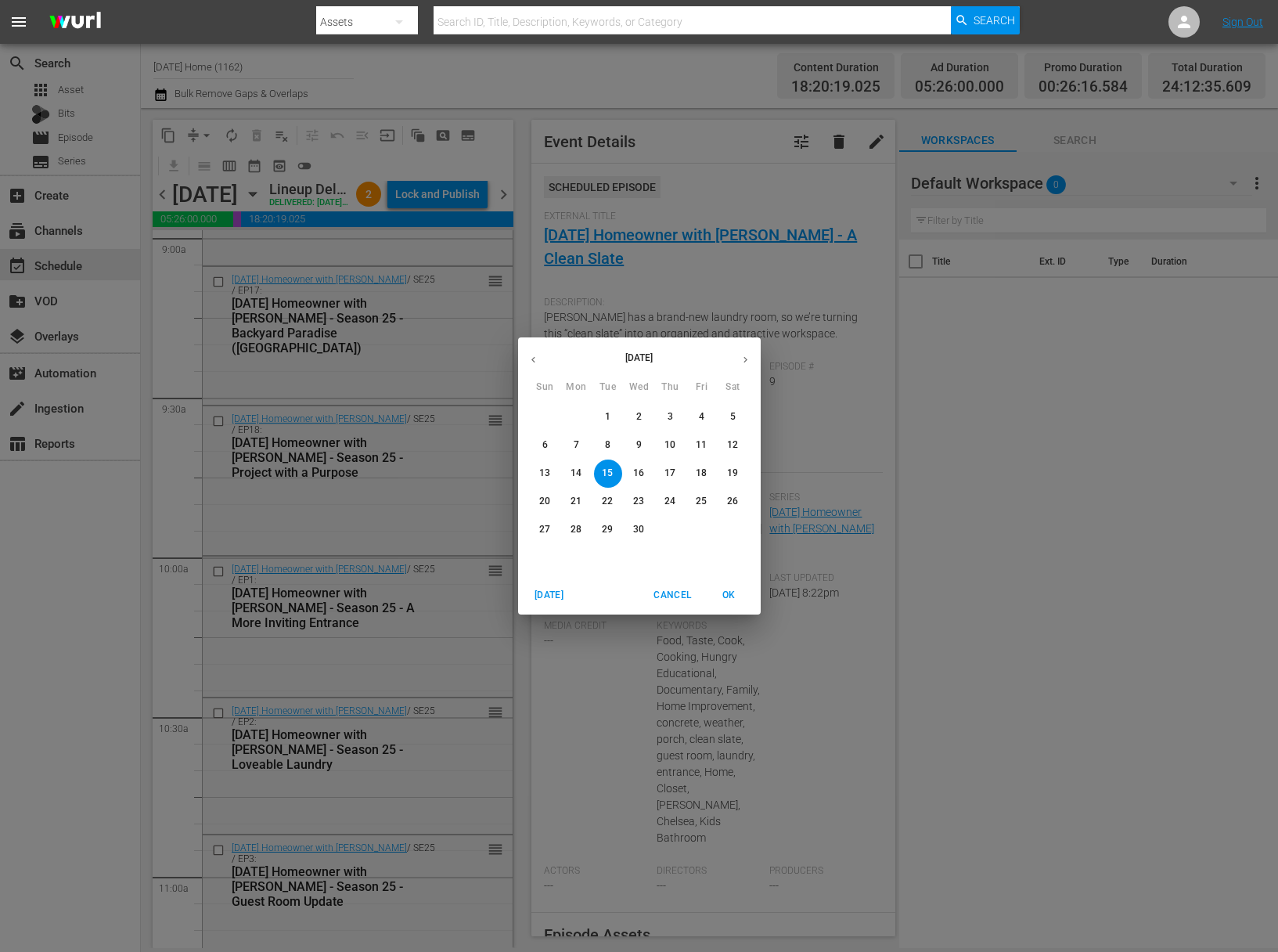
click at [697, 447] on p "11" at bounding box center [701, 445] width 11 height 14
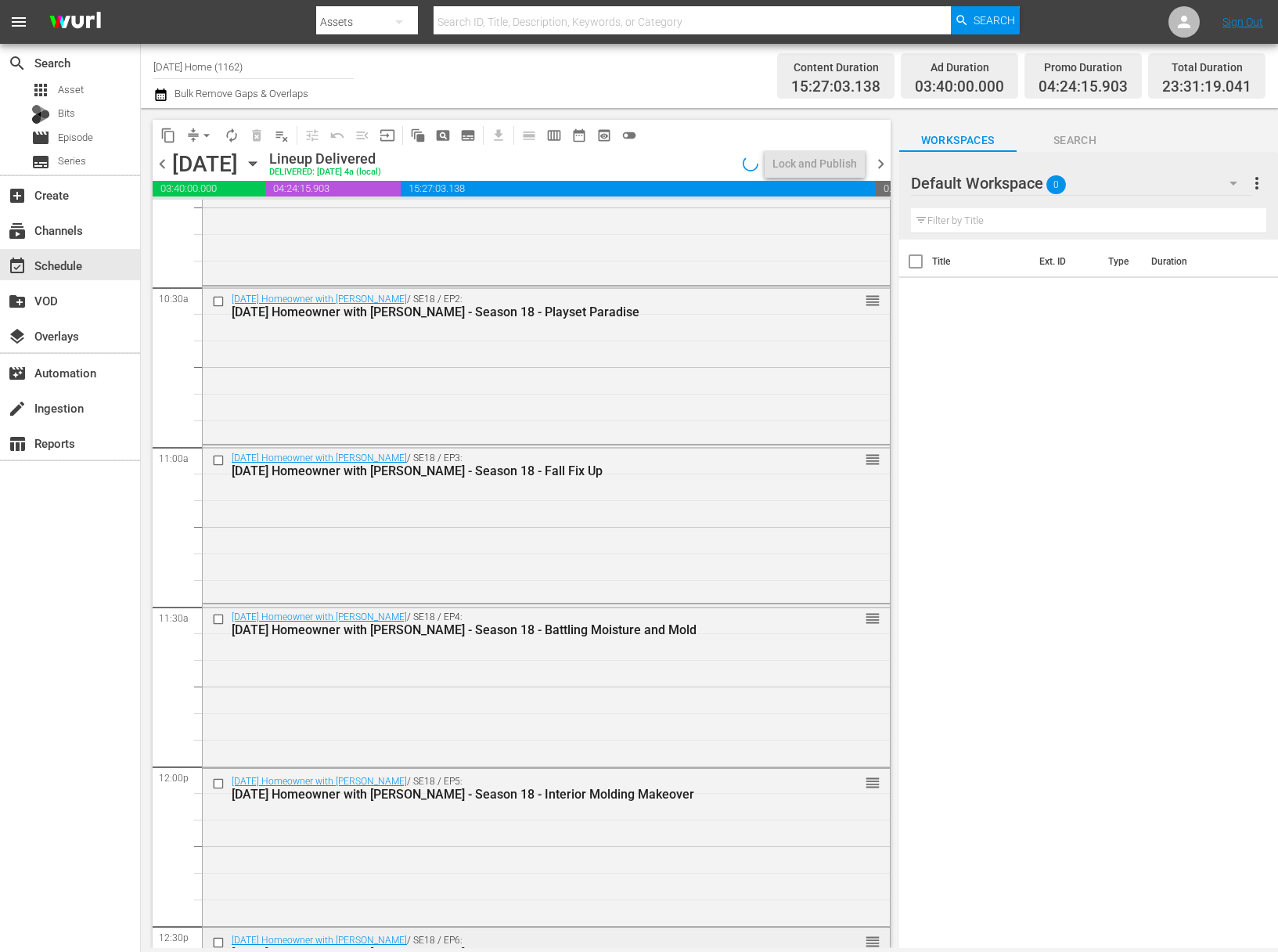
scroll to position [3839, 0]
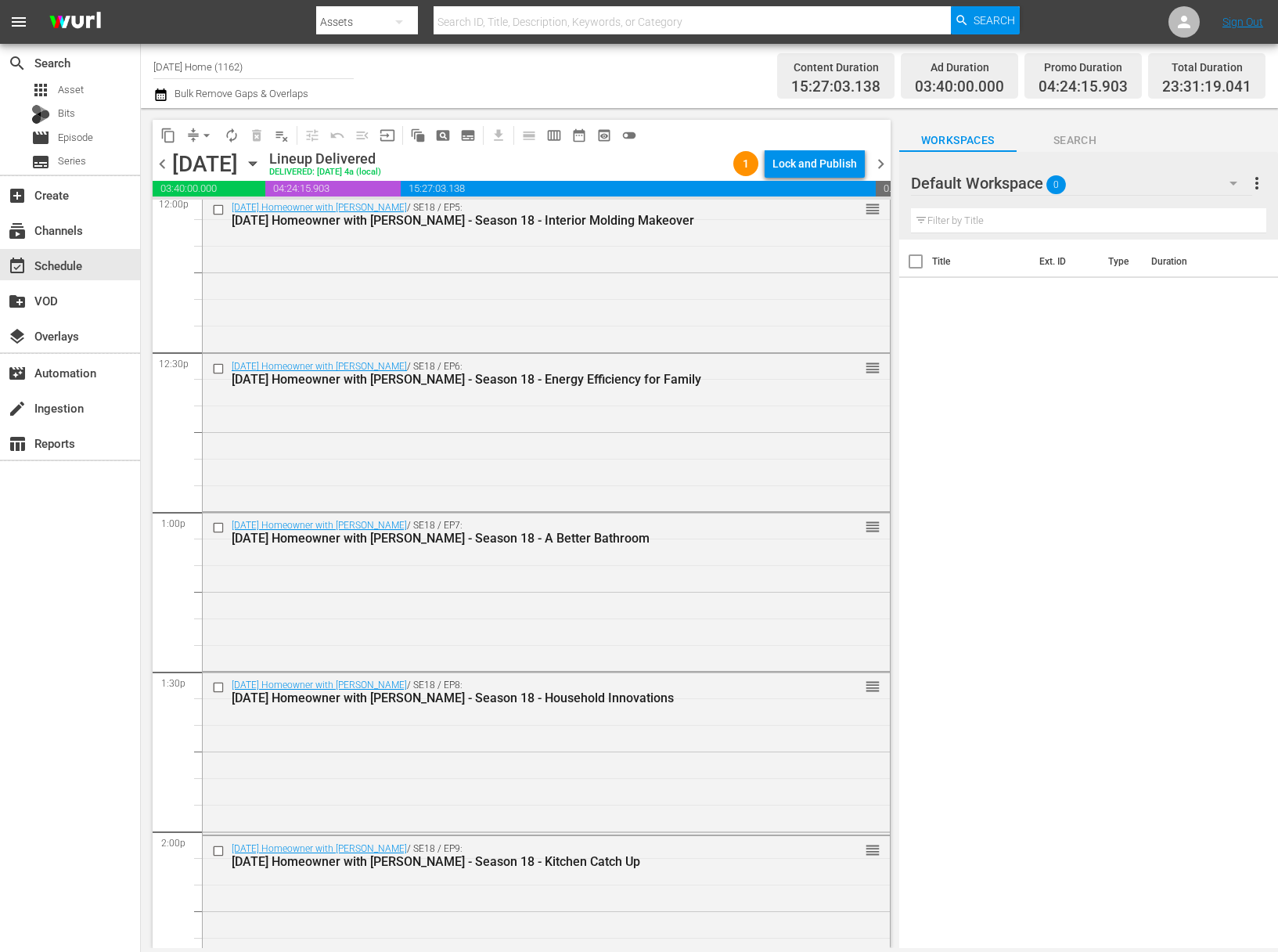
click at [261, 161] on icon "button" at bounding box center [252, 163] width 17 height 17
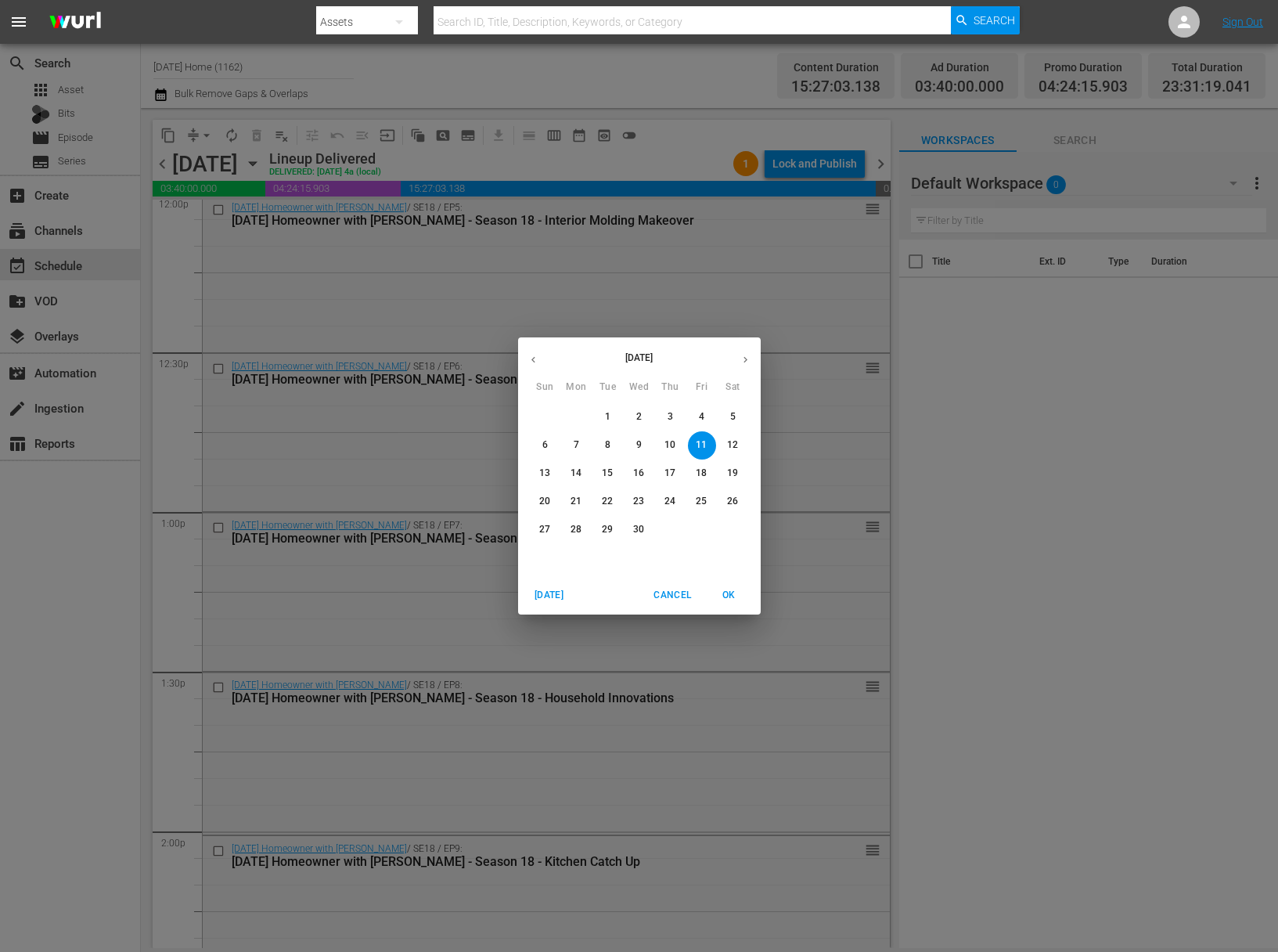
click at [734, 448] on p "12" at bounding box center [733, 445] width 11 height 14
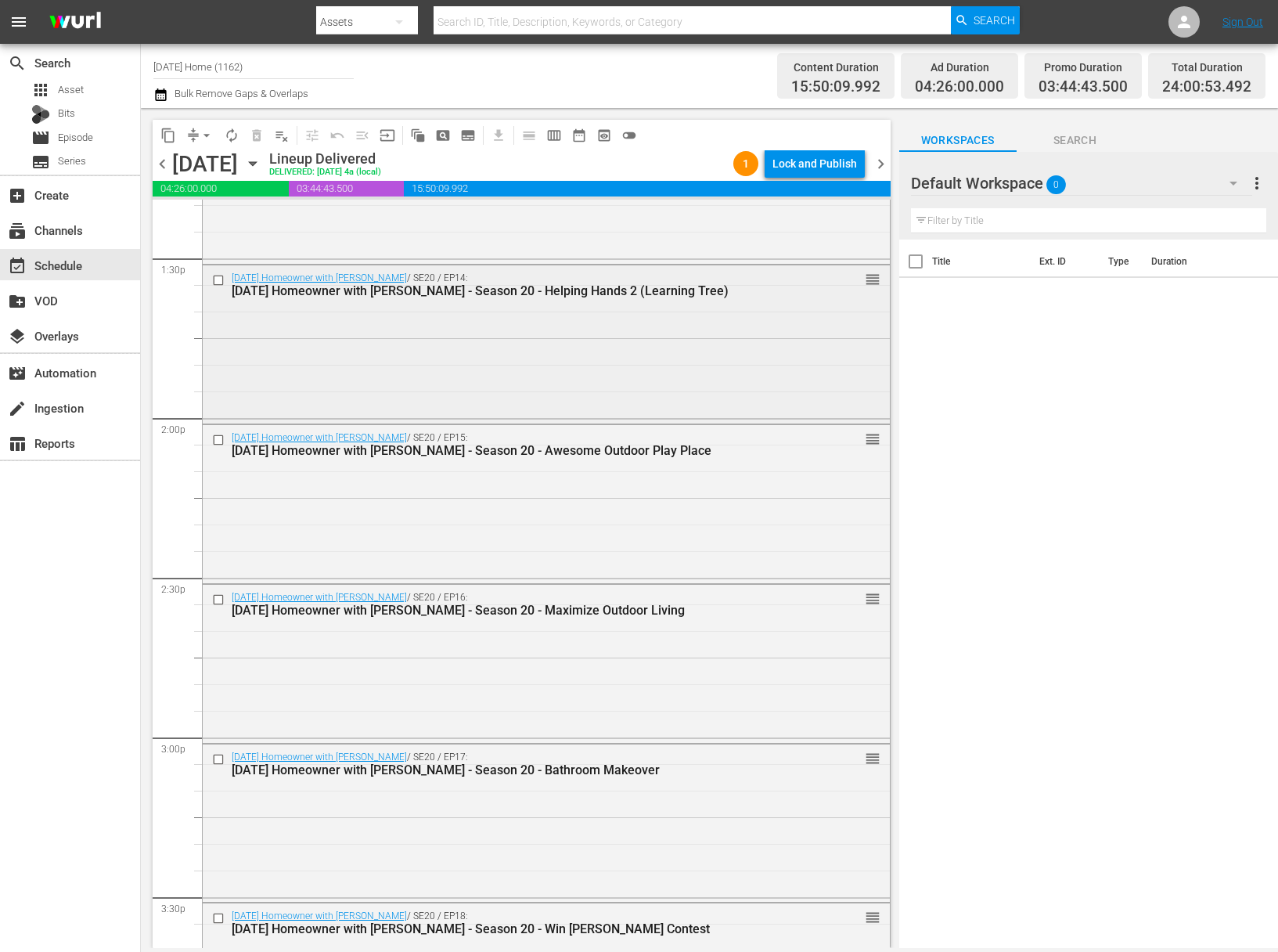
scroll to position [4612, 0]
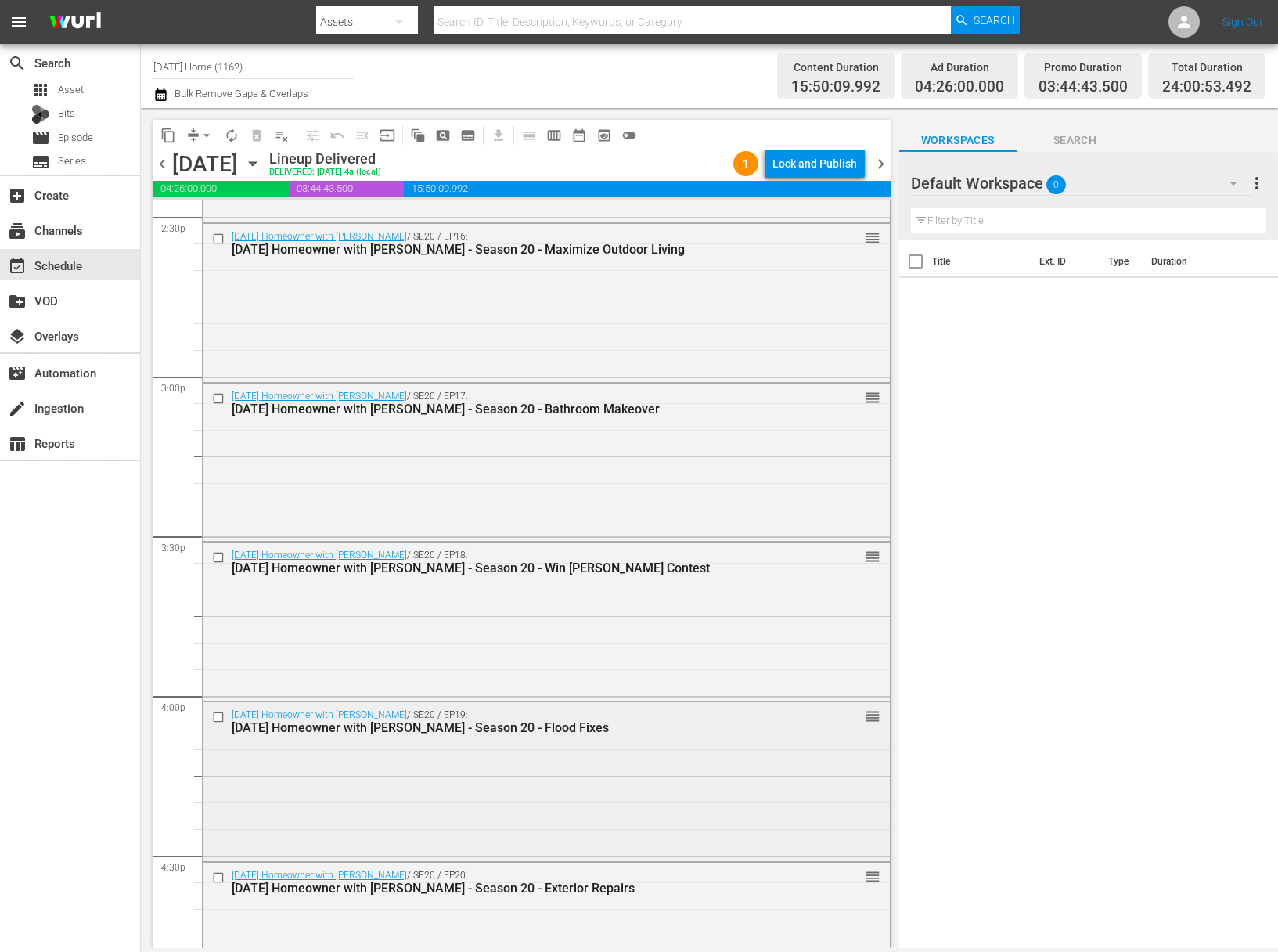
click at [215, 713] on input "checkbox" at bounding box center [220, 717] width 16 height 14
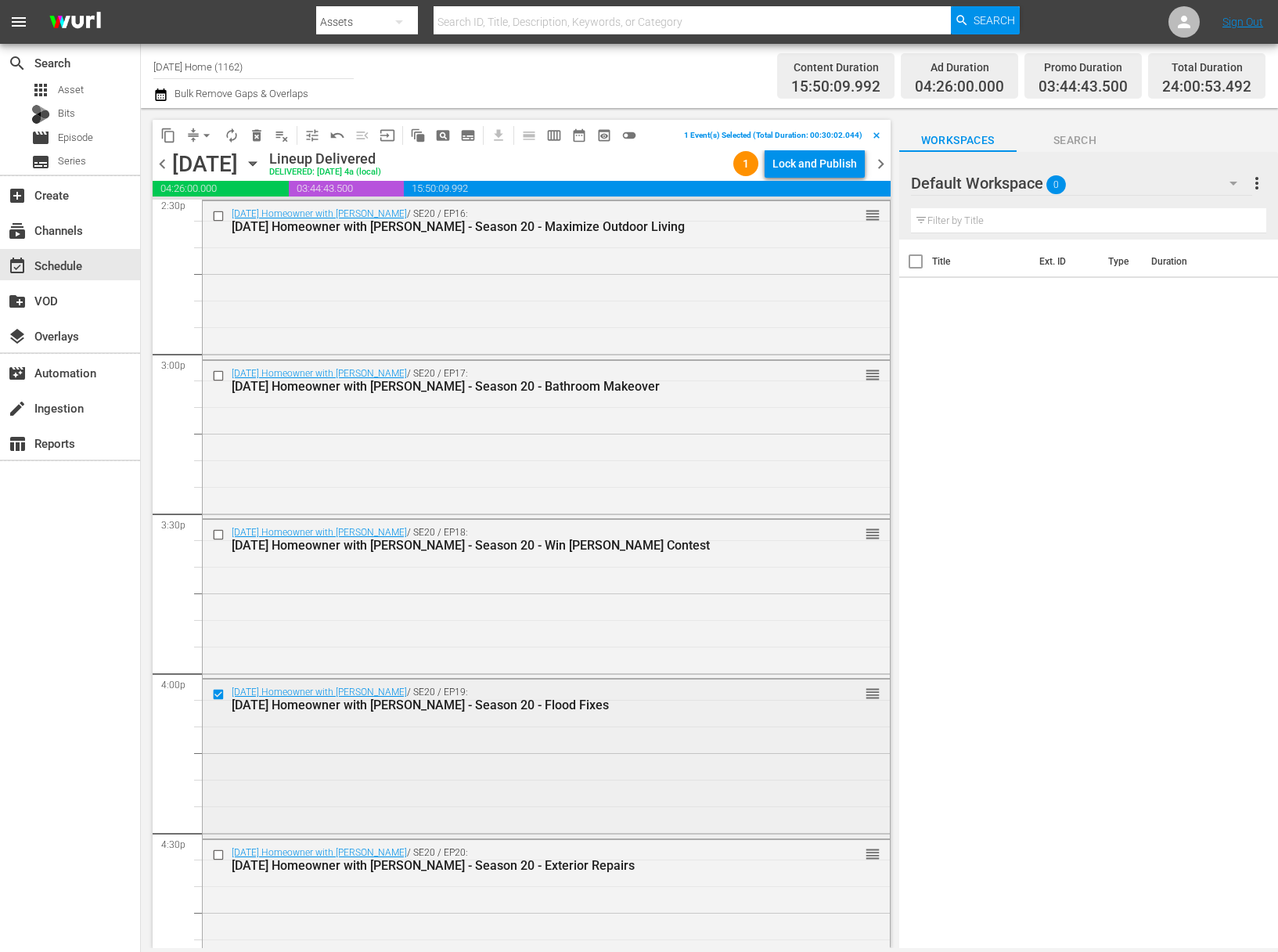
scroll to position [4647, 0]
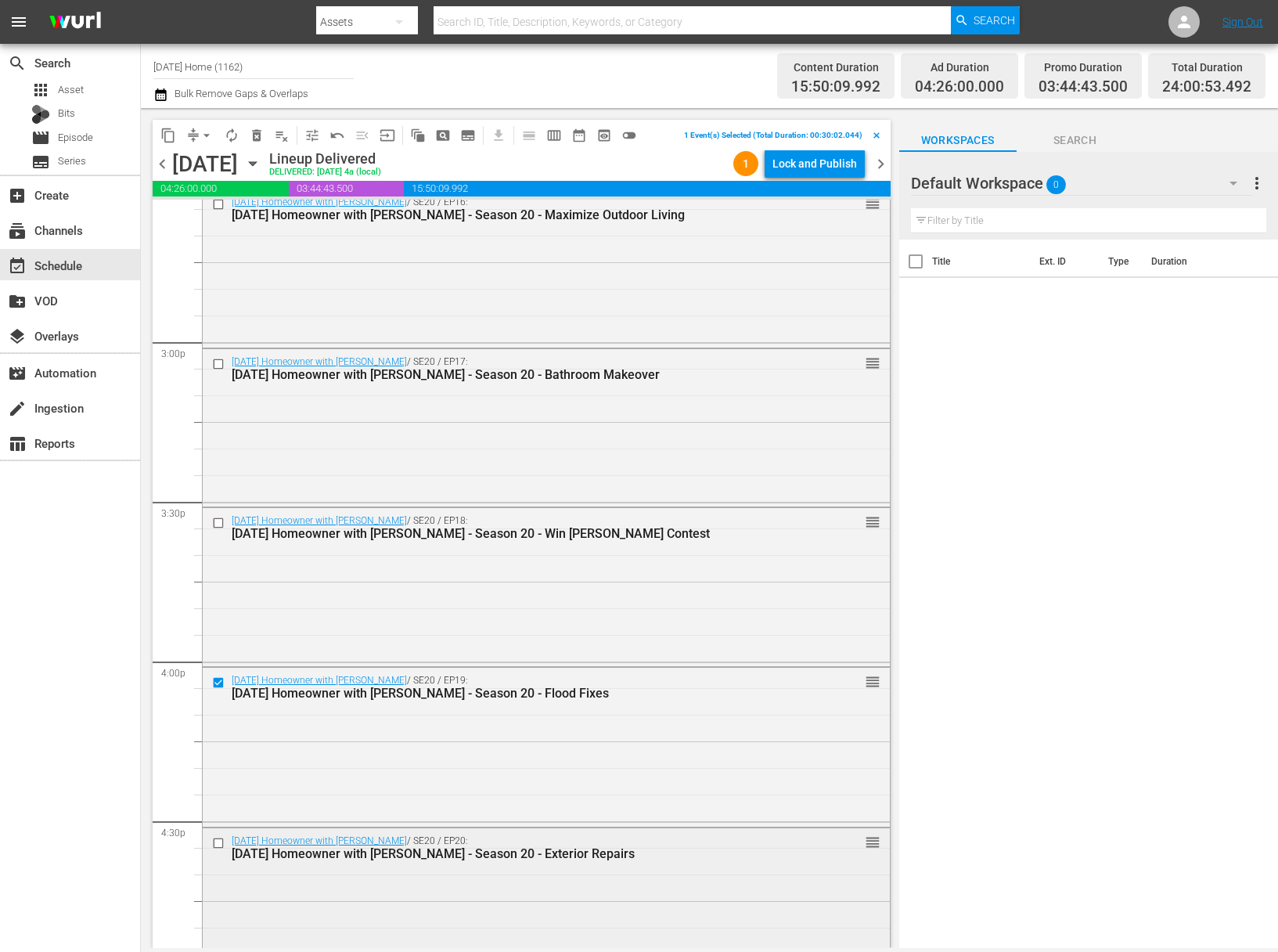
click at [223, 844] on input "checkbox" at bounding box center [220, 842] width 16 height 14
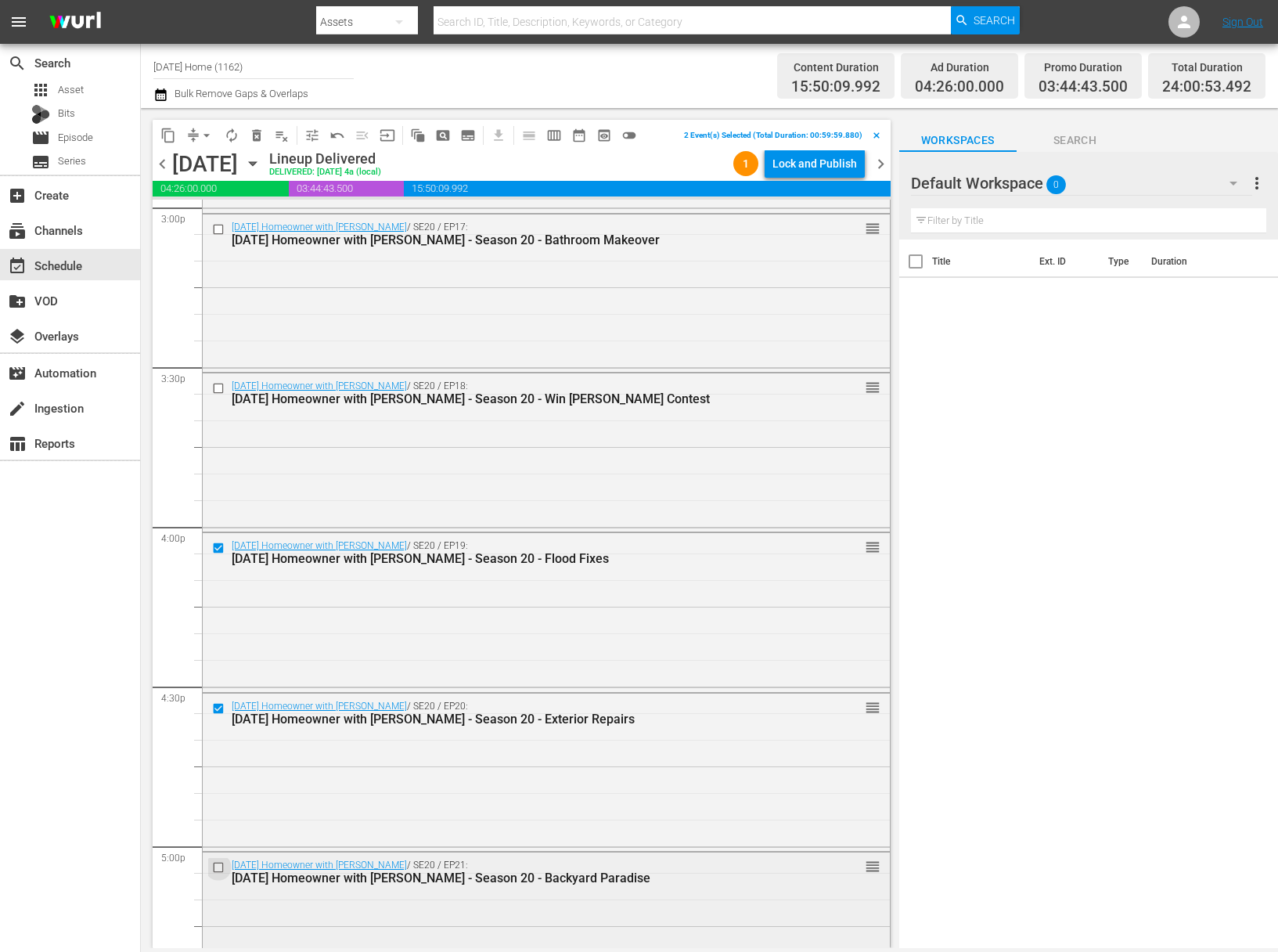
click at [222, 863] on input "checkbox" at bounding box center [220, 868] width 16 height 14
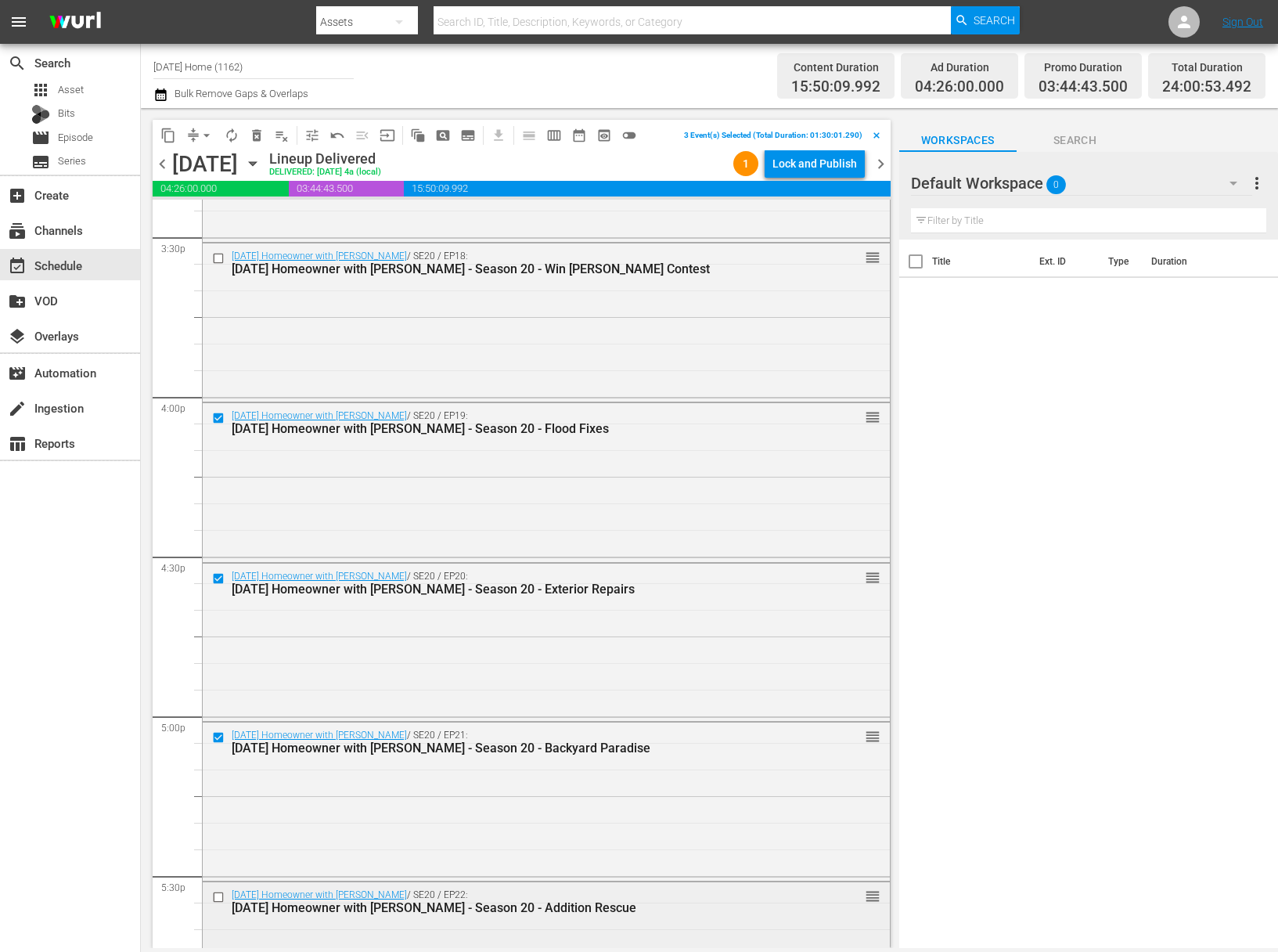
scroll to position [4942, 0]
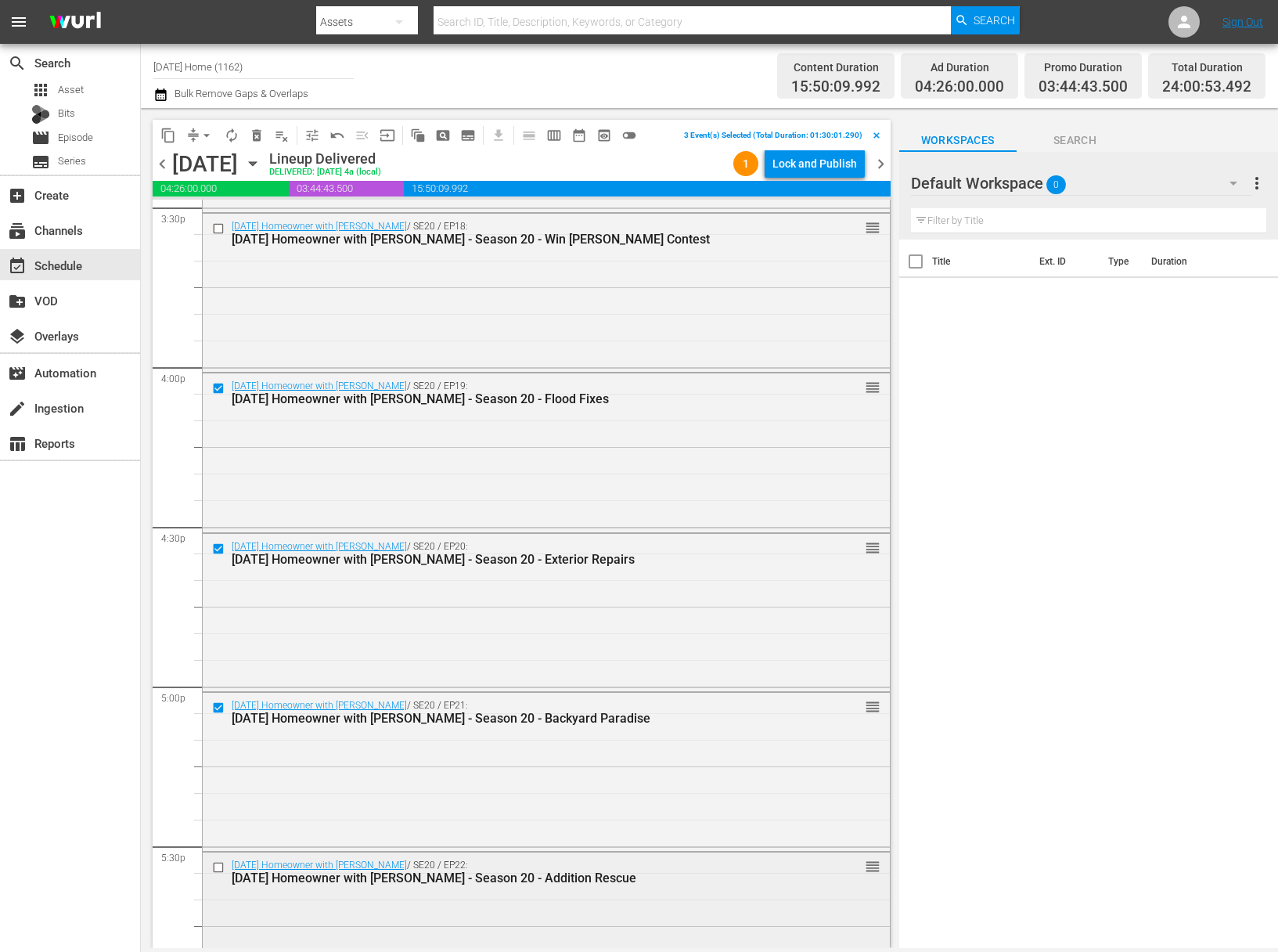
click at [214, 866] on input "checkbox" at bounding box center [220, 868] width 16 height 14
click at [220, 232] on input "checkbox" at bounding box center [220, 229] width 16 height 14
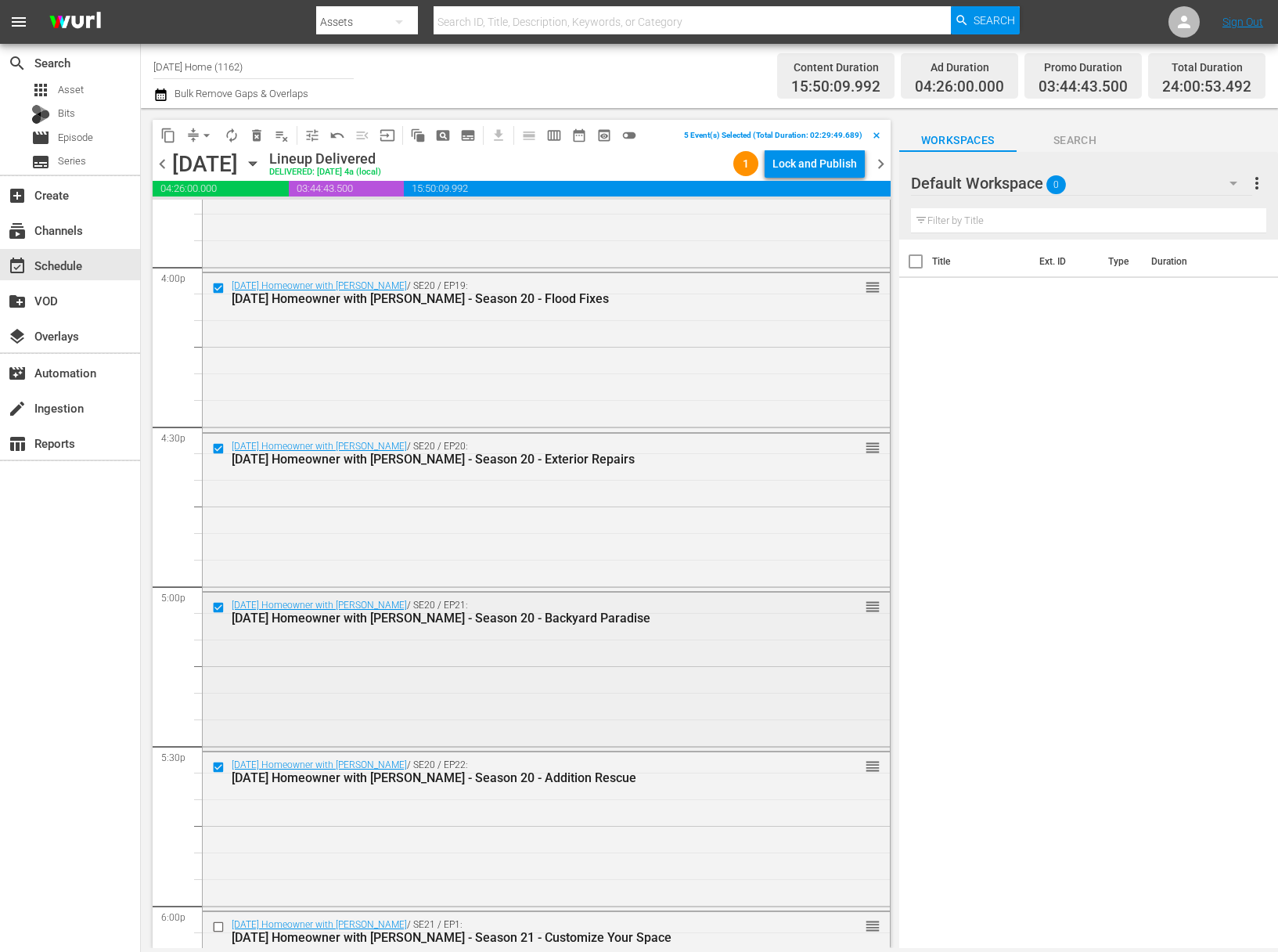
scroll to position [4956, 0]
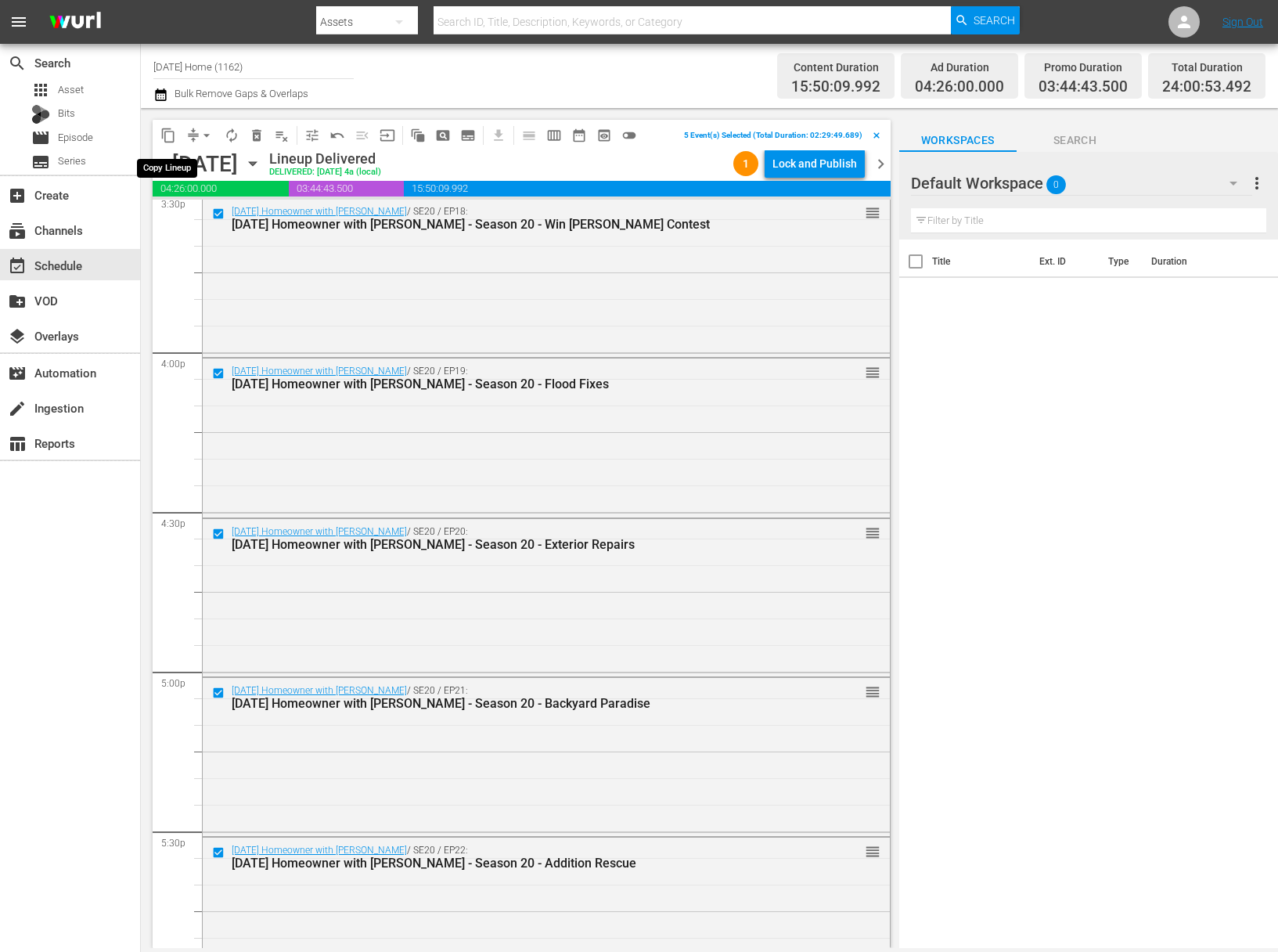
click at [168, 129] on span "content_copy" at bounding box center [168, 135] width 15 height 15
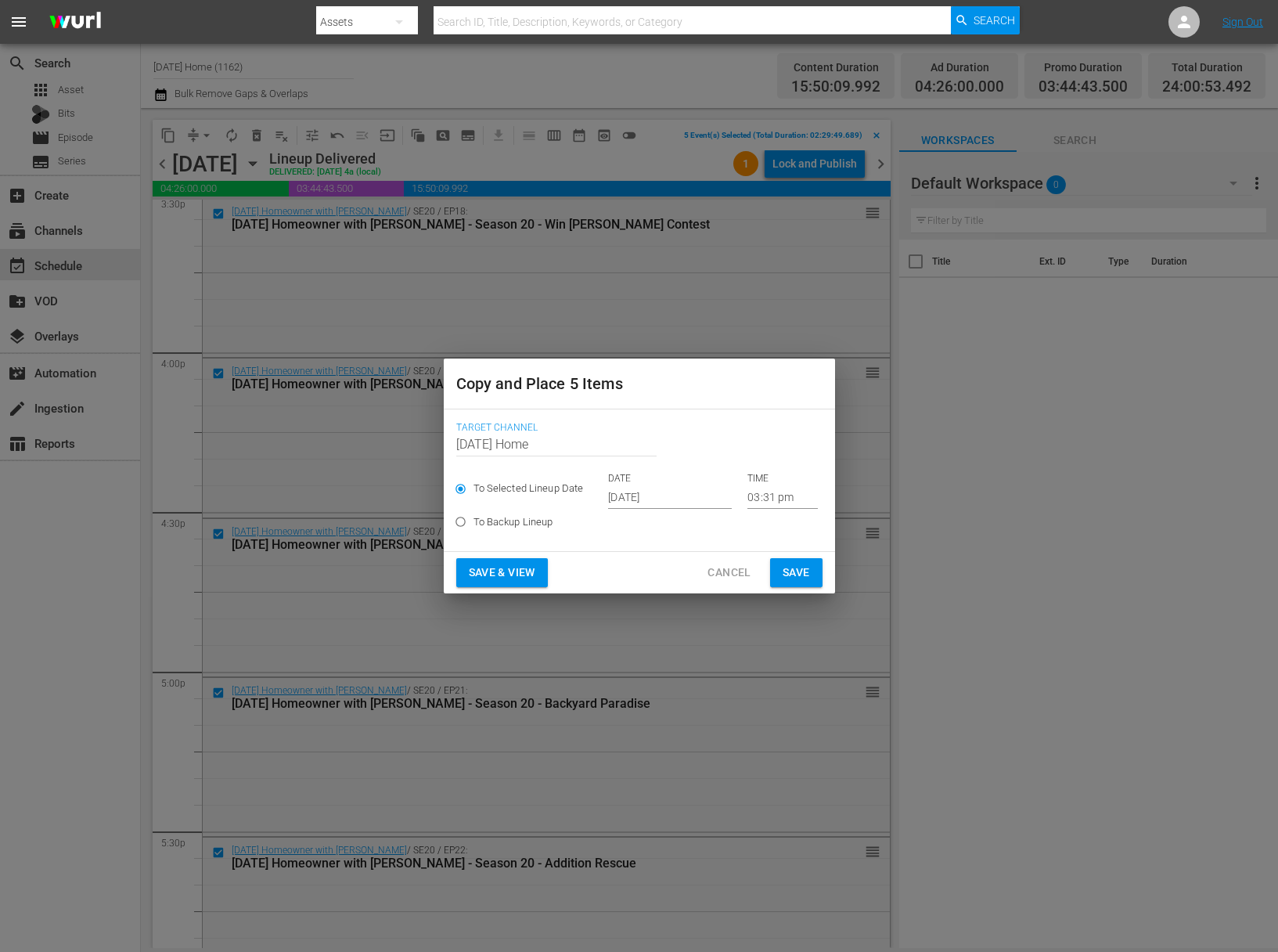
click at [671, 499] on input "[DATE]" at bounding box center [670, 496] width 124 height 23
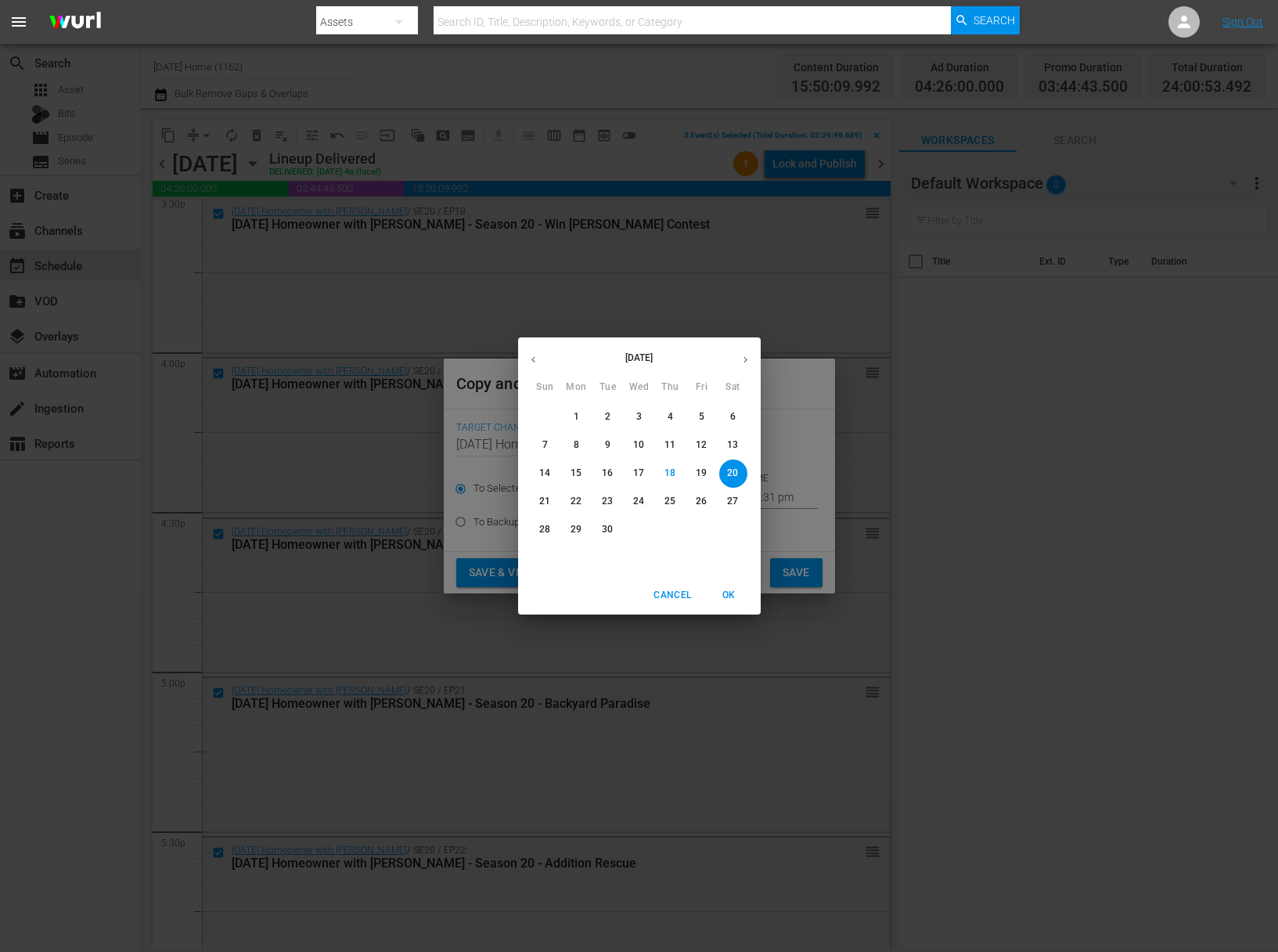
click at [538, 499] on span "21" at bounding box center [545, 501] width 28 height 14
type input "[DATE]"
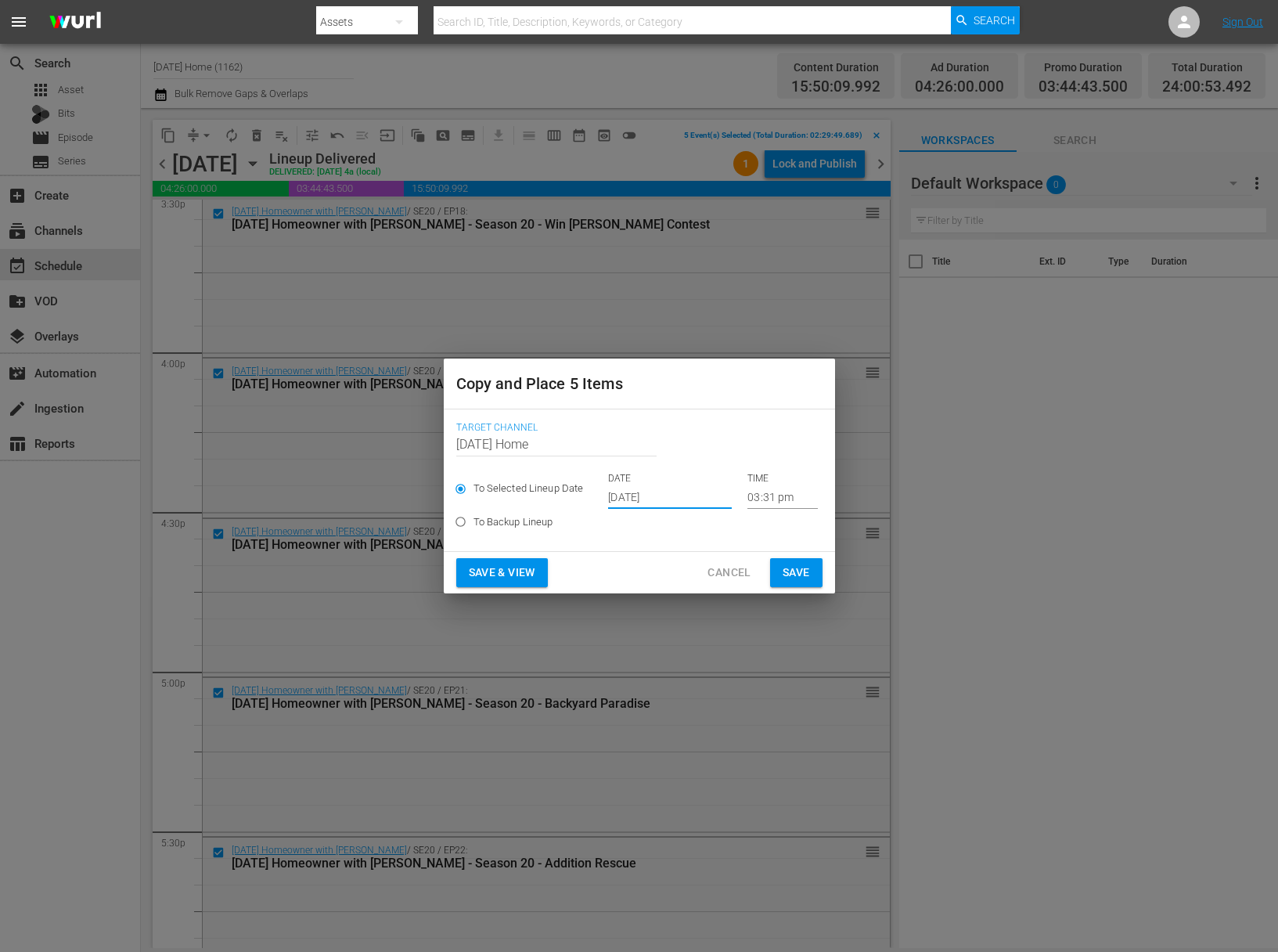
click at [747, 492] on input "03:31 pm" at bounding box center [782, 496] width 71 height 23
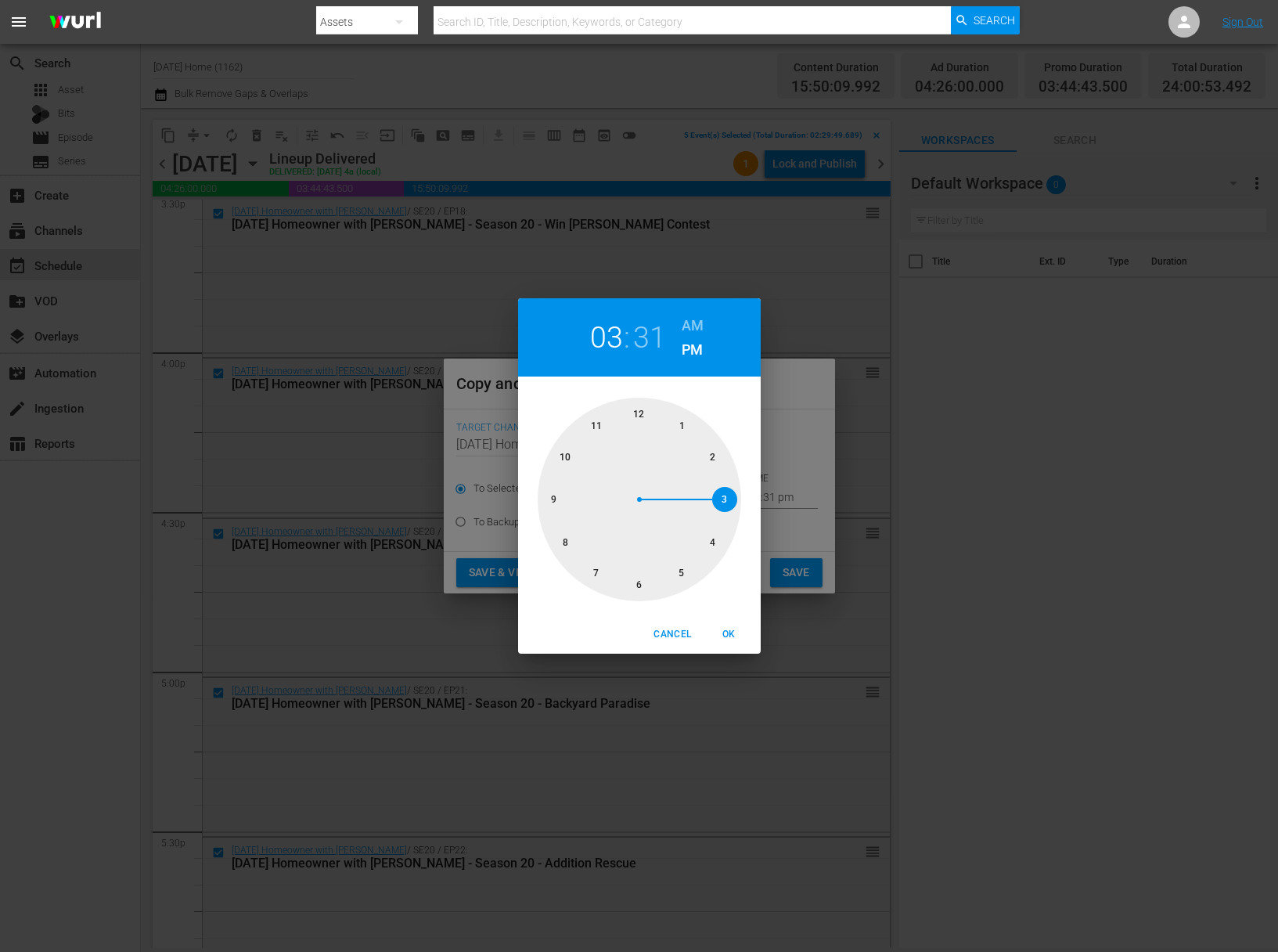
click at [560, 456] on div at bounding box center [639, 499] width 203 height 203
click at [643, 414] on div at bounding box center [639, 499] width 203 height 203
drag, startPoint x: 732, startPoint y: 633, endPoint x: 762, endPoint y: 623, distance: 31.6
click at [732, 633] on span "OK" at bounding box center [729, 634] width 38 height 16
type input "10:00 pm"
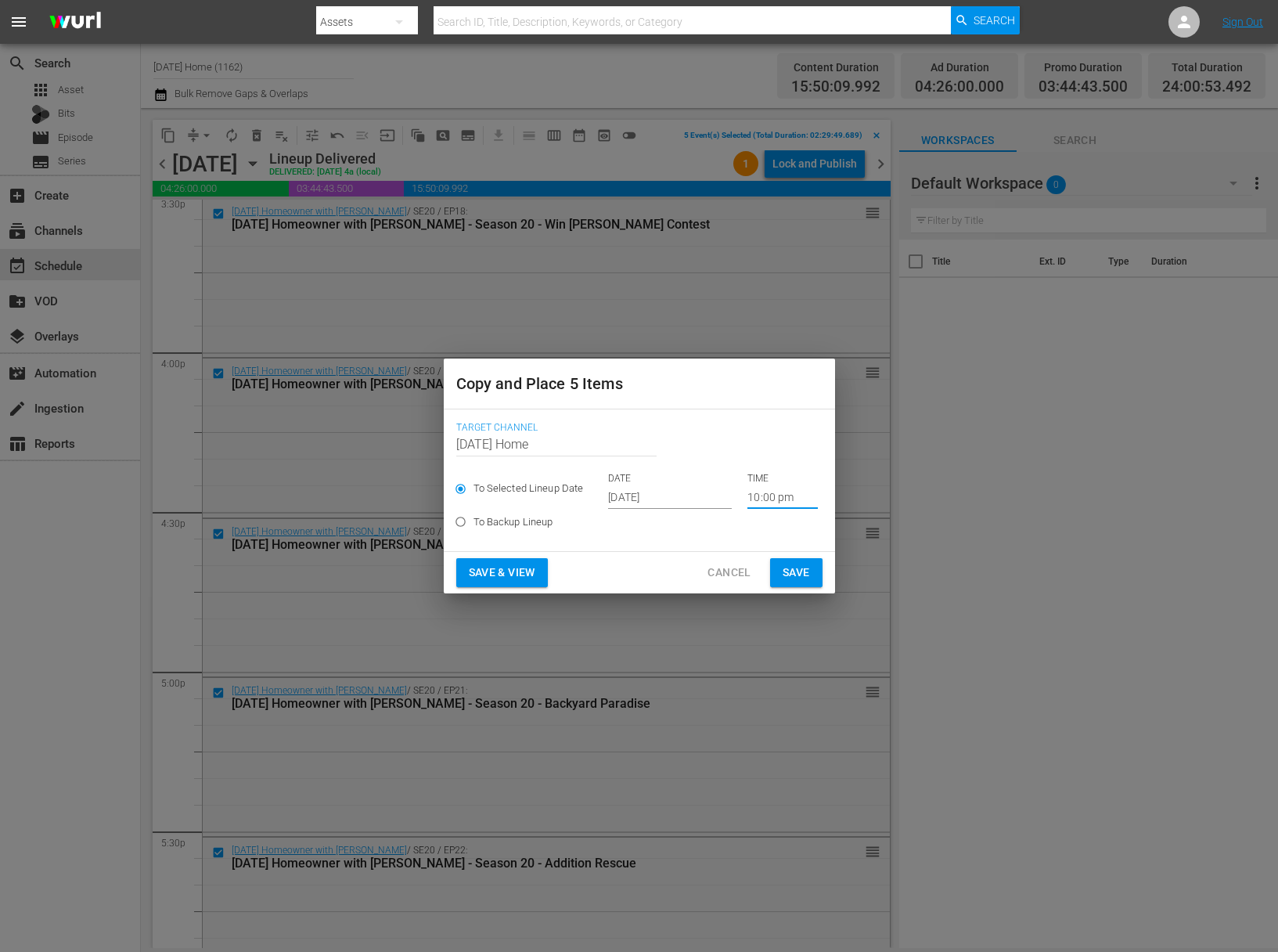
click at [798, 577] on span "Save" at bounding box center [796, 572] width 27 height 19
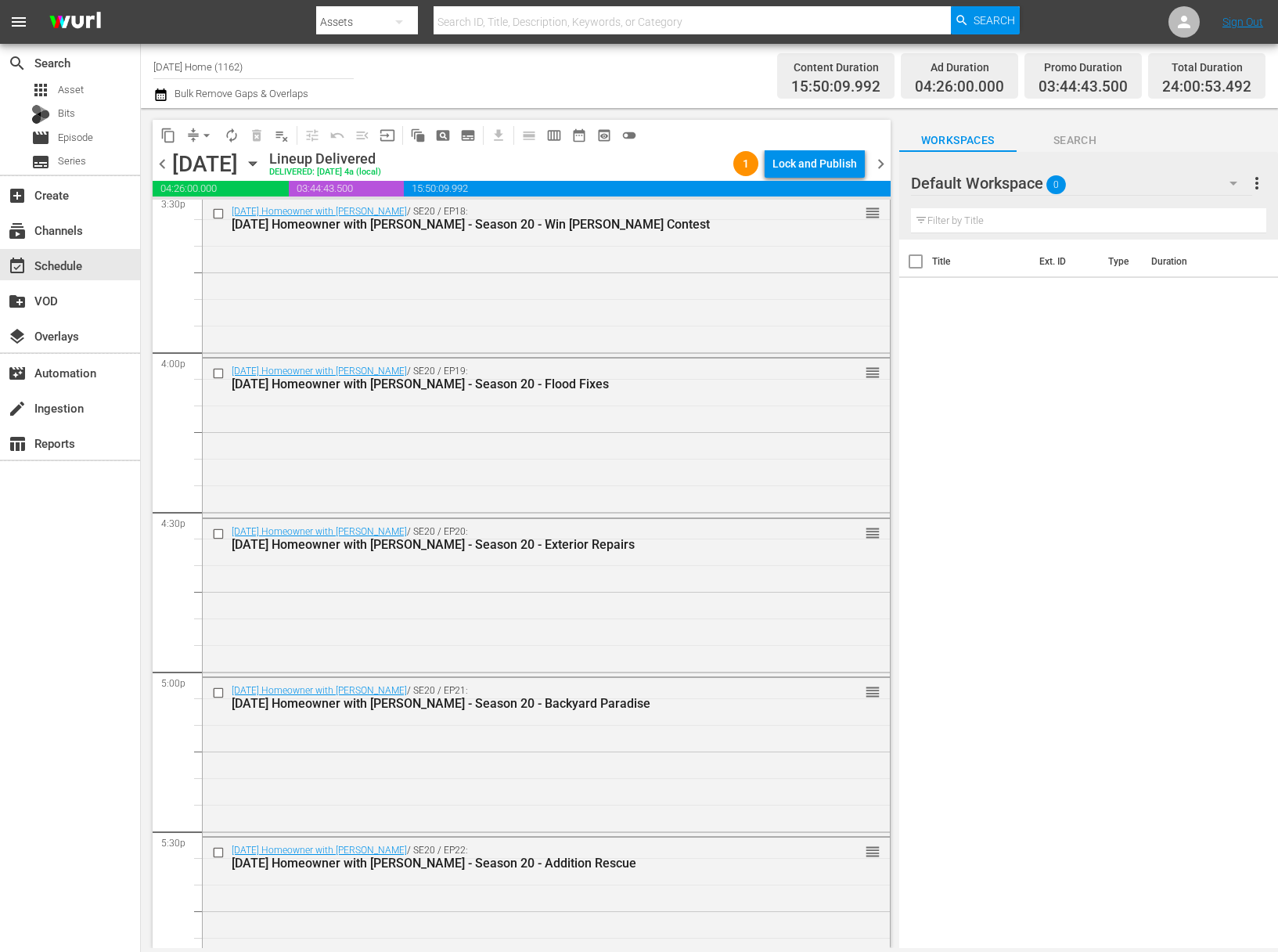
click at [261, 165] on icon "button" at bounding box center [252, 163] width 17 height 17
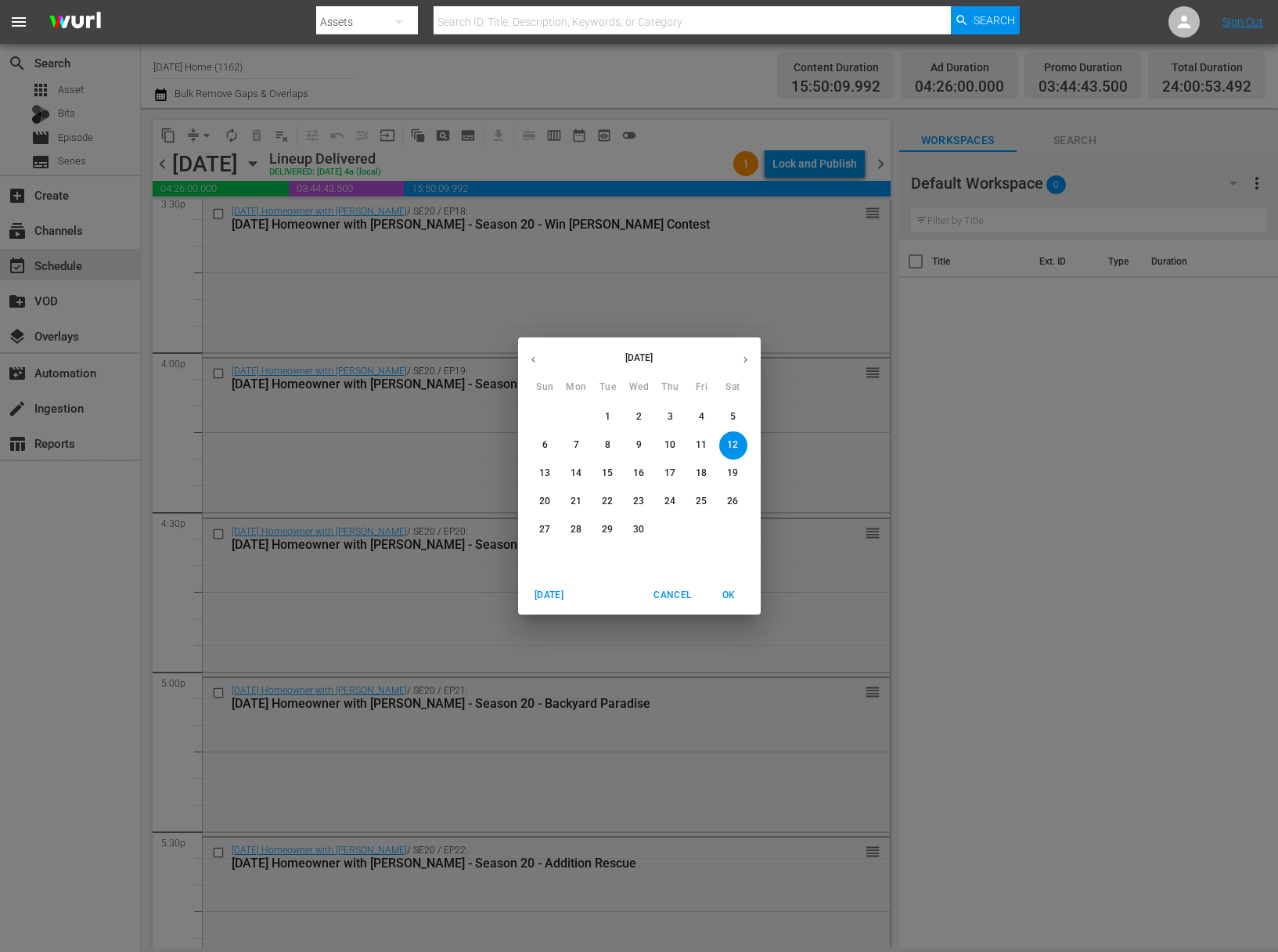
click at [753, 360] on button "button" at bounding box center [745, 360] width 31 height 31
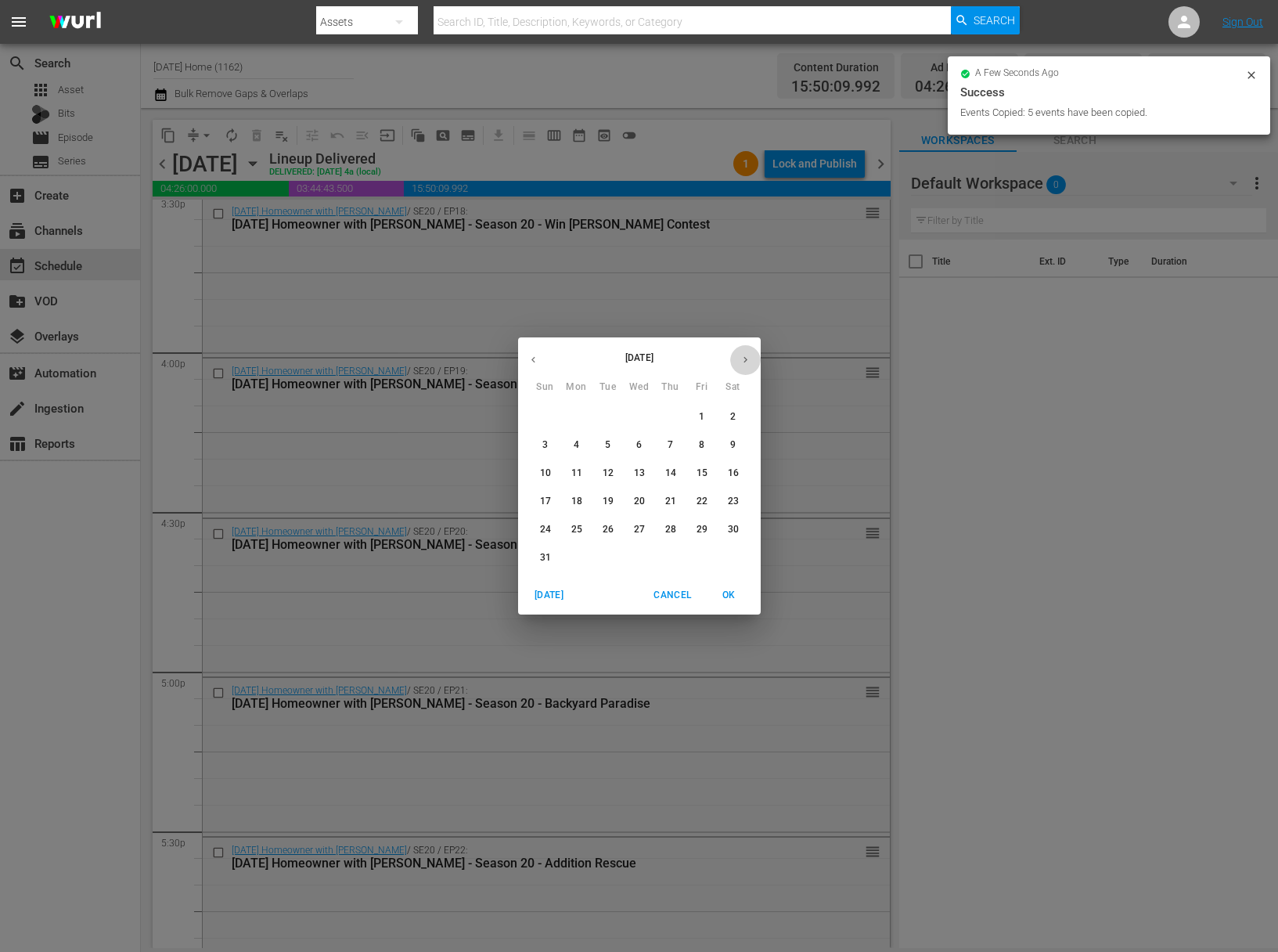
click at [753, 360] on button "button" at bounding box center [745, 360] width 31 height 31
click at [553, 496] on span "21" at bounding box center [545, 501] width 28 height 14
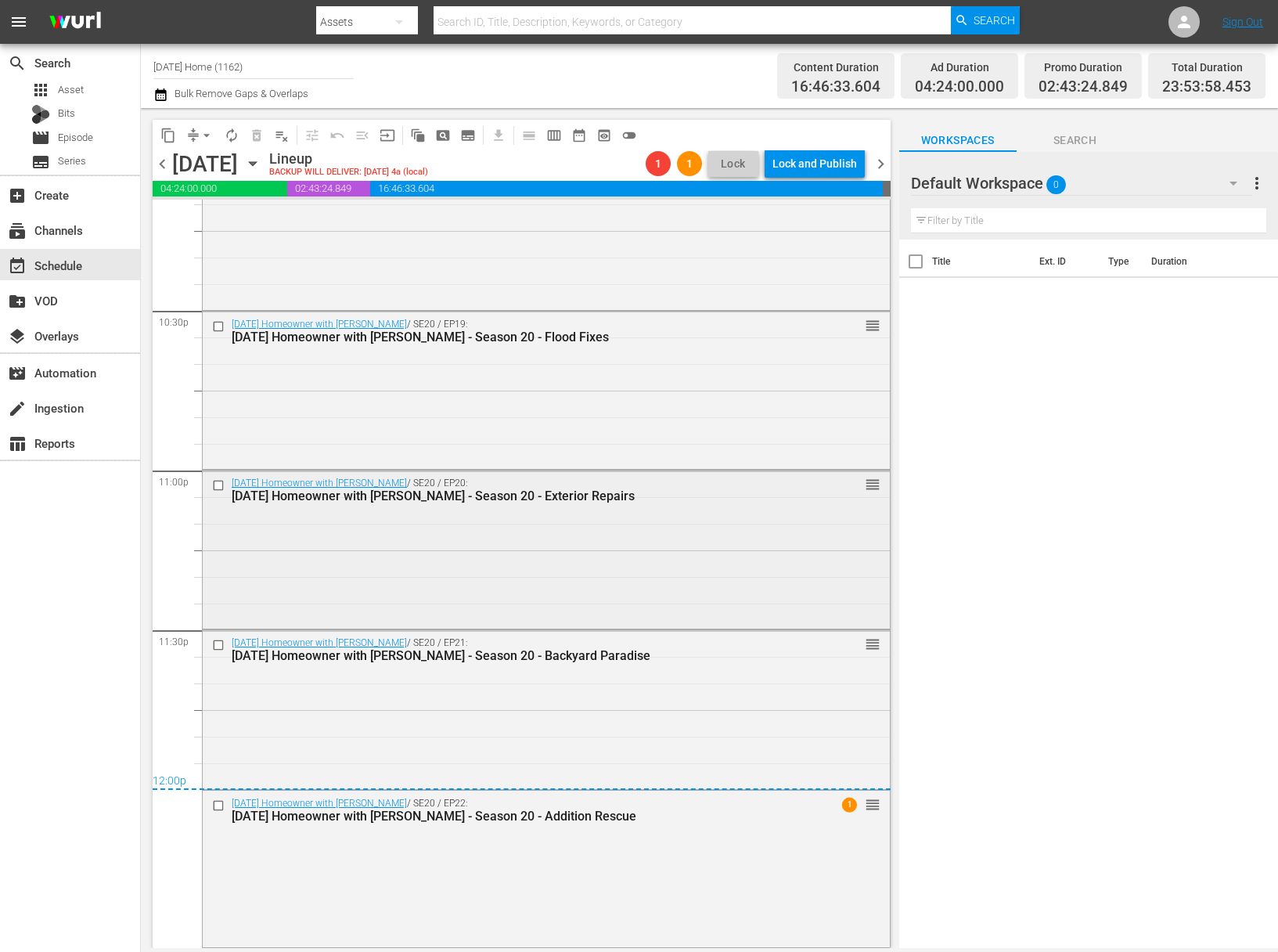
scroll to position [6758, 0]
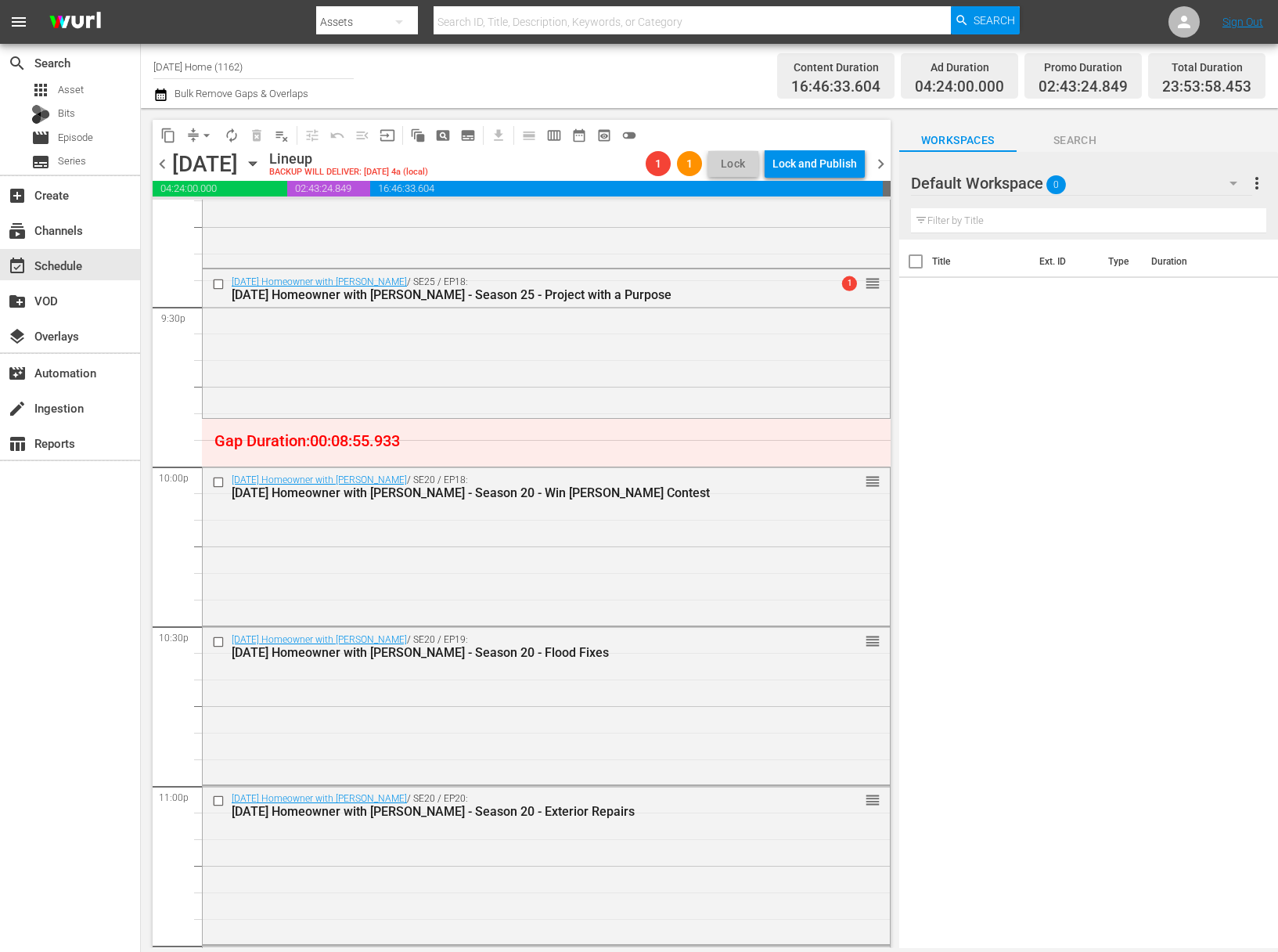
click at [203, 135] on span "arrow_drop_down" at bounding box center [206, 135] width 15 height 15
click at [209, 214] on li "Align to End of Previous Day" at bounding box center [207, 219] width 165 height 26
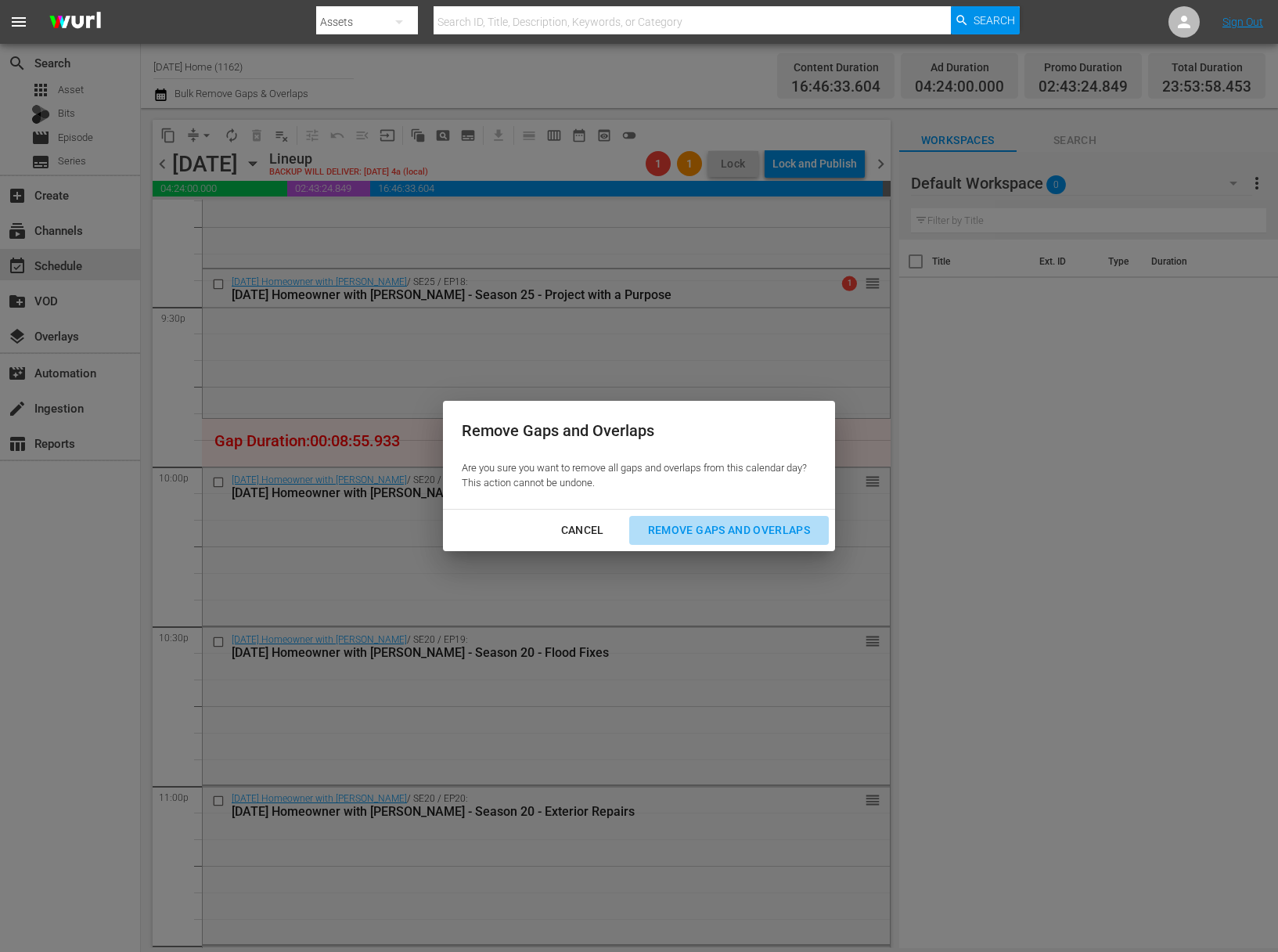
click at [774, 530] on div "Remove Gaps and Overlaps" at bounding box center [729, 530] width 187 height 19
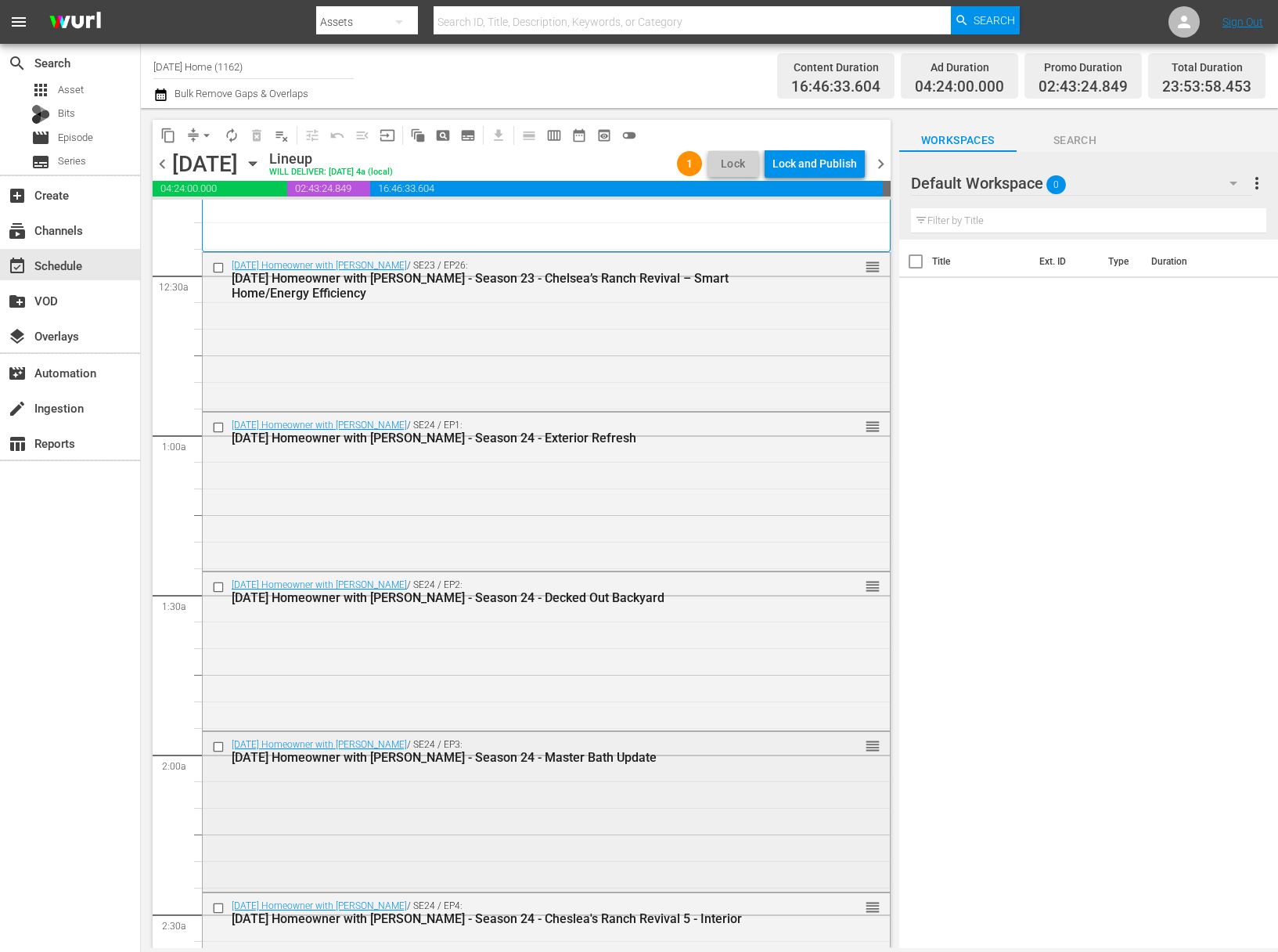
scroll to position [0, 0]
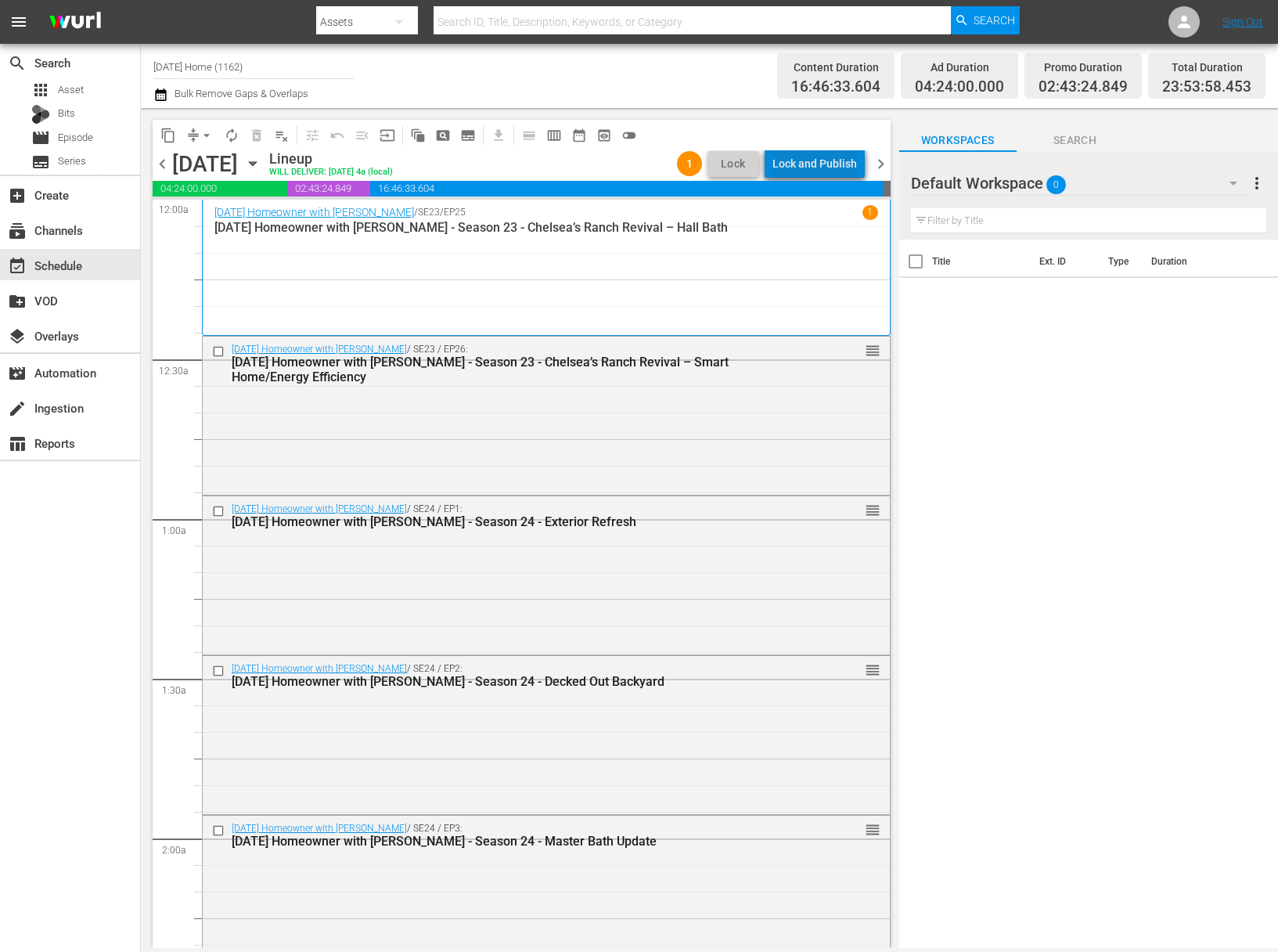
click at [832, 158] on div "Lock and Publish" at bounding box center [814, 163] width 84 height 28
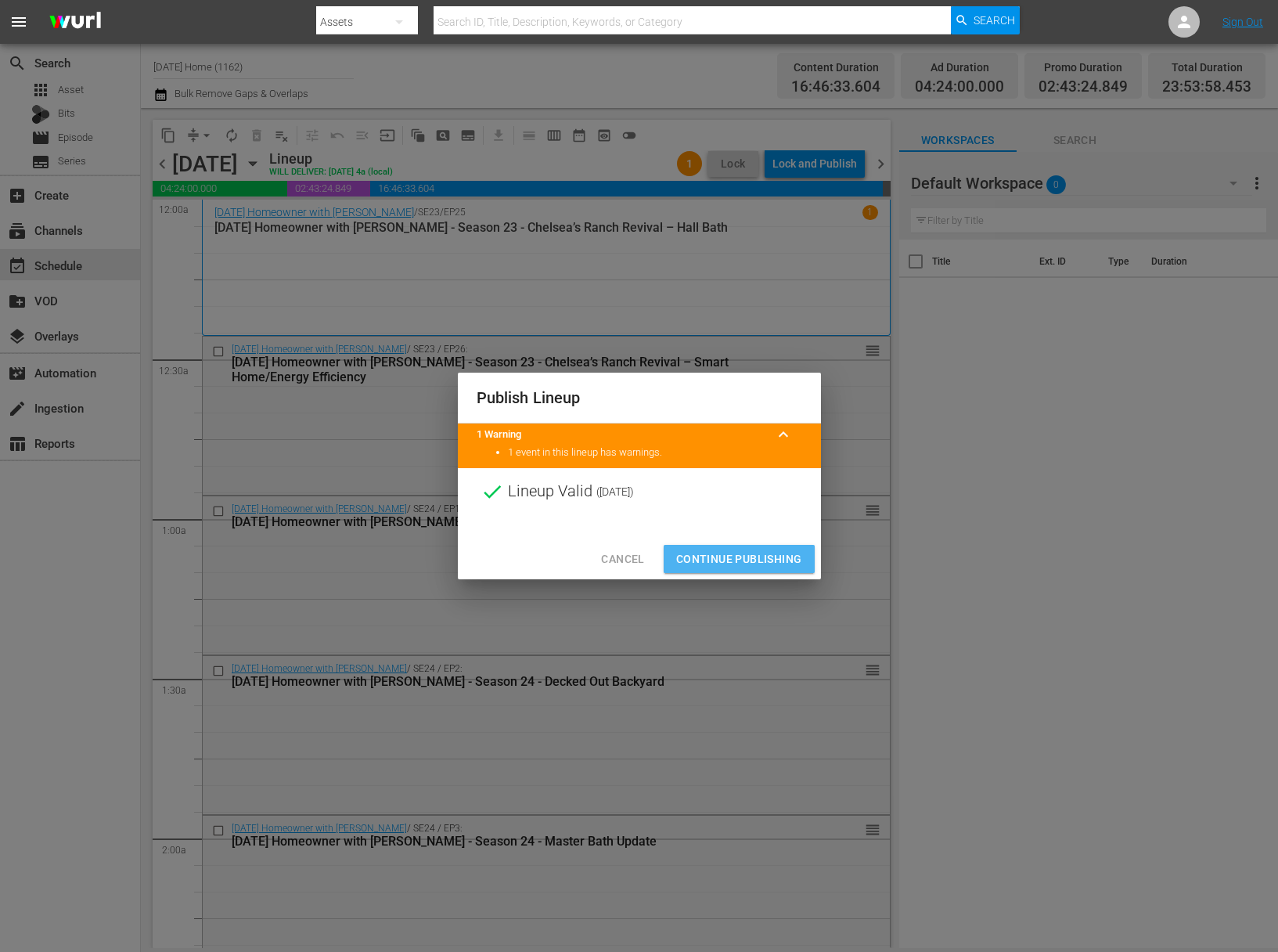
click at [750, 550] on span "Continue Publishing" at bounding box center [739, 559] width 126 height 19
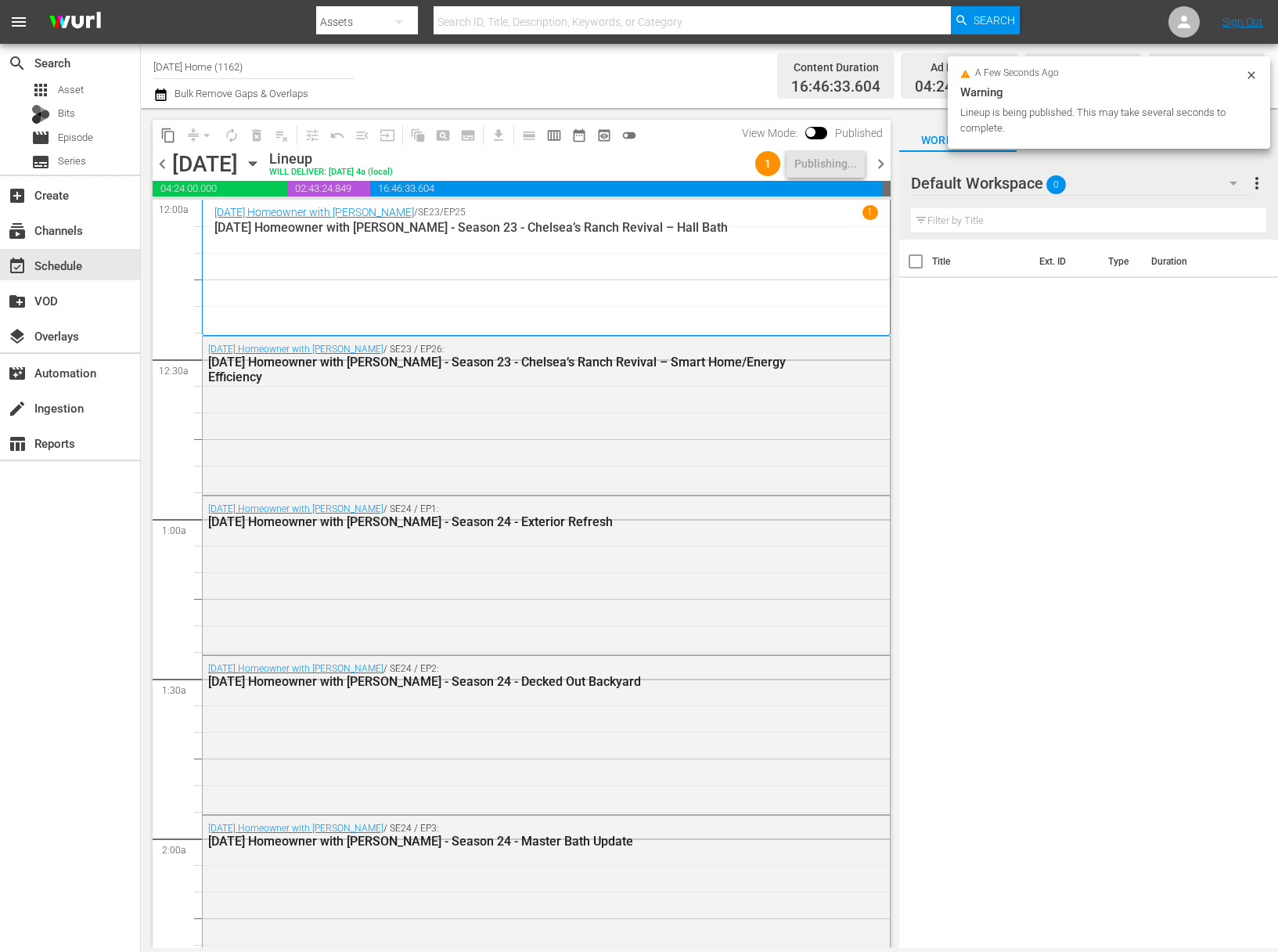
click at [261, 69] on input "[DATE] Home (1162)" at bounding box center [253, 66] width 200 height 38
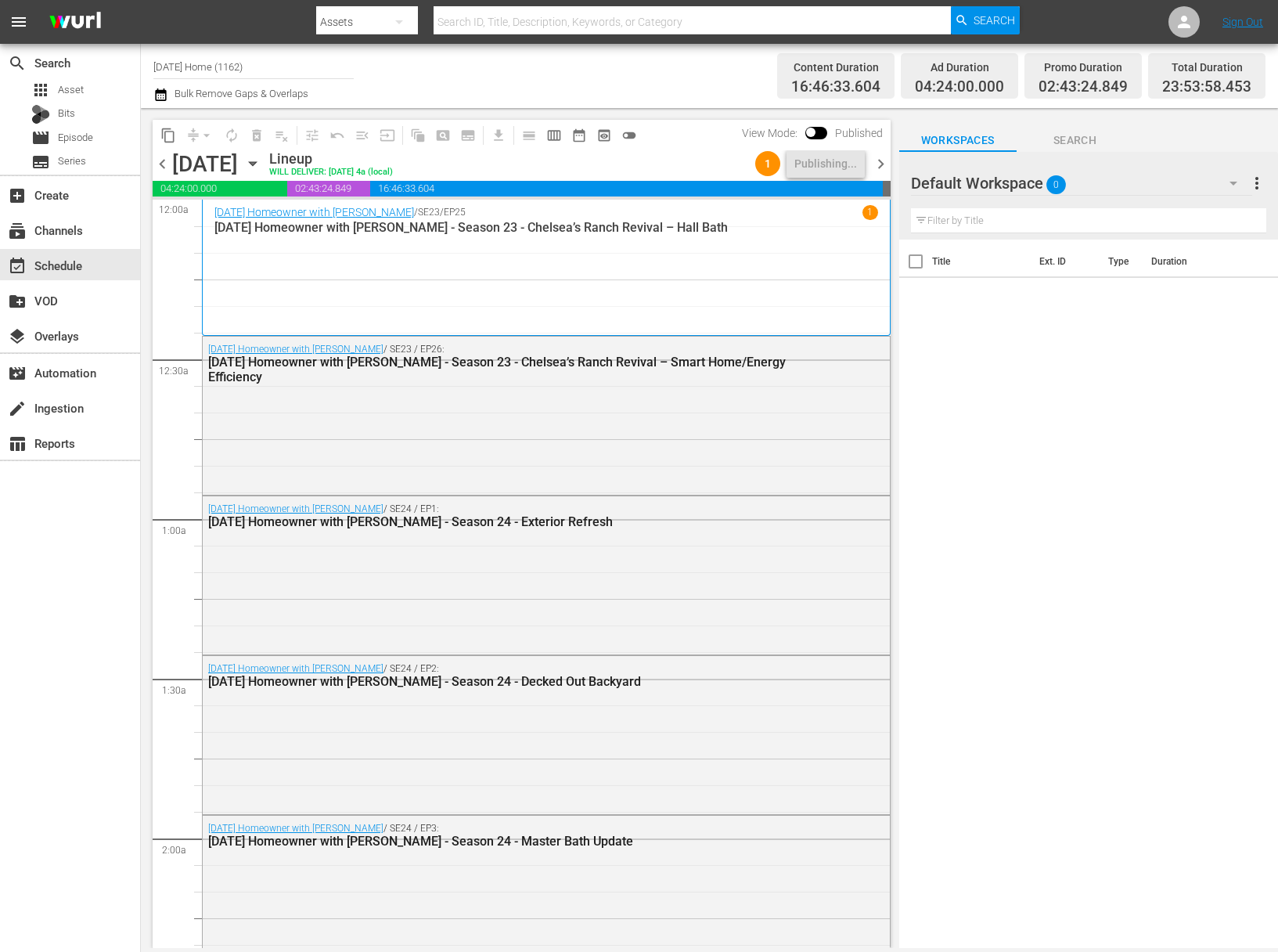
click at [411, 58] on div "Channel Title [DATE] Home (1162) Bulk Remove Gaps & Overlaps" at bounding box center [456, 76] width 606 height 56
click at [271, 73] on input "[DATE] Home (1162)" at bounding box center [253, 66] width 200 height 38
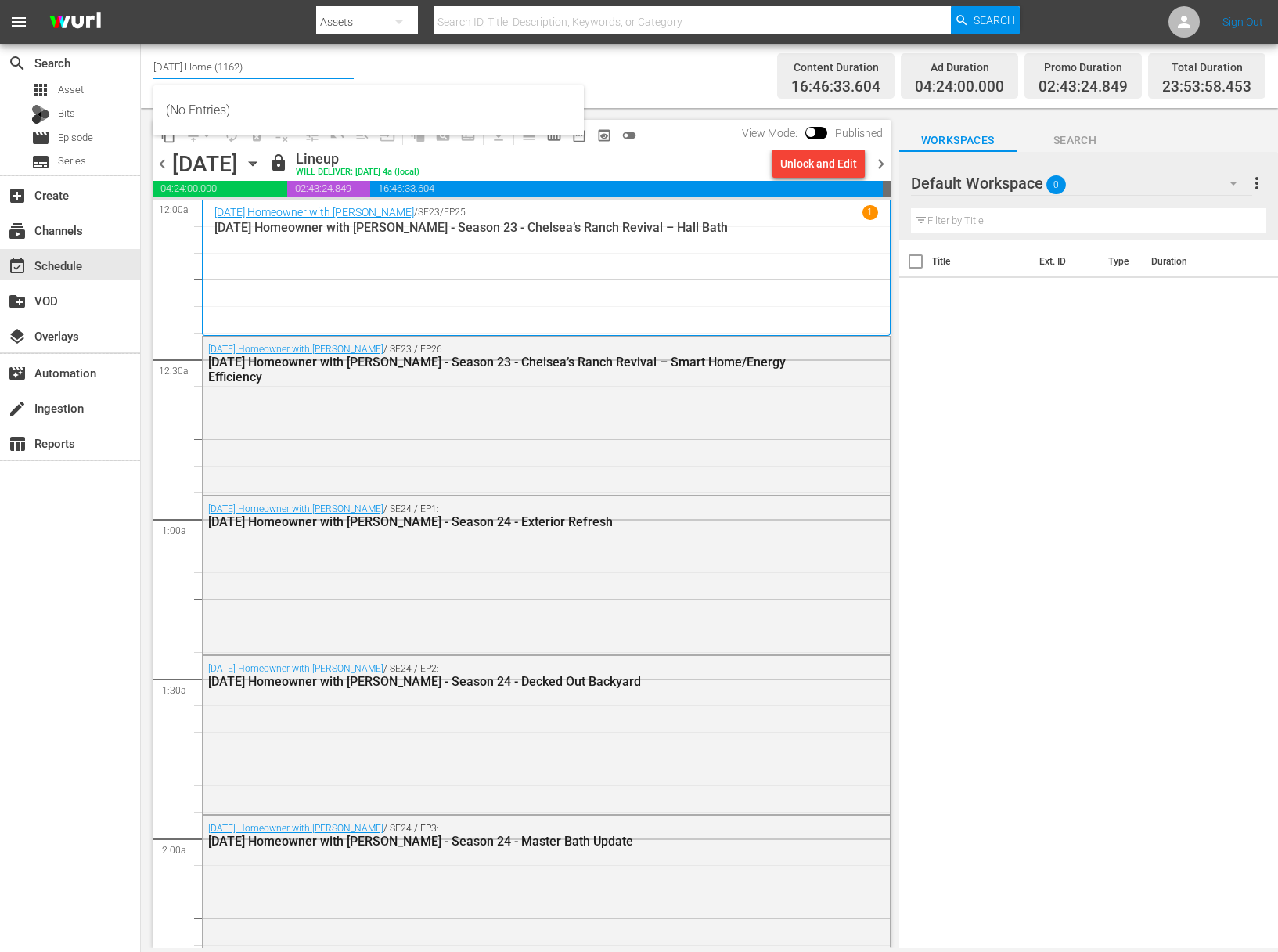
click at [339, 72] on input "[DATE] Home (1162)" at bounding box center [253, 66] width 200 height 38
drag, startPoint x: 278, startPoint y: 68, endPoint x: 166, endPoint y: 44, distance: 114.5
click at [166, 44] on div "Channel Title [DATE] Home (1162) Bulk Remove Gaps & Overlaps Content Duration 1…" at bounding box center [708, 76] width 1137 height 64
